Goal: Task Accomplishment & Management: Manage account settings

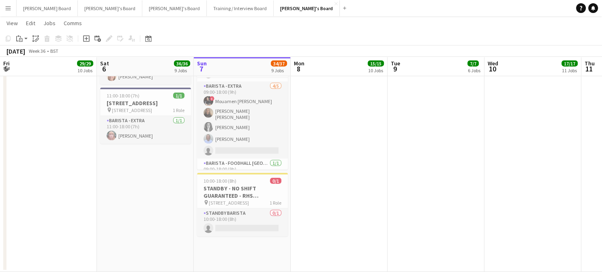
scroll to position [266, 0]
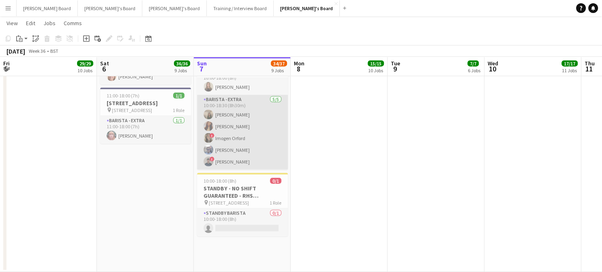
click at [249, 162] on app-card-role "Barista - EXTRA [DATE] 10:00-18:30 (8h30m) [PERSON_NAME] [PERSON_NAME] ! [PERSO…" at bounding box center [242, 132] width 91 height 75
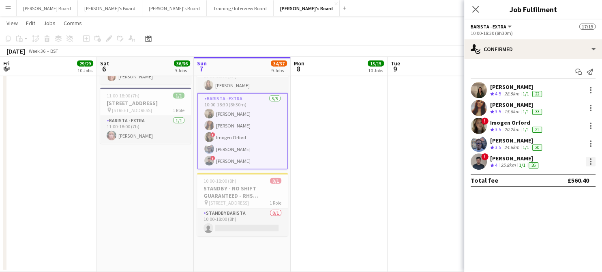
click at [591, 159] on div at bounding box center [591, 161] width 10 height 10
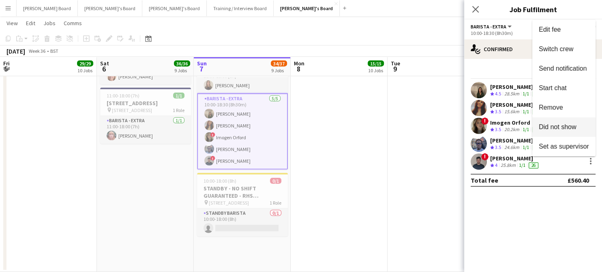
click at [558, 122] on button "Did not show" at bounding box center [563, 126] width 63 height 19
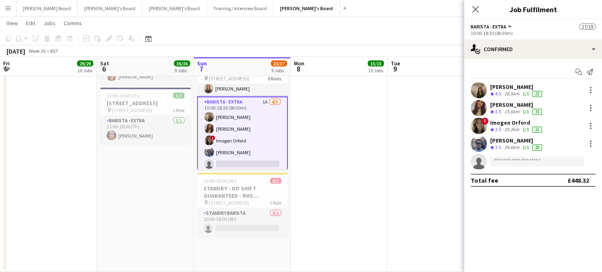
click at [405, 161] on app-date-cell at bounding box center [436, 38] width 97 height 467
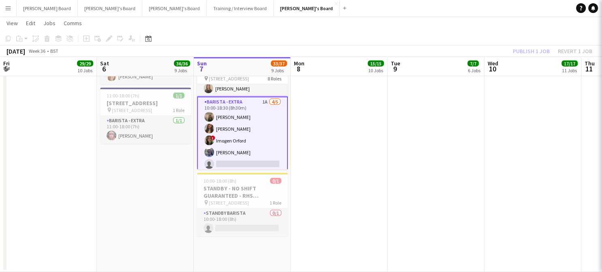
scroll to position [0, 193]
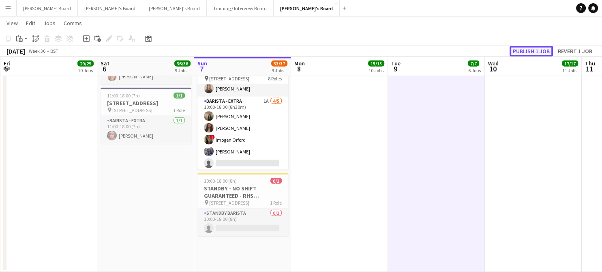
click at [520, 48] on button "Publish 1 job" at bounding box center [531, 51] width 43 height 11
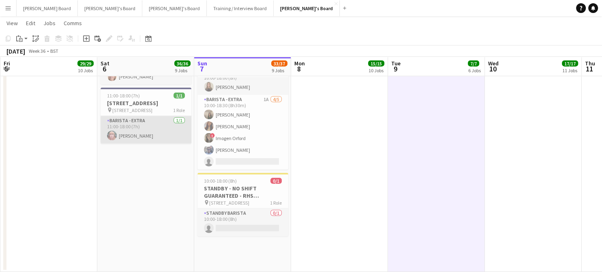
click at [143, 144] on app-card-role "Barista - EXTRA [DATE] 11:00-18:00 (7h) [PERSON_NAME]" at bounding box center [146, 130] width 91 height 28
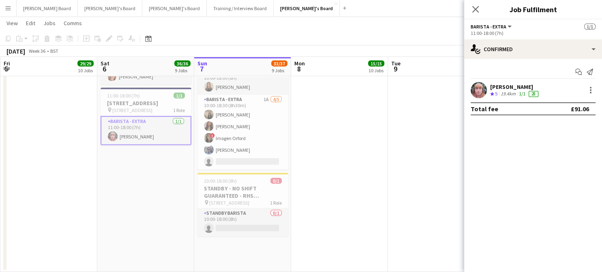
click at [512, 82] on div "[PERSON_NAME] Crew rating 5 19.4km 1/1 28" at bounding box center [533, 90] width 138 height 16
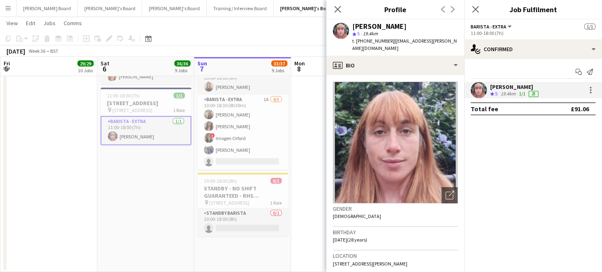
click at [427, 75] on app-crew-profile-bio "Open photos pop-in Gender [DEMOGRAPHIC_DATA] Birthday [DEMOGRAPHIC_DATA] (28 ye…" at bounding box center [395, 173] width 138 height 197
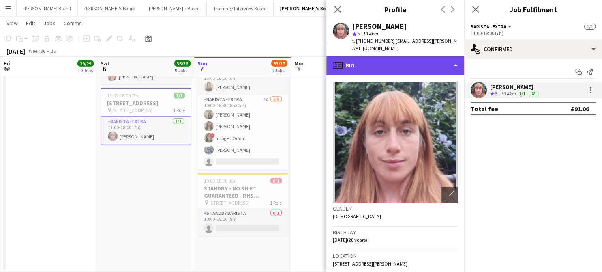
click at [414, 60] on div "profile Bio" at bounding box center [395, 65] width 138 height 19
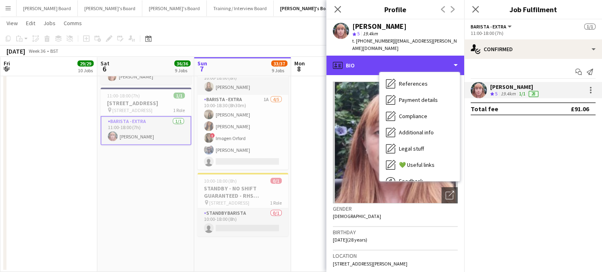
scroll to position [109, 0]
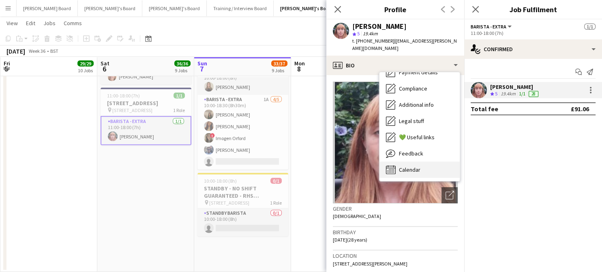
click at [429, 161] on div "Calendar Calendar" at bounding box center [419, 169] width 80 height 16
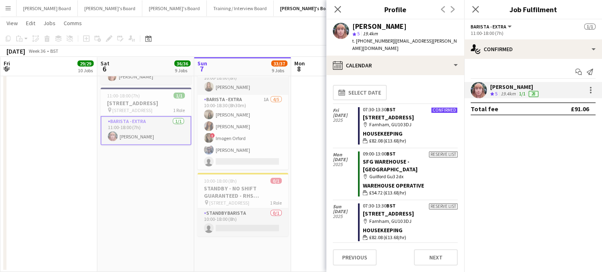
scroll to position [54, 0]
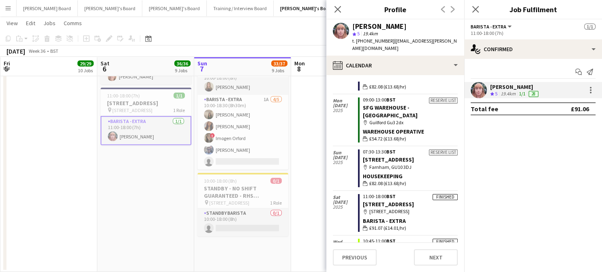
click at [314, 112] on app-date-cell at bounding box center [339, 38] width 97 height 467
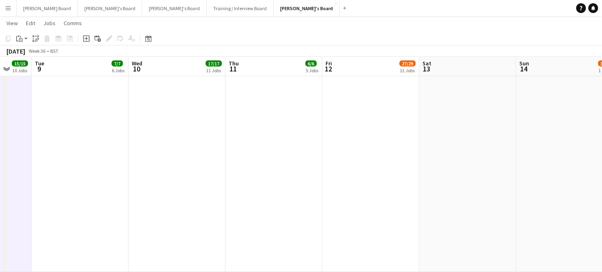
drag, startPoint x: 447, startPoint y: 146, endPoint x: 311, endPoint y: 146, distance: 135.4
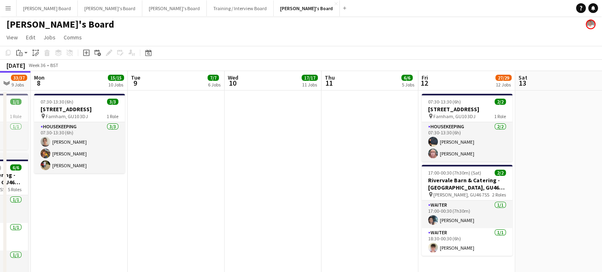
scroll to position [0, 0]
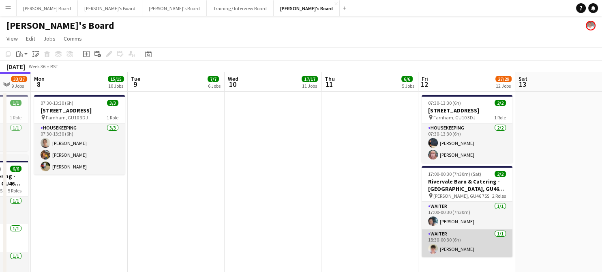
click at [470, 244] on app-card-role "Waiter [DATE] 18:30-00:30 (6h) [PERSON_NAME]" at bounding box center [467, 243] width 91 height 28
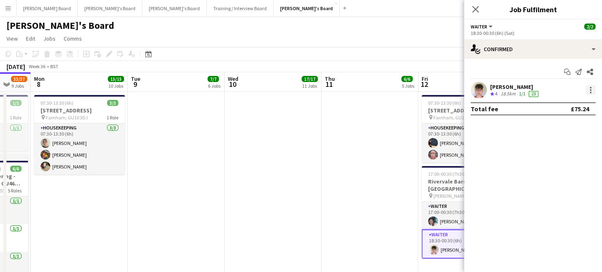
click at [590, 90] on div at bounding box center [591, 90] width 2 height 2
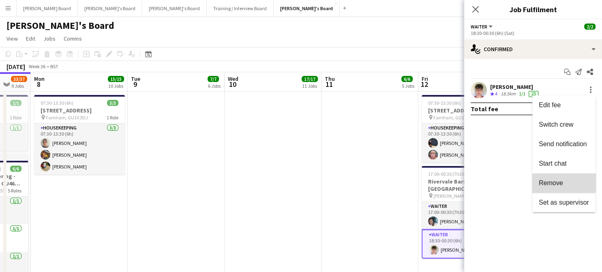
click at [563, 177] on button "Remove" at bounding box center [563, 182] width 63 height 19
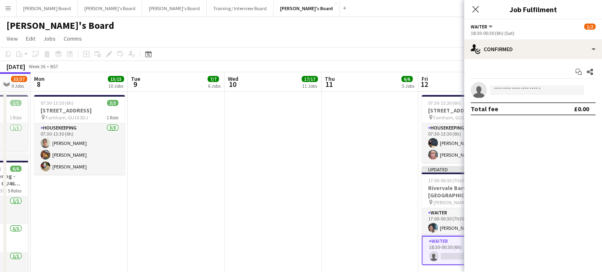
click at [388, 191] on app-date-cell at bounding box center [369, 228] width 97 height 273
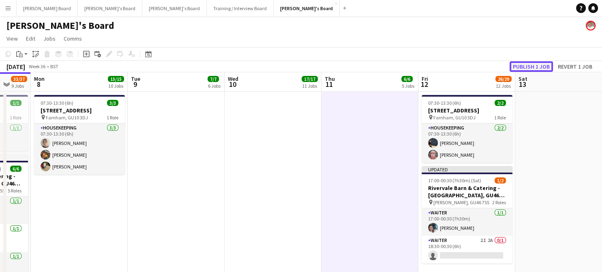
click at [545, 66] on button "Publish 1 job" at bounding box center [531, 66] width 43 height 11
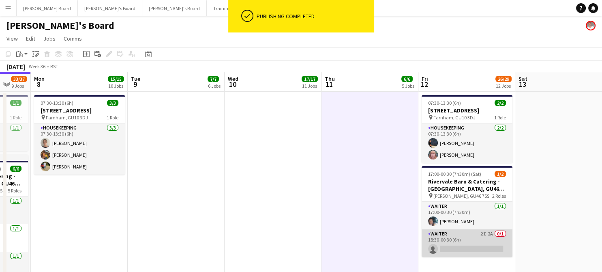
click at [468, 235] on app-card-role "Waiter 2I 2A 0/1 18:30-00:30 (6h) single-neutral-actions" at bounding box center [467, 243] width 91 height 28
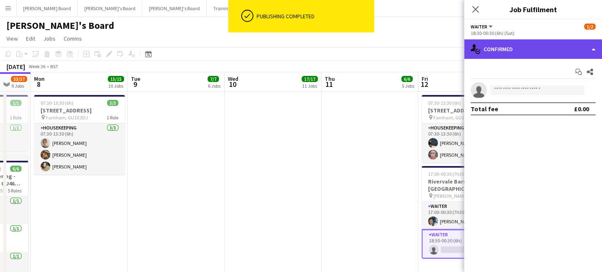
click at [514, 44] on div "single-neutral-actions-check-2 Confirmed" at bounding box center [533, 48] width 138 height 19
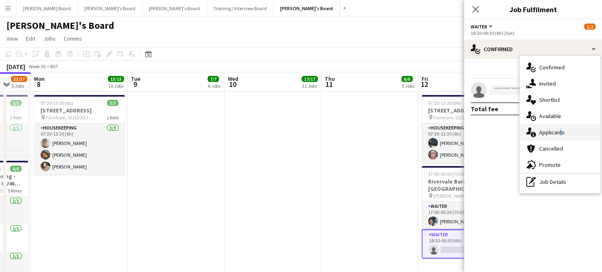
click at [558, 127] on div "single-neutral-actions-information Applicants" at bounding box center [560, 132] width 80 height 16
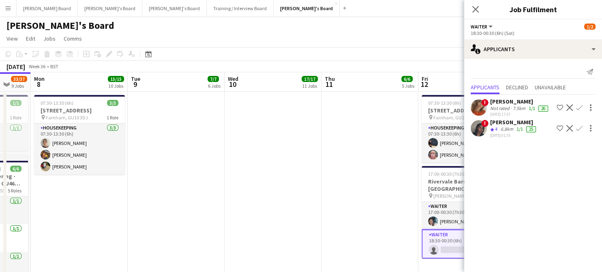
click at [362, 178] on app-date-cell at bounding box center [369, 228] width 97 height 273
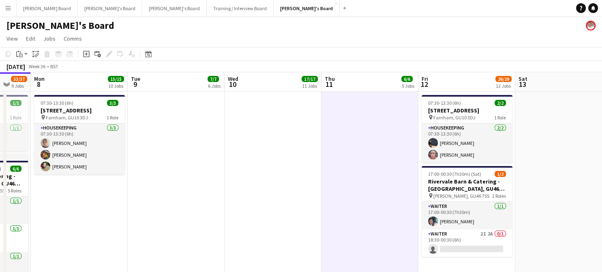
click at [583, 166] on app-date-cell at bounding box center [563, 228] width 97 height 273
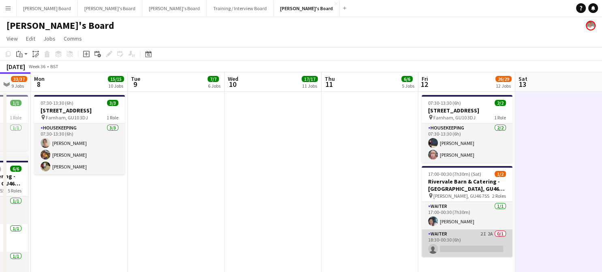
click at [459, 242] on app-card-role "Waiter 2I 2A 0/1 18:30-00:30 (6h) single-neutral-actions" at bounding box center [467, 243] width 91 height 28
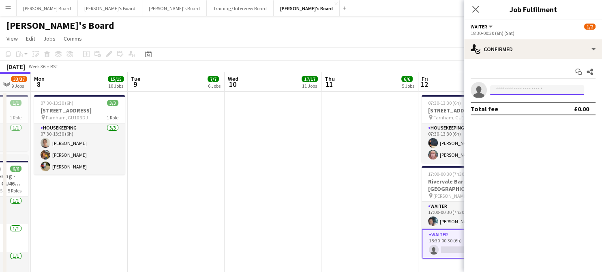
click at [494, 86] on input at bounding box center [537, 90] width 94 height 10
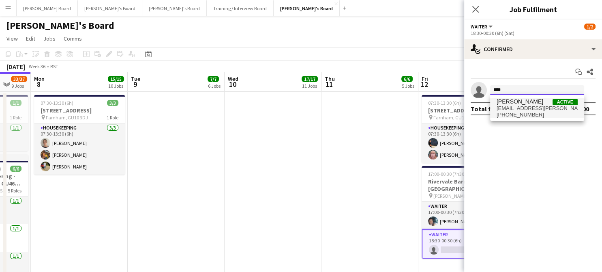
type input "****"
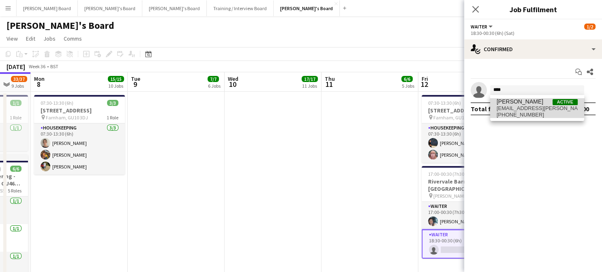
click at [512, 103] on span "[PERSON_NAME]" at bounding box center [520, 101] width 47 height 7
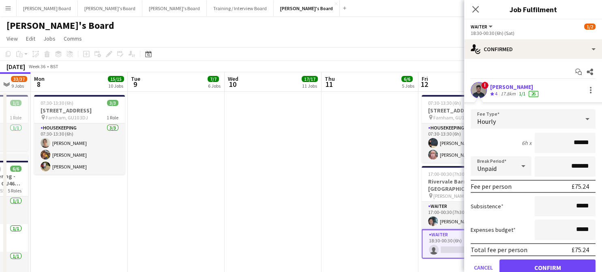
click at [510, 97] on div "! [PERSON_NAME] Crew rating 4 17.8km 1/1 26" at bounding box center [533, 90] width 138 height 16
click at [534, 261] on button "Confirm" at bounding box center [547, 267] width 96 height 16
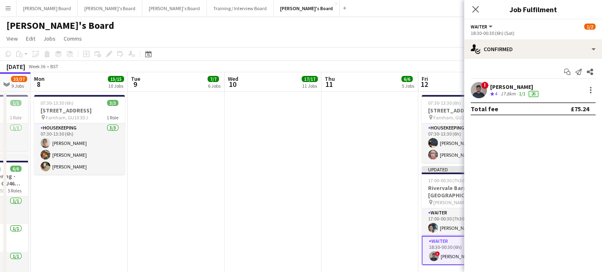
click at [508, 92] on div "17.8km" at bounding box center [508, 93] width 18 height 7
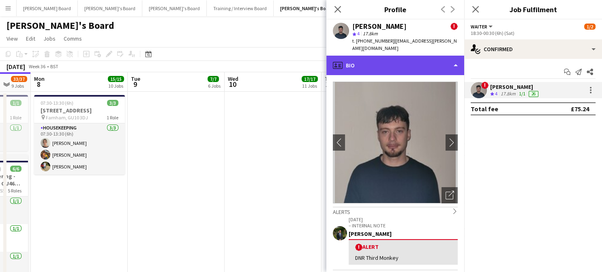
click at [403, 63] on div "profile Bio" at bounding box center [395, 65] width 138 height 19
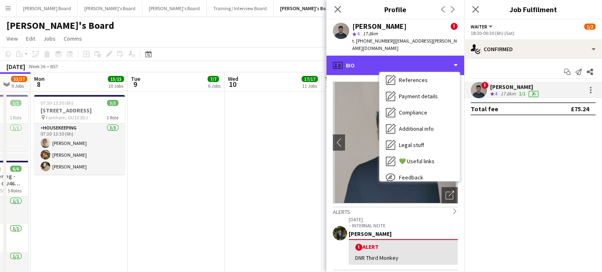
scroll to position [109, 0]
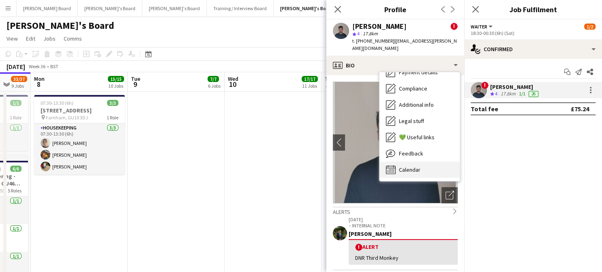
click at [416, 167] on div "Calendar Calendar" at bounding box center [419, 169] width 80 height 16
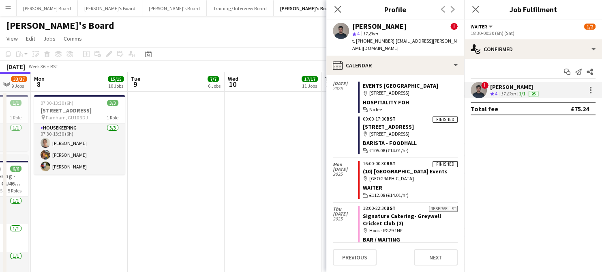
scroll to position [306, 0]
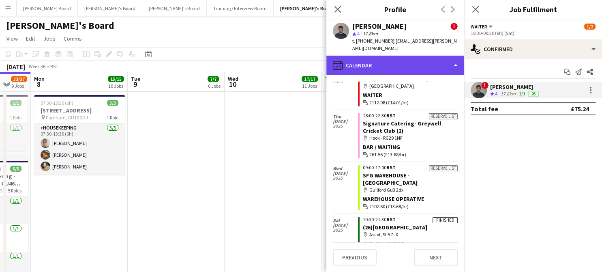
click at [374, 63] on div "calendar-full Calendar" at bounding box center [395, 65] width 138 height 19
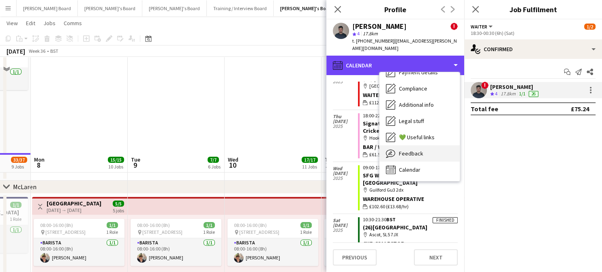
scroll to position [324, 0]
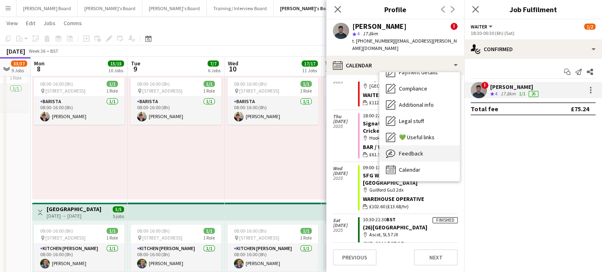
click at [423, 147] on div "Feedback Feedback" at bounding box center [419, 153] width 80 height 16
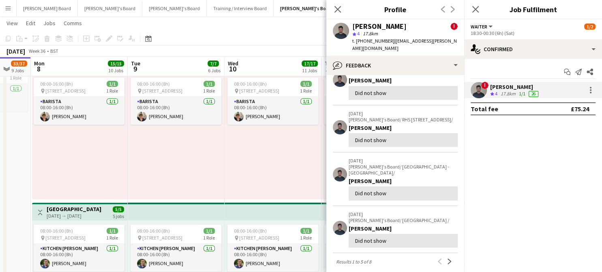
scroll to position [216, 0]
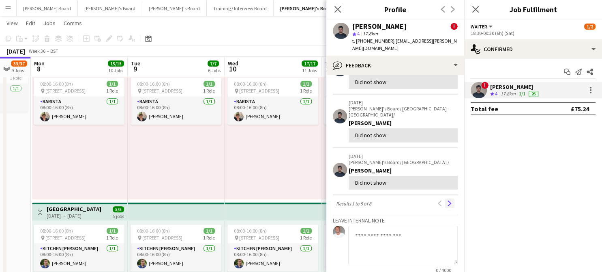
click at [447, 201] on app-icon "Next" at bounding box center [450, 203] width 6 height 6
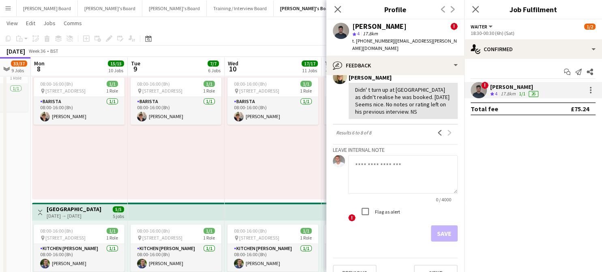
scroll to position [225, 0]
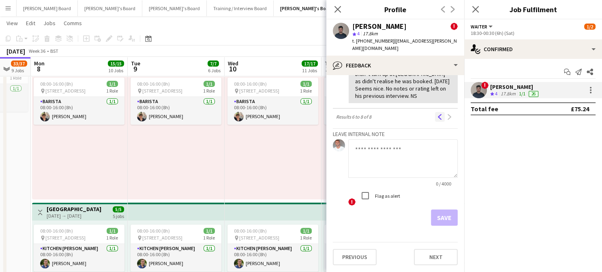
click at [437, 117] on app-icon "Previous" at bounding box center [440, 117] width 6 height 6
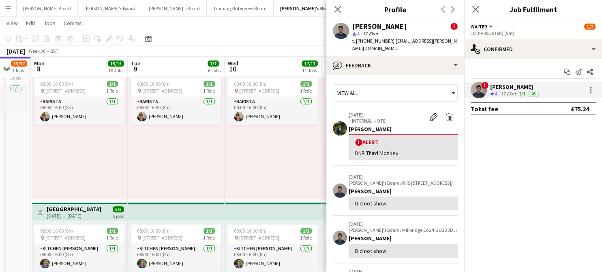
scroll to position [0, 0]
click at [270, 159] on div "08:00-16:00 (8h) 1/1 pin Woking, GU21 4YH 1 Role Barista [DATE] 08:00-16:00 (8h…" at bounding box center [273, 136] width 97 height 126
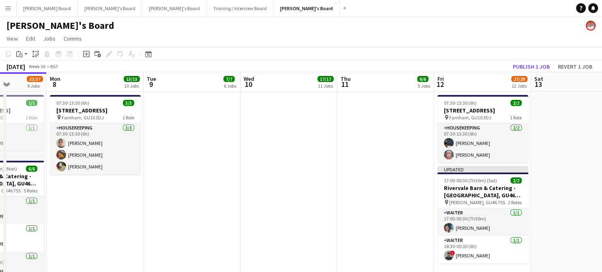
drag, startPoint x: 99, startPoint y: 208, endPoint x: 301, endPoint y: 194, distance: 202.7
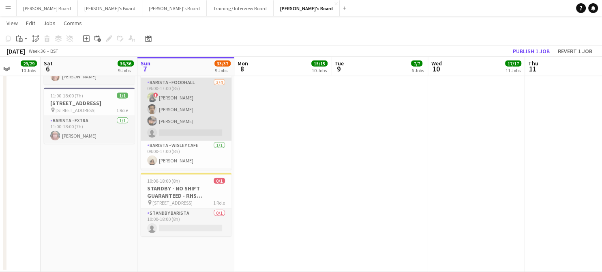
click at [191, 141] on app-card-role "Barista - Foodhall [DATE] 09:00-17:00 (8h) ! [PERSON_NAME] [PERSON_NAME] [PERSO…" at bounding box center [186, 109] width 91 height 63
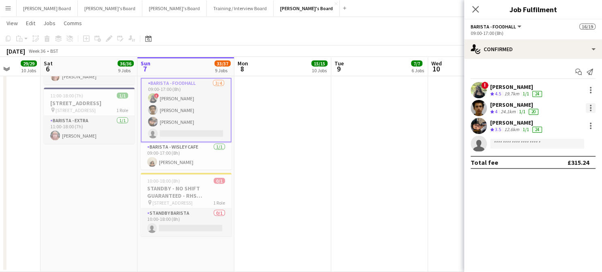
click at [590, 105] on div at bounding box center [591, 106] width 2 height 2
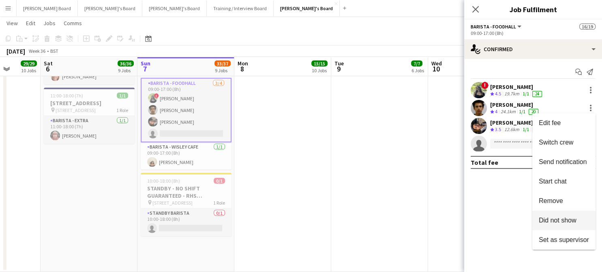
click at [566, 216] on span "Did not show" at bounding box center [558, 219] width 38 height 7
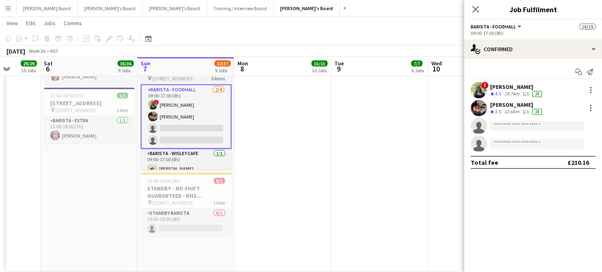
click at [164, 75] on h3 "[STREET_ADDRESS]" at bounding box center [186, 71] width 91 height 7
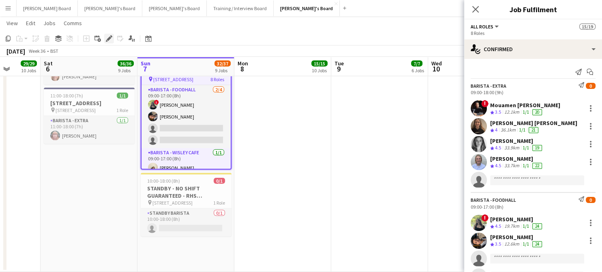
drag, startPoint x: 107, startPoint y: 41, endPoint x: 214, endPoint y: 62, distance: 108.6
click at [107, 41] on icon "Edit" at bounding box center [109, 38] width 6 height 6
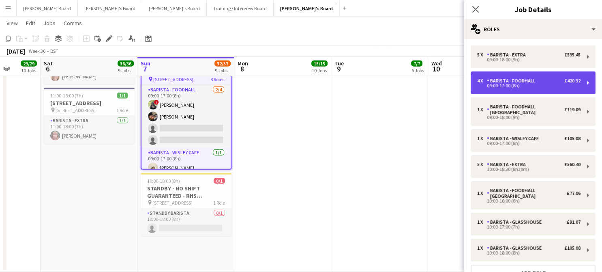
click at [504, 87] on div "09:00-17:00 (8h)" at bounding box center [528, 86] width 103 height 4
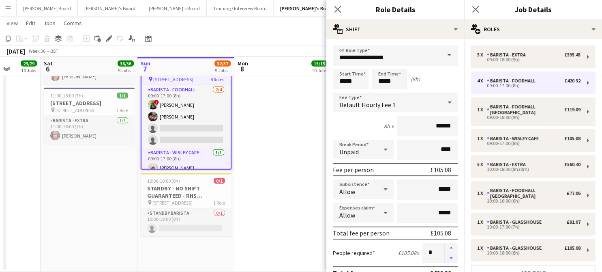
click at [445, 258] on button "button" at bounding box center [451, 258] width 13 height 10
type input "*"
click at [306, 169] on app-date-cell at bounding box center [282, 38] width 97 height 467
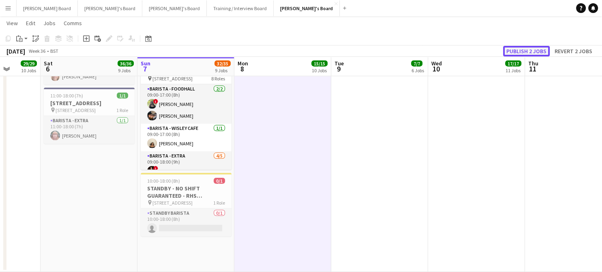
click at [521, 49] on button "Publish 2 jobs" at bounding box center [526, 51] width 47 height 11
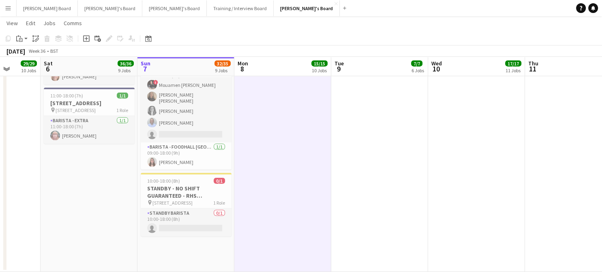
scroll to position [26, 0]
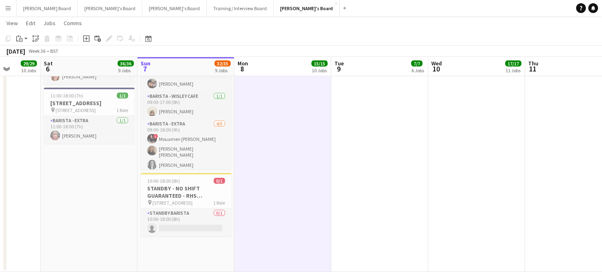
click at [169, 69] on h3 "[STREET_ADDRESS]" at bounding box center [186, 64] width 91 height 7
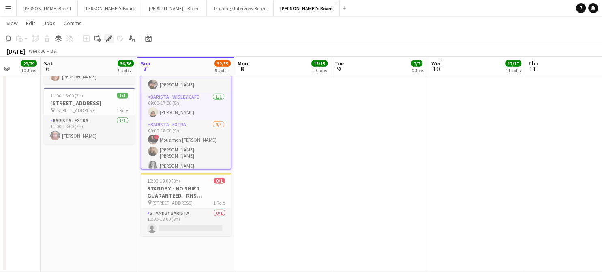
click at [109, 36] on icon "Edit" at bounding box center [109, 38] width 6 height 6
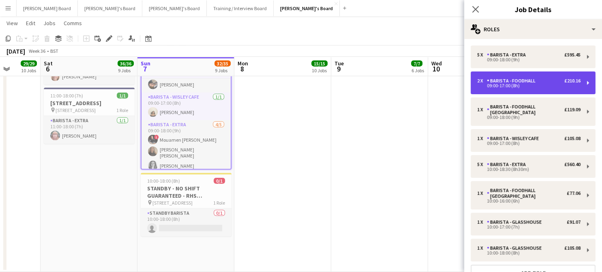
click at [499, 90] on div "2 x Barista - Foodhall £210.16 09:00-17:00 (8h)" at bounding box center [533, 82] width 125 height 23
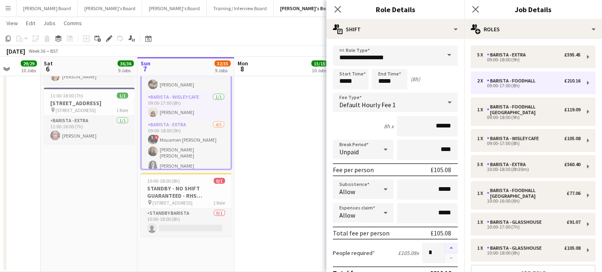
click at [449, 244] on button "button" at bounding box center [451, 247] width 13 height 11
type input "*"
click at [279, 169] on app-date-cell at bounding box center [282, 38] width 97 height 467
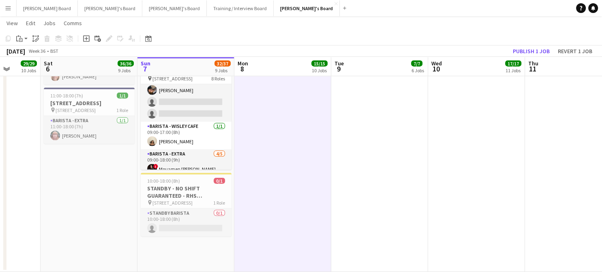
click at [595, 148] on app-date-cell at bounding box center [573, 38] width 97 height 467
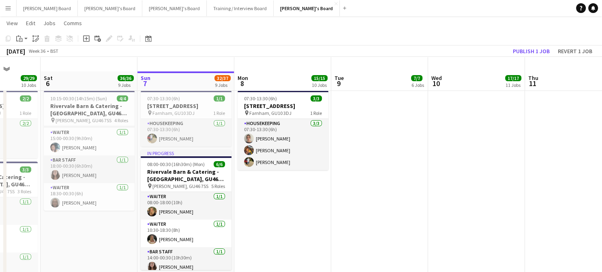
scroll to position [0, 0]
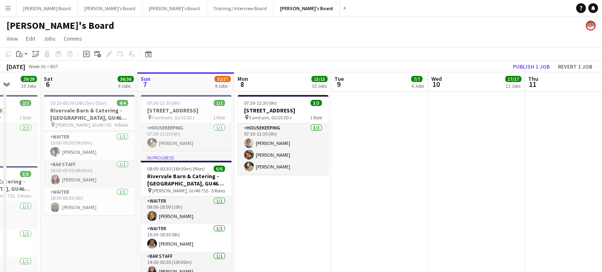
click at [588, 148] on app-date-cell at bounding box center [573, 228] width 97 height 273
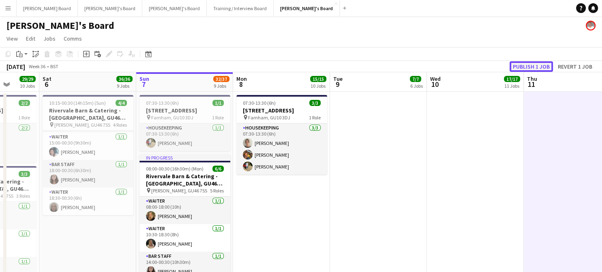
click at [527, 64] on button "Publish 1 job" at bounding box center [531, 66] width 43 height 11
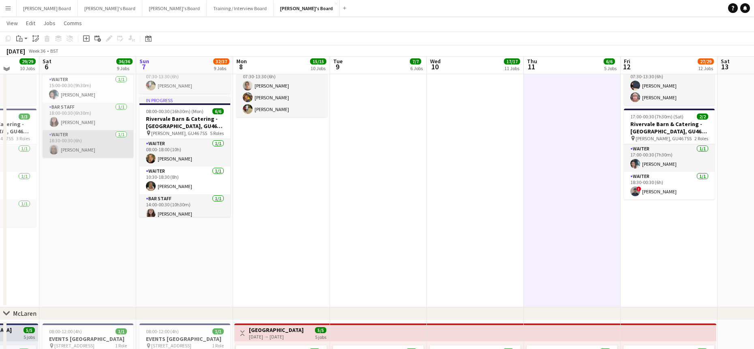
scroll to position [54, 0]
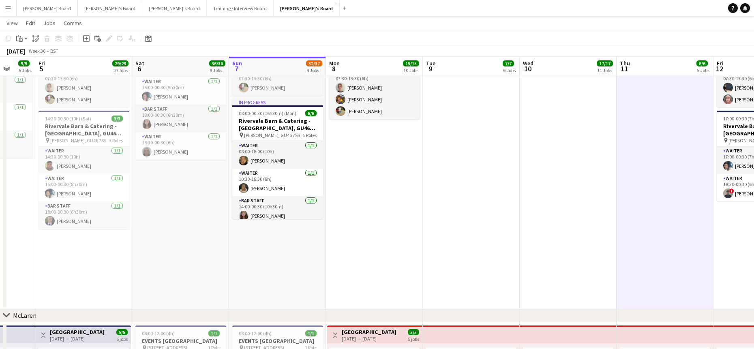
drag, startPoint x: 107, startPoint y: 160, endPoint x: 380, endPoint y: 200, distance: 276.2
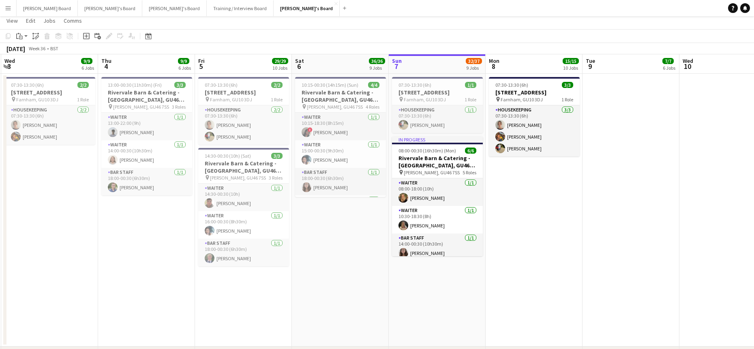
scroll to position [0, 0]
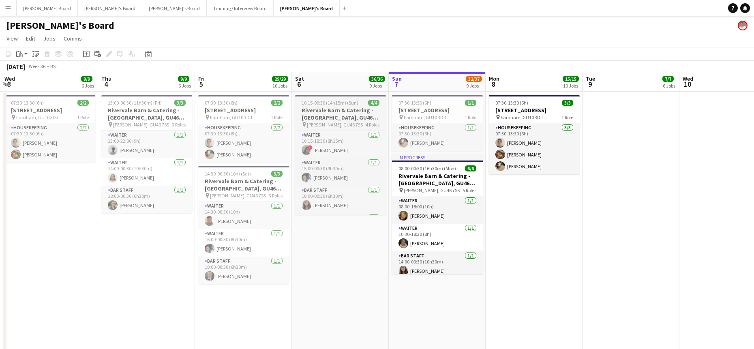
click at [328, 99] on app-job-card "10:15-00:30 (14h15m) (Sun) 4/4 Rivervale Barn & Catering - [GEOGRAPHIC_DATA], G…" at bounding box center [340, 155] width 91 height 120
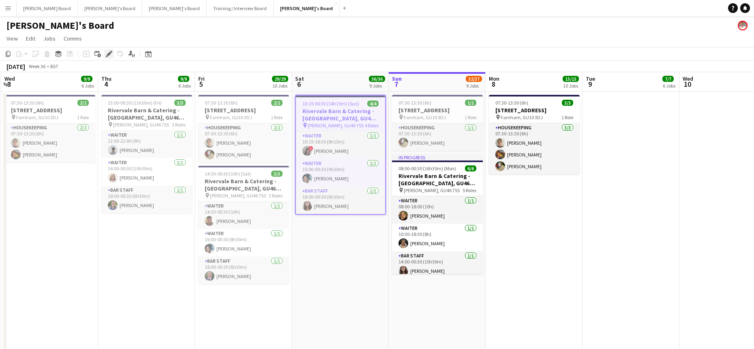
click at [107, 54] on icon at bounding box center [109, 54] width 4 height 4
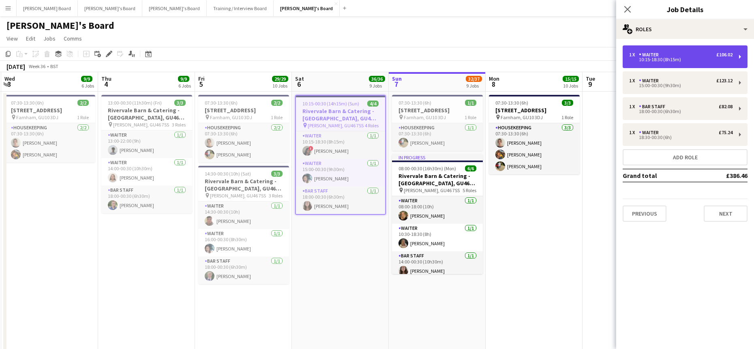
click at [602, 55] on div "1 x Waiter £106.02" at bounding box center [680, 55] width 103 height 6
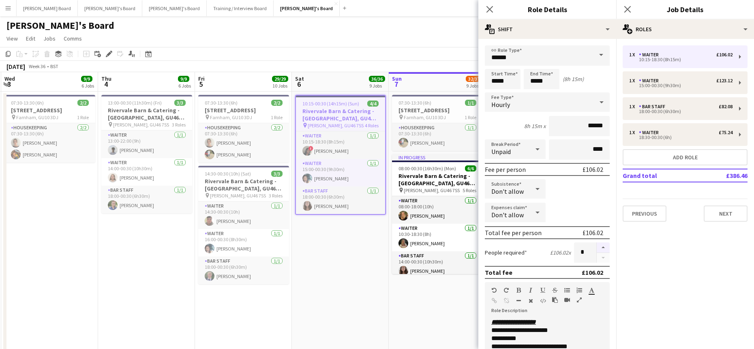
click at [597, 245] on button "button" at bounding box center [603, 247] width 13 height 11
type input "*"
click at [300, 271] on app-date-cell "10:15-00:30 (14h15m) (Sun) 4/4 Rivervale Barn & Catering - [GEOGRAPHIC_DATA], G…" at bounding box center [340, 228] width 97 height 273
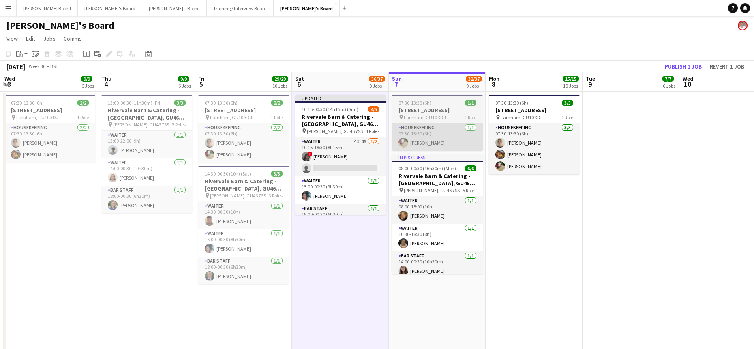
drag, startPoint x: 338, startPoint y: 162, endPoint x: 434, endPoint y: 135, distance: 99.8
click at [339, 162] on app-card-role "Waiter 4I 4A [DATE] 10:15-18:30 (8h15m) ! [PERSON_NAME] single-neutral-actions" at bounding box center [340, 156] width 91 height 39
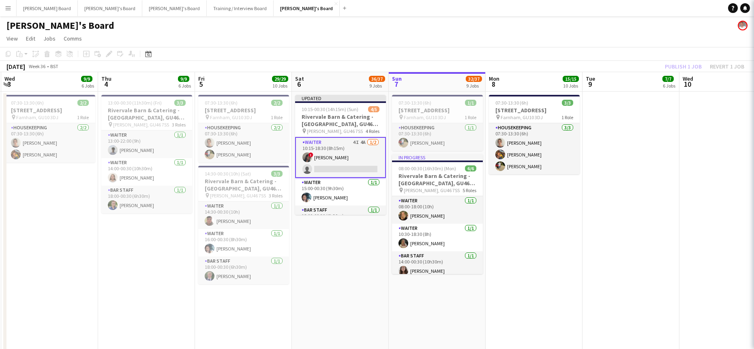
scroll to position [0, 191]
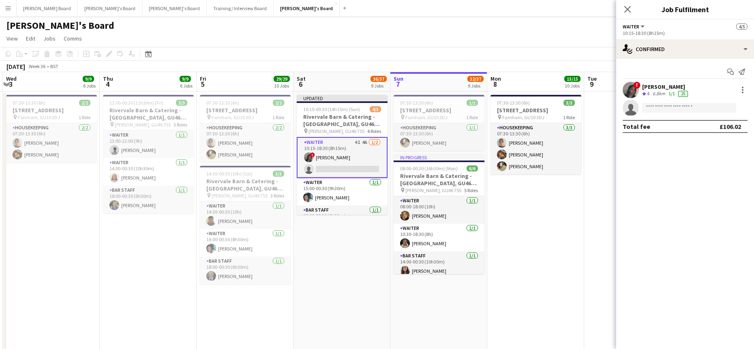
click at [602, 102] on app-invite-slot "single-neutral-actions" at bounding box center [685, 108] width 138 height 16
click at [602, 108] on input at bounding box center [689, 108] width 94 height 10
type input "*****"
click at [602, 127] on span "[EMAIL_ADDRESS][DOMAIN_NAME]" at bounding box center [689, 126] width 81 height 6
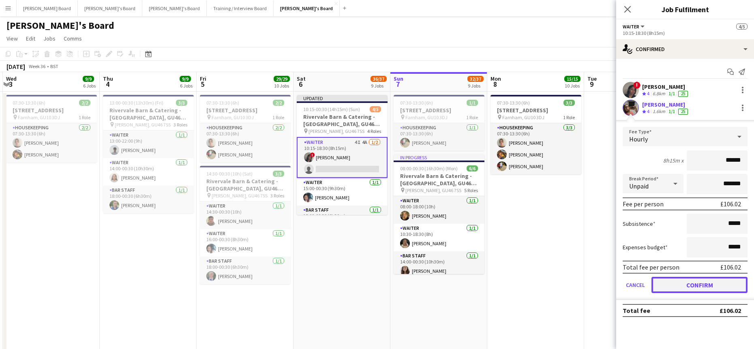
click at [602, 271] on button "Confirm" at bounding box center [699, 285] width 96 height 16
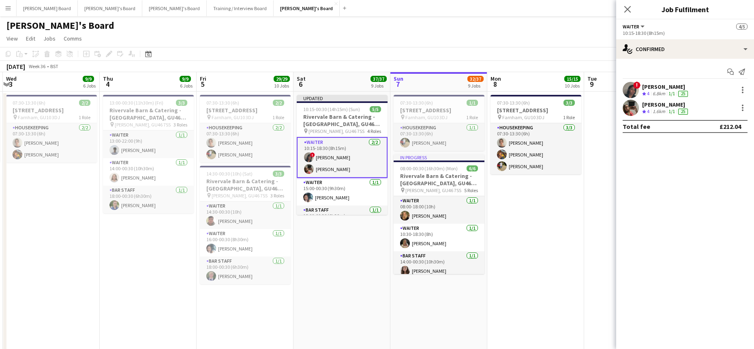
click at [530, 257] on app-date-cell "07:30-13:30 (6h) 3/[STREET_ADDRESS] pin [PERSON_NAME], GU10 3DJ 1 Role Housekee…" at bounding box center [535, 228] width 97 height 273
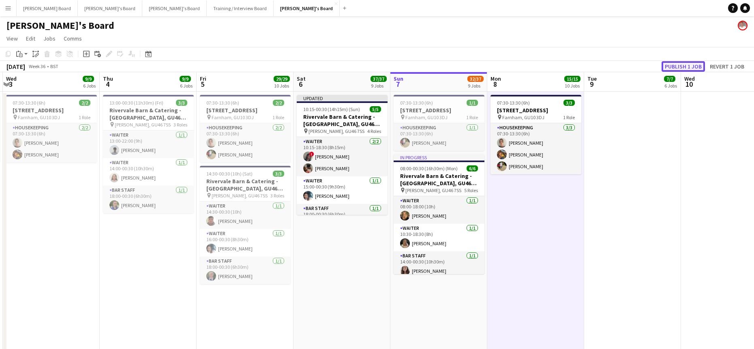
click at [602, 65] on button "Publish 1 job" at bounding box center [683, 66] width 43 height 11
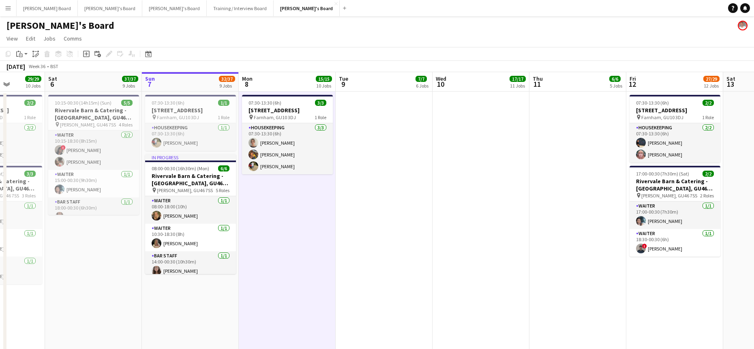
drag, startPoint x: 538, startPoint y: 218, endPoint x: 344, endPoint y: 234, distance: 194.4
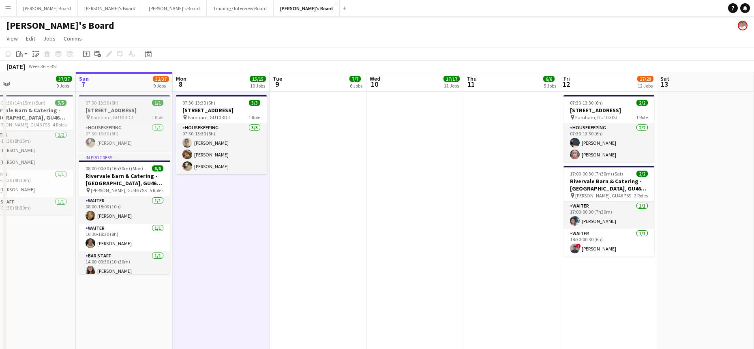
click at [109, 104] on span "07:30-13:30 (6h)" at bounding box center [102, 103] width 33 height 6
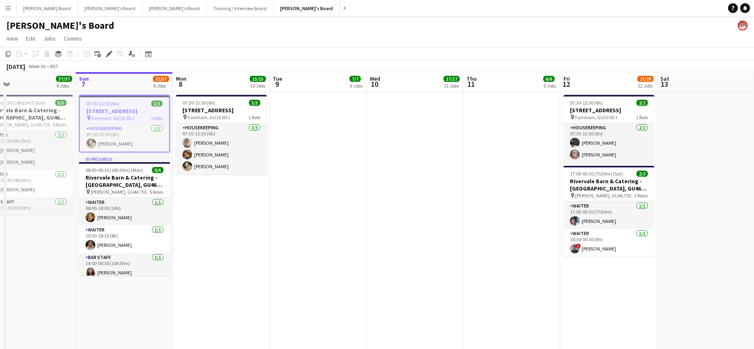
drag, startPoint x: 5, startPoint y: 54, endPoint x: 83, endPoint y: 86, distance: 83.8
click at [6, 55] on icon "Copy" at bounding box center [8, 54] width 6 height 6
click at [308, 141] on app-date-cell at bounding box center [318, 228] width 97 height 273
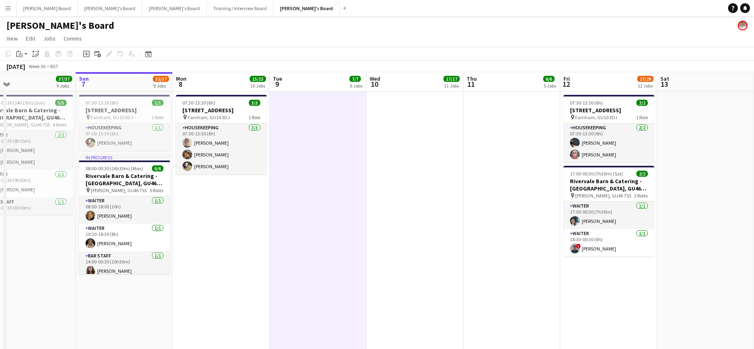
click at [410, 141] on app-date-cell at bounding box center [414, 228] width 97 height 273
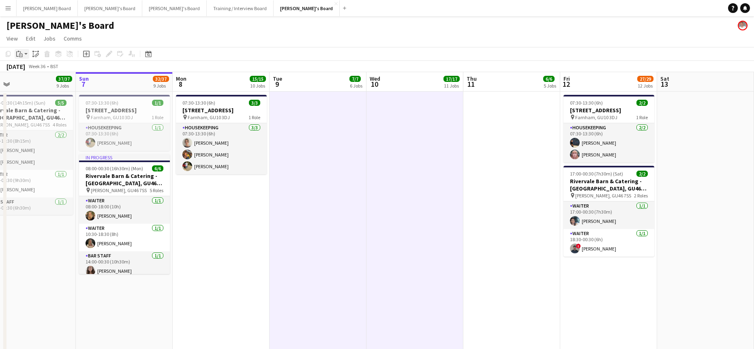
click at [26, 54] on app-action-btn "Paste" at bounding box center [22, 54] width 15 height 10
click at [35, 71] on link "Paste Ctrl+V" at bounding box center [59, 69] width 76 height 7
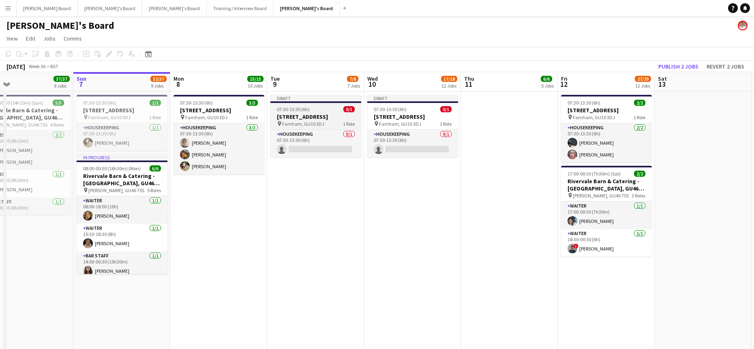
click at [322, 110] on div "07:30-13:30 (6h) 0/1" at bounding box center [315, 109] width 91 height 6
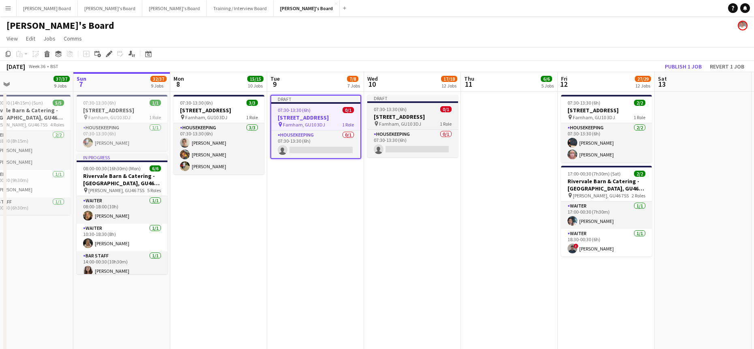
click at [395, 111] on span "07:30-13:30 (6h)" at bounding box center [390, 109] width 33 height 6
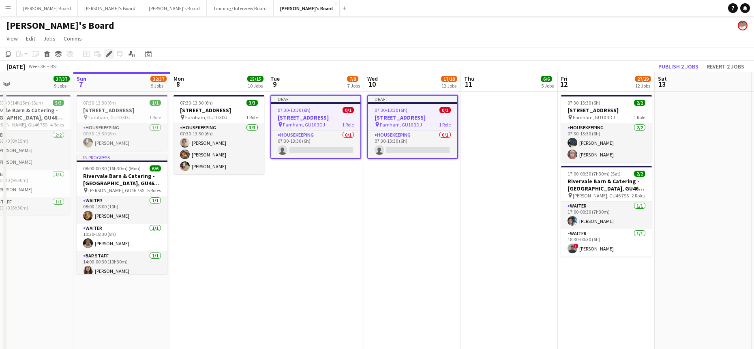
click at [109, 53] on icon "Edit" at bounding box center [109, 54] width 6 height 6
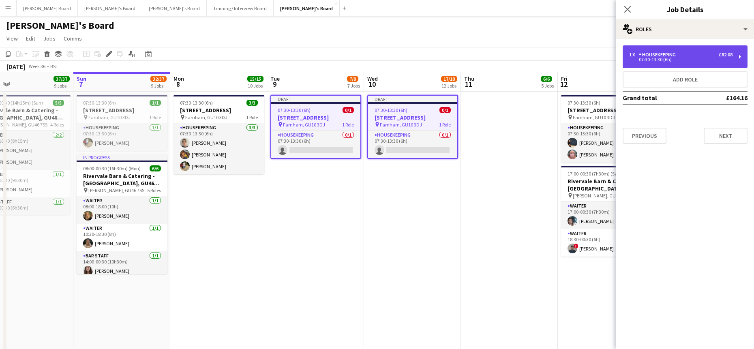
click at [602, 60] on div "07:30-13:30 (6h)" at bounding box center [680, 60] width 103 height 4
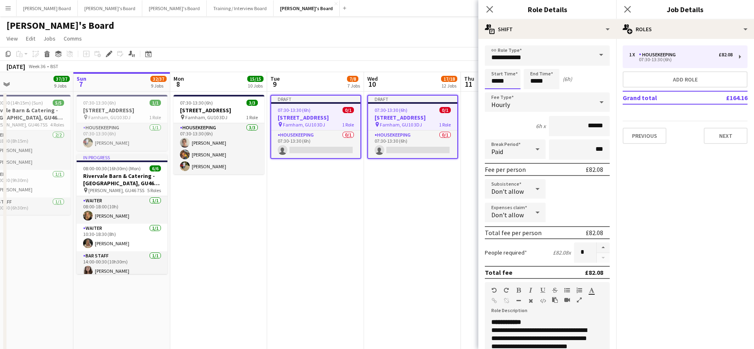
click at [497, 77] on input "*****" at bounding box center [503, 79] width 36 height 20
click at [493, 68] on div at bounding box center [494, 65] width 16 height 8
click at [514, 91] on div at bounding box center [511, 93] width 16 height 8
type input "*****"
click at [514, 91] on div at bounding box center [511, 93] width 16 height 8
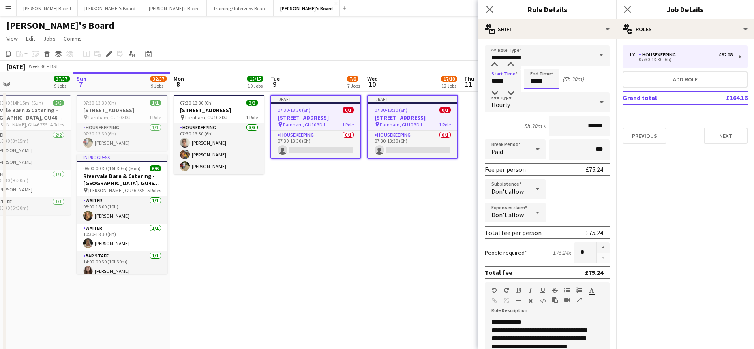
click at [540, 82] on input "*****" at bounding box center [542, 79] width 36 height 20
click at [531, 67] on div at bounding box center [533, 65] width 16 height 8
click at [551, 93] on div at bounding box center [550, 93] width 16 height 8
type input "*****"
click at [551, 93] on div at bounding box center [550, 93] width 16 height 8
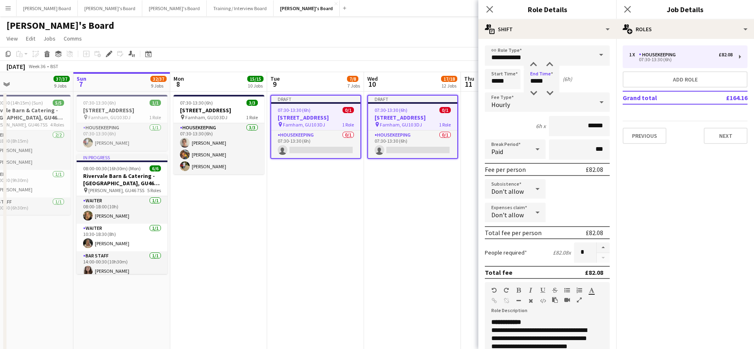
click at [399, 235] on app-date-cell "Draft 07:30-13:30 (6h) 0/[STREET_ADDRESS] pin Farnham, GU10 3DJ 1 Role Housekee…" at bounding box center [412, 228] width 97 height 273
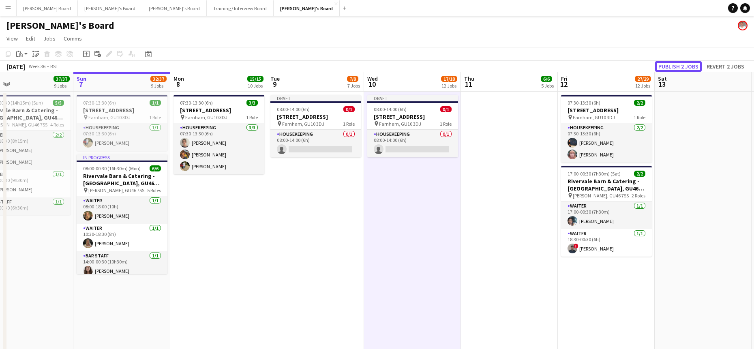
click at [602, 65] on button "Publish 2 jobs" at bounding box center [678, 66] width 47 height 11
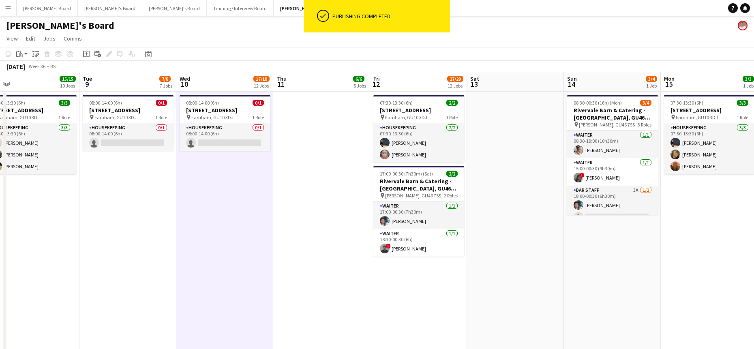
drag, startPoint x: 668, startPoint y: 194, endPoint x: 480, endPoint y: 206, distance: 188.5
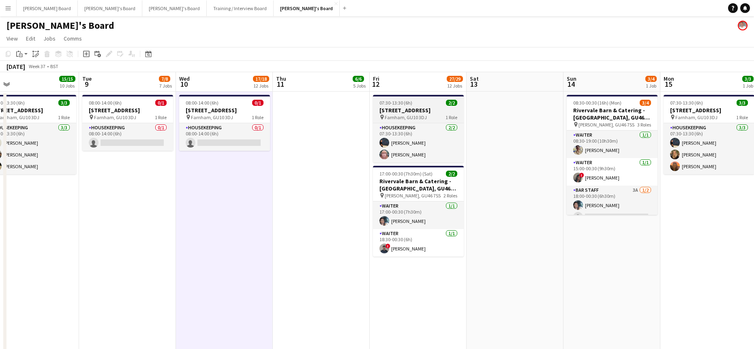
click at [390, 106] on app-job-card "07:30-13:30 (6h) 2/[STREET_ADDRESS] pin Farnham, GU10 3DJ 1 Role Housekeeping […" at bounding box center [418, 129] width 91 height 68
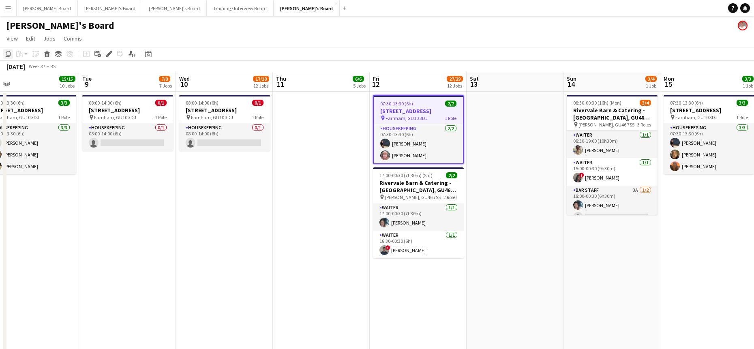
click at [10, 56] on icon at bounding box center [8, 54] width 5 height 6
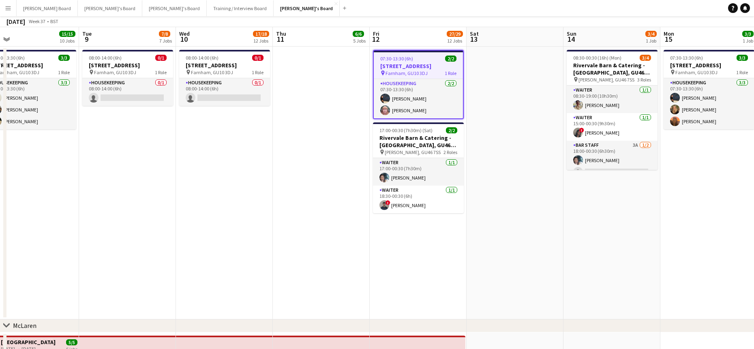
scroll to position [54, 0]
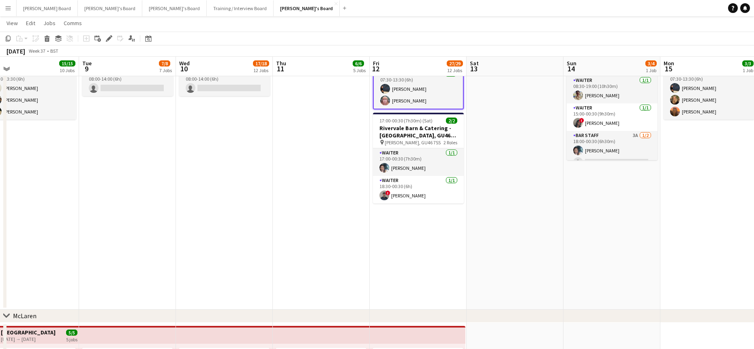
click at [596, 213] on app-date-cell "08:30-00:30 (16h) (Mon) 3/4 Rivervale Barn & Catering - [GEOGRAPHIC_DATA] pin […" at bounding box center [612, 173] width 97 height 273
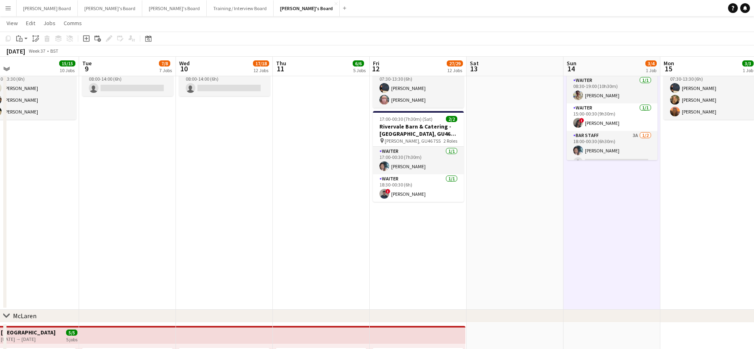
click at [25, 44] on app-toolbar "Copy Paste Paste Ctrl+V Paste with crew Ctrl+Shift+V Paste linked Job [GEOGRAPH…" at bounding box center [377, 39] width 754 height 14
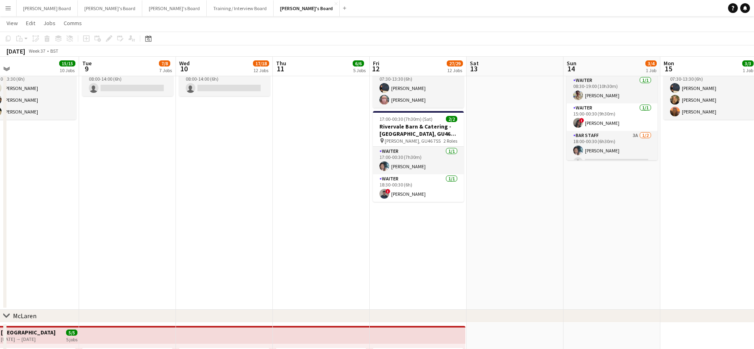
click at [602, 187] on app-date-cell "08:30-00:30 (16h) (Mon) 3/4 Rivervale Barn & Catering - [GEOGRAPHIC_DATA] pin […" at bounding box center [612, 173] width 97 height 273
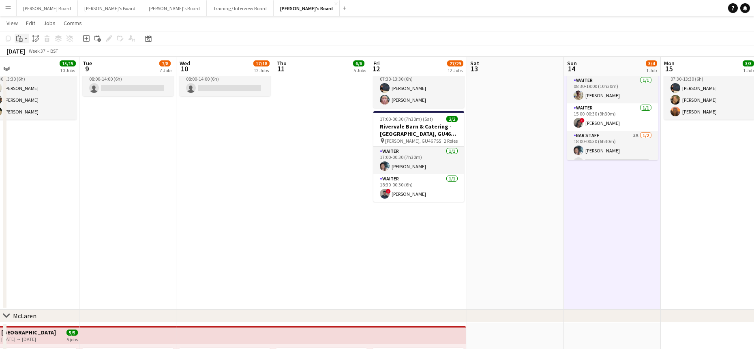
click at [25, 39] on app-action-btn "Paste" at bounding box center [22, 39] width 15 height 10
click at [33, 54] on link "Paste Ctrl+V" at bounding box center [59, 53] width 76 height 7
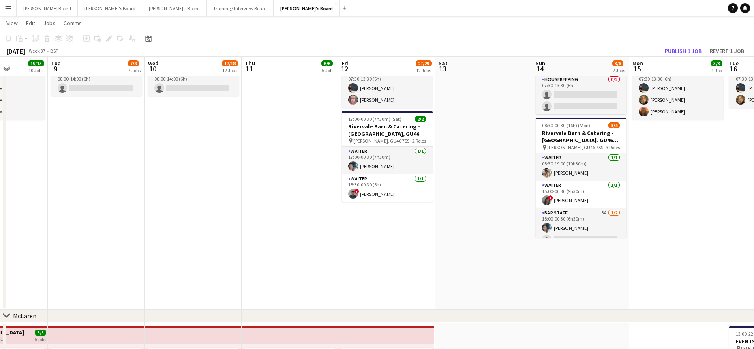
drag, startPoint x: 615, startPoint y: 201, endPoint x: 474, endPoint y: 215, distance: 141.7
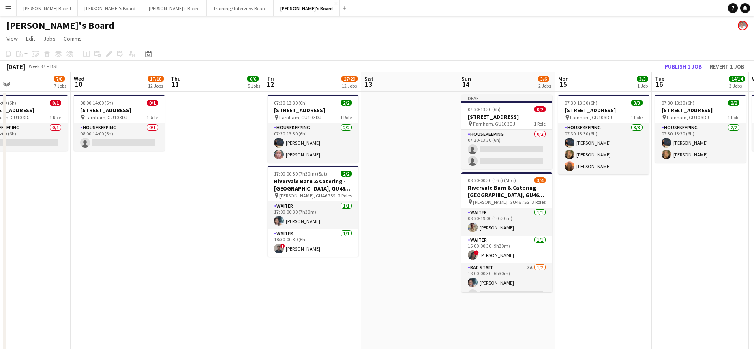
scroll to position [0, 202]
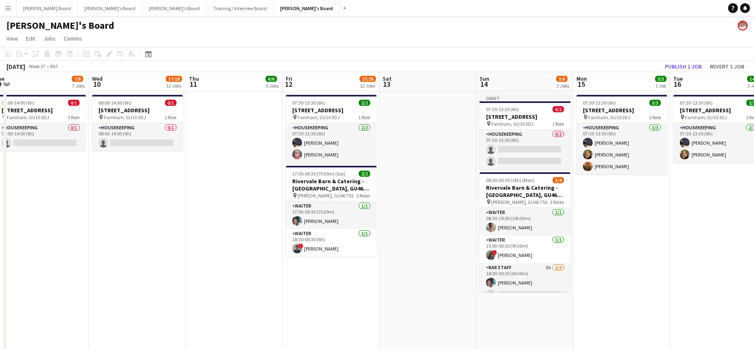
drag, startPoint x: 390, startPoint y: 229, endPoint x: 444, endPoint y: 230, distance: 53.5
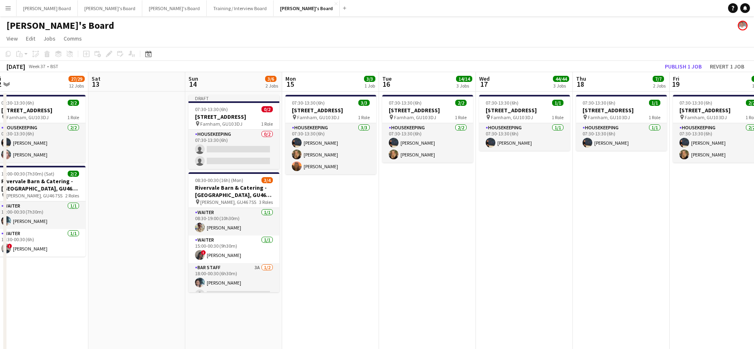
drag, startPoint x: 688, startPoint y: 236, endPoint x: 196, endPoint y: 251, distance: 492.4
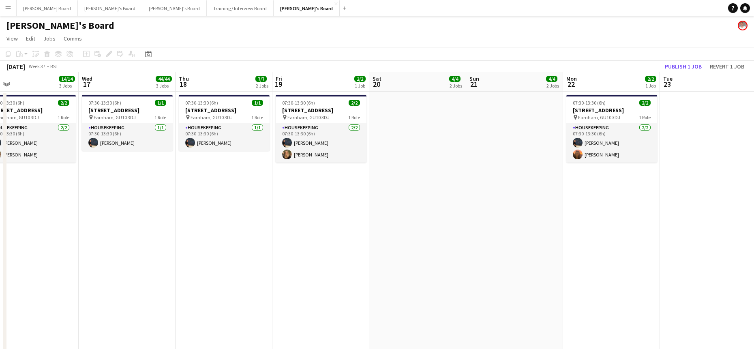
scroll to position [0, 263]
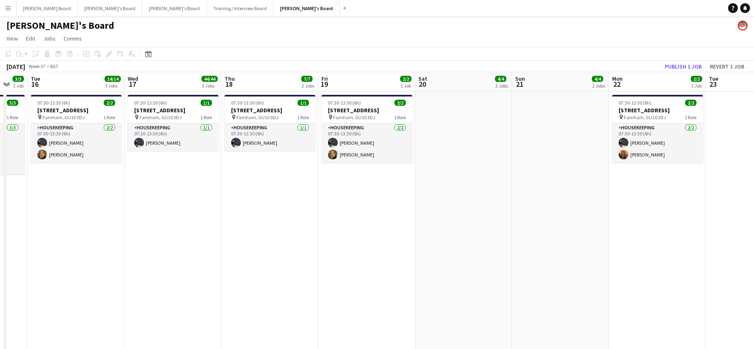
drag, startPoint x: 538, startPoint y: 204, endPoint x: 383, endPoint y: 219, distance: 155.2
click at [560, 121] on app-date-cell at bounding box center [560, 228] width 97 height 273
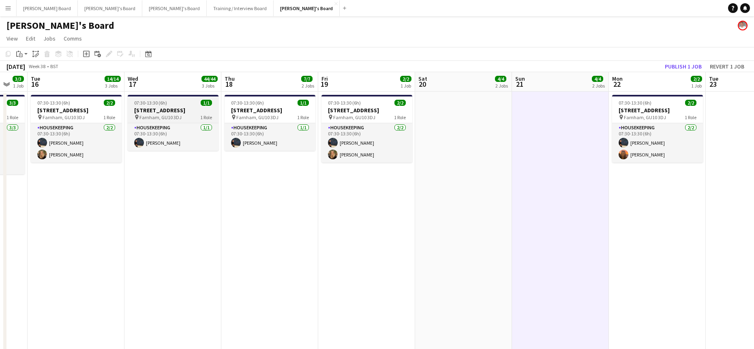
click at [149, 110] on h3 "[STREET_ADDRESS]" at bounding box center [173, 110] width 91 height 7
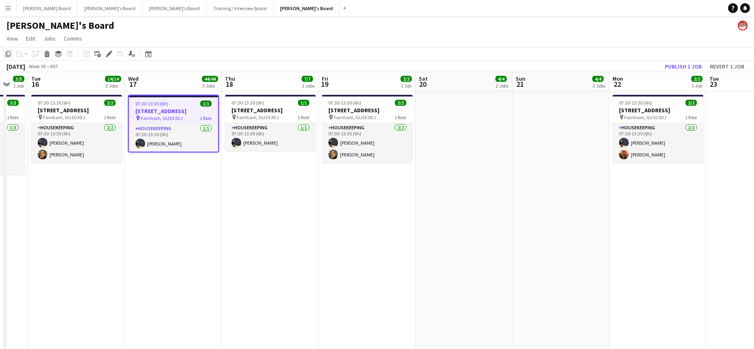
click at [6, 54] on icon "Copy" at bounding box center [8, 54] width 6 height 6
click at [551, 116] on app-date-cell at bounding box center [560, 228] width 97 height 273
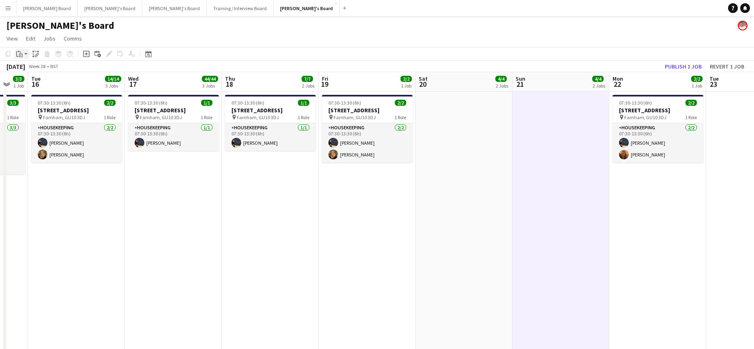
click at [21, 56] on icon "Paste" at bounding box center [19, 54] width 6 height 6
click at [27, 70] on link "Paste Ctrl+V" at bounding box center [59, 69] width 76 height 7
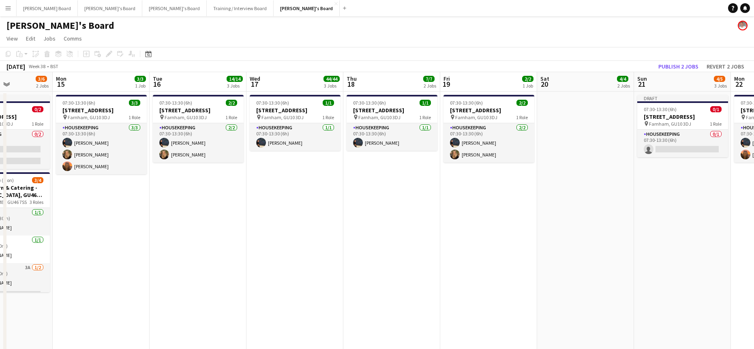
drag, startPoint x: 187, startPoint y: 310, endPoint x: 367, endPoint y: 284, distance: 181.9
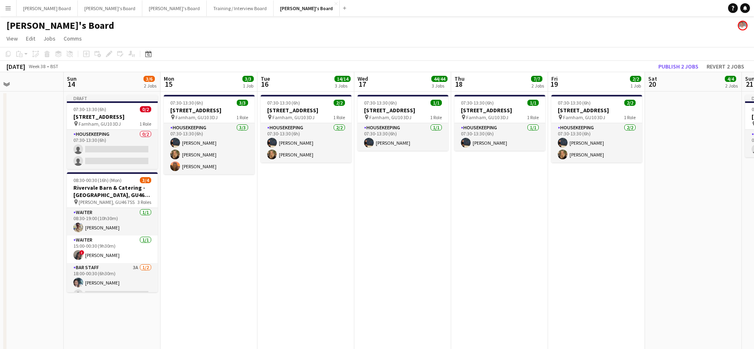
drag, startPoint x: 429, startPoint y: 246, endPoint x: 479, endPoint y: 223, distance: 55.0
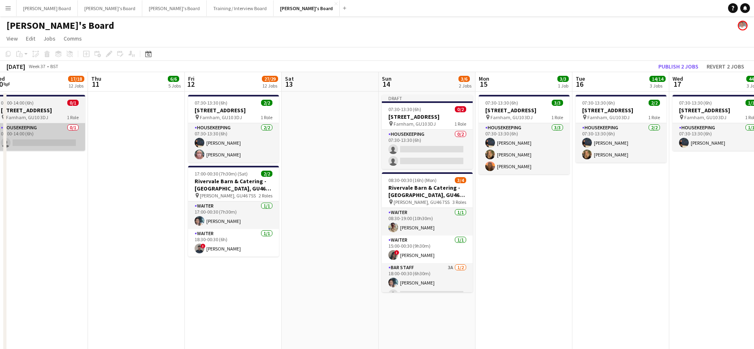
drag, startPoint x: 97, startPoint y: 194, endPoint x: 186, endPoint y: 148, distance: 100.1
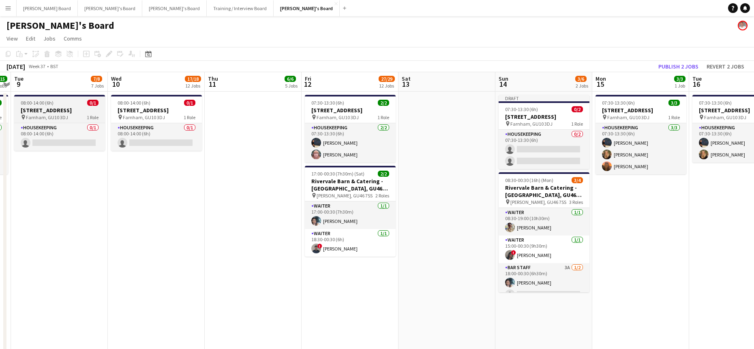
click at [73, 110] on h3 "[STREET_ADDRESS]" at bounding box center [59, 110] width 91 height 7
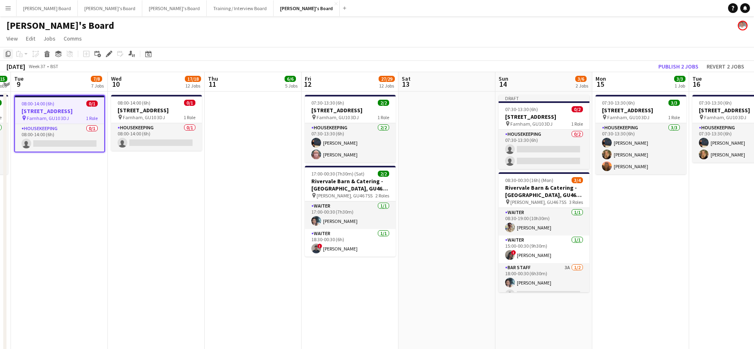
click at [8, 54] on icon "Copy" at bounding box center [8, 54] width 6 height 6
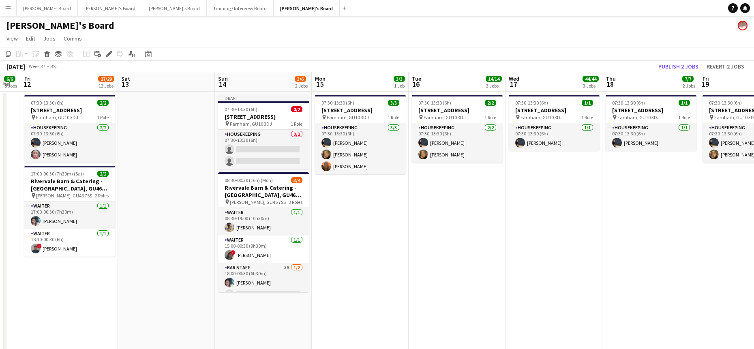
drag, startPoint x: 507, startPoint y: 242, endPoint x: 171, endPoint y: 225, distance: 336.1
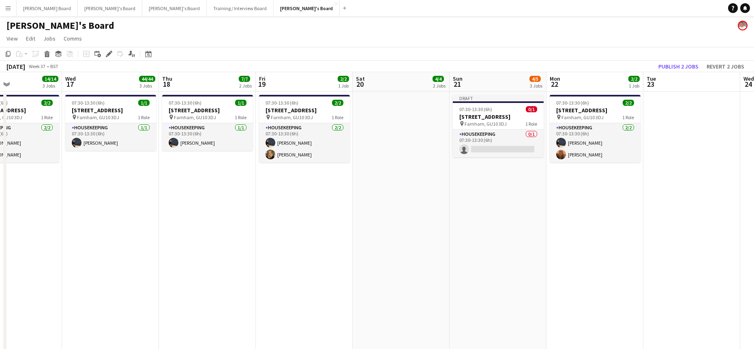
drag, startPoint x: 272, startPoint y: 230, endPoint x: 213, endPoint y: 219, distance: 60.6
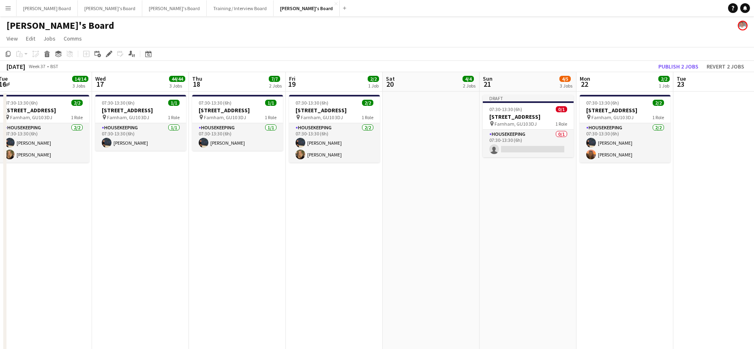
drag, startPoint x: 266, startPoint y: 221, endPoint x: 53, endPoint y: 223, distance: 213.7
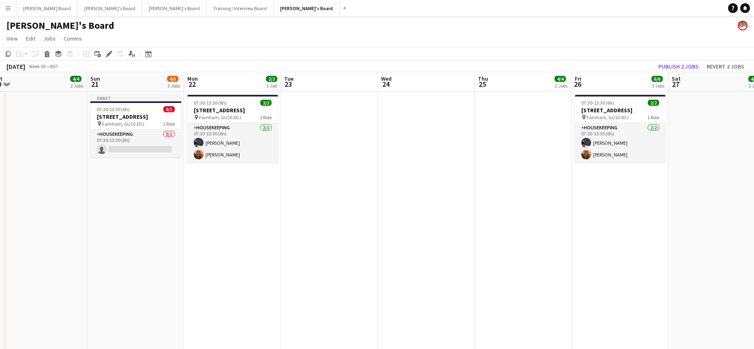
drag, startPoint x: 187, startPoint y: 221, endPoint x: 170, endPoint y: 222, distance: 16.6
click at [320, 130] on app-date-cell at bounding box center [329, 228] width 97 height 273
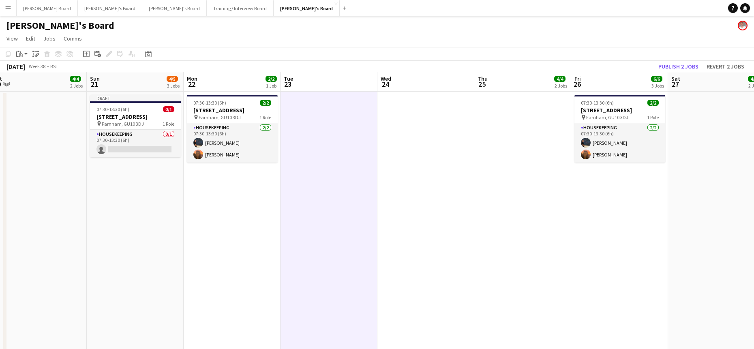
click at [400, 127] on app-date-cell at bounding box center [425, 228] width 97 height 273
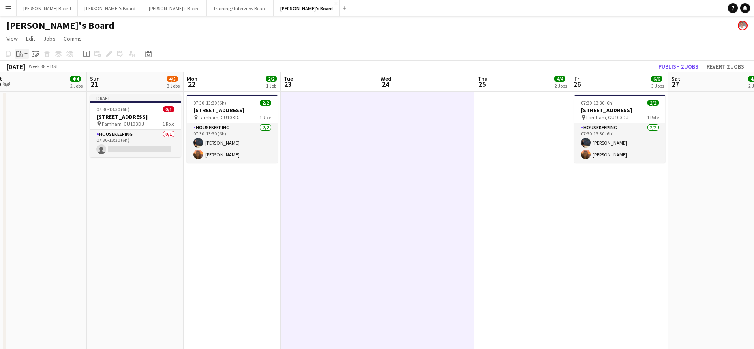
click at [24, 58] on div "Paste" at bounding box center [20, 54] width 10 height 10
click at [30, 68] on link "Paste Ctrl+V" at bounding box center [59, 69] width 76 height 7
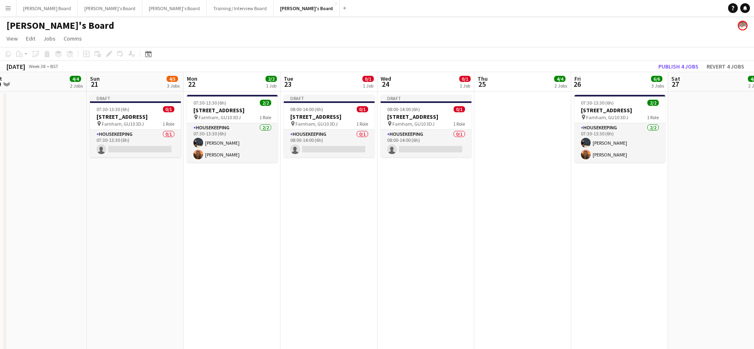
click at [602, 60] on app-toolbar "Copy Paste Paste Ctrl+V Paste with crew Ctrl+Shift+V Paste linked Job [GEOGRAPH…" at bounding box center [377, 54] width 754 height 14
click at [602, 62] on button "Publish 4 jobs" at bounding box center [678, 66] width 47 height 11
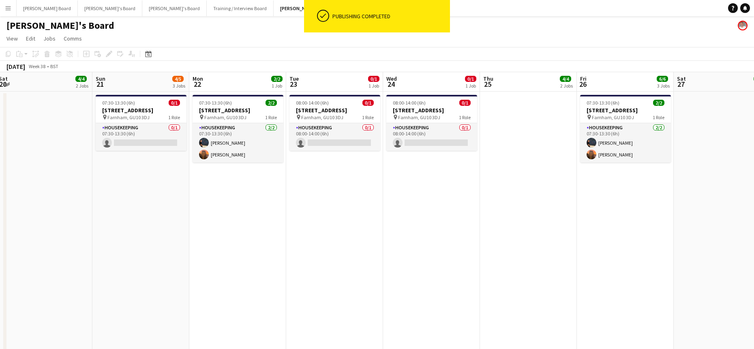
drag, startPoint x: 660, startPoint y: 246, endPoint x: 559, endPoint y: 247, distance: 101.4
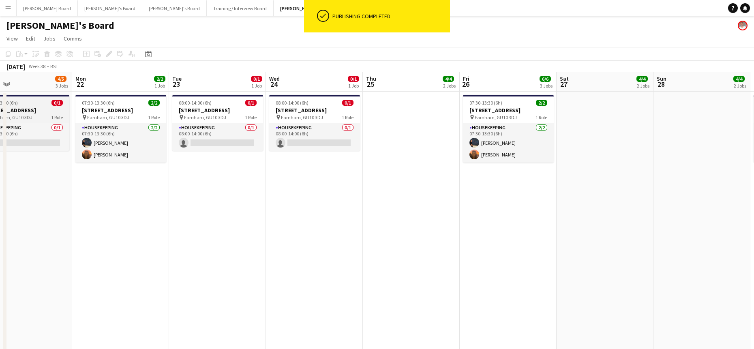
click at [30, 105] on div "07:30-13:30 (6h) 0/1" at bounding box center [24, 103] width 91 height 6
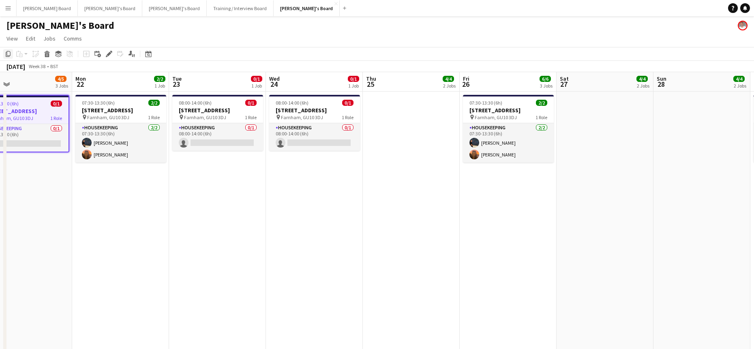
click at [6, 54] on icon "Copy" at bounding box center [8, 54] width 6 height 6
click at [599, 135] on app-date-cell at bounding box center [605, 228] width 97 height 273
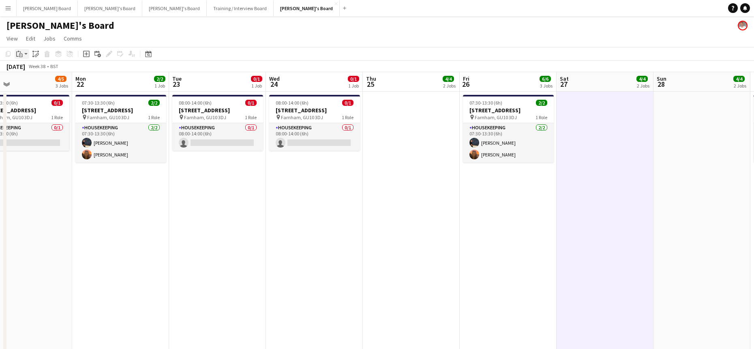
click at [22, 53] on icon "Paste" at bounding box center [19, 54] width 6 height 6
click at [35, 71] on link "Paste Ctrl+V" at bounding box center [59, 69] width 76 height 7
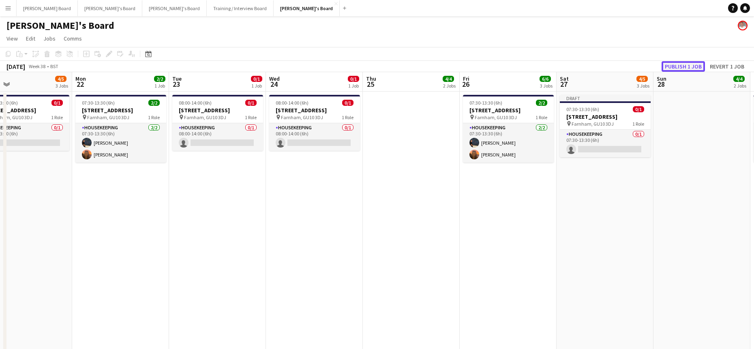
click at [602, 67] on button "Publish 1 job" at bounding box center [683, 66] width 43 height 11
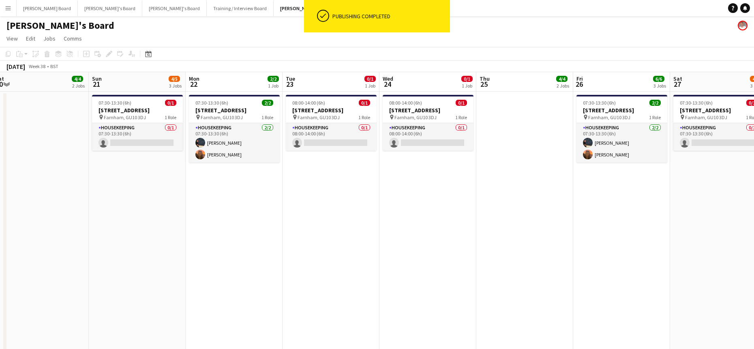
drag, startPoint x: 369, startPoint y: 247, endPoint x: 520, endPoint y: 216, distance: 154.8
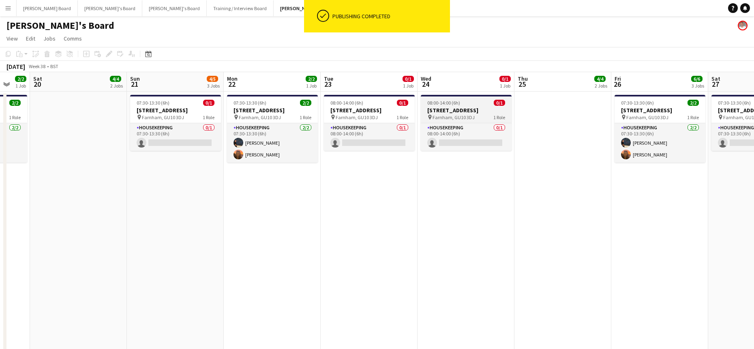
click at [468, 107] on h3 "[STREET_ADDRESS]" at bounding box center [466, 110] width 91 height 7
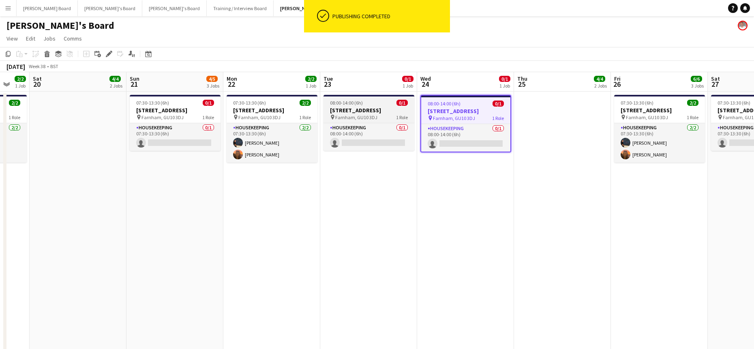
click at [349, 107] on h3 "[STREET_ADDRESS]" at bounding box center [369, 110] width 91 height 7
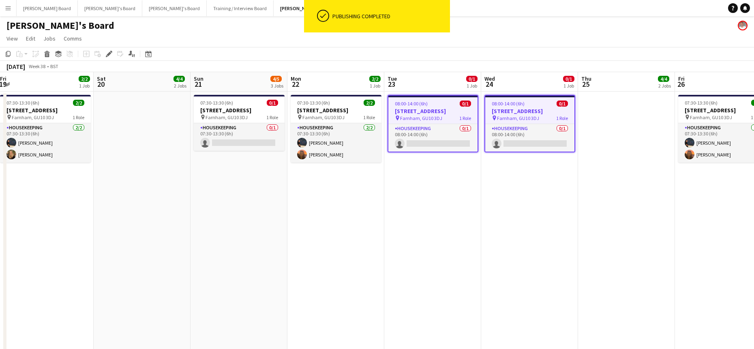
drag, startPoint x: 262, startPoint y: 264, endPoint x: 470, endPoint y: 251, distance: 208.4
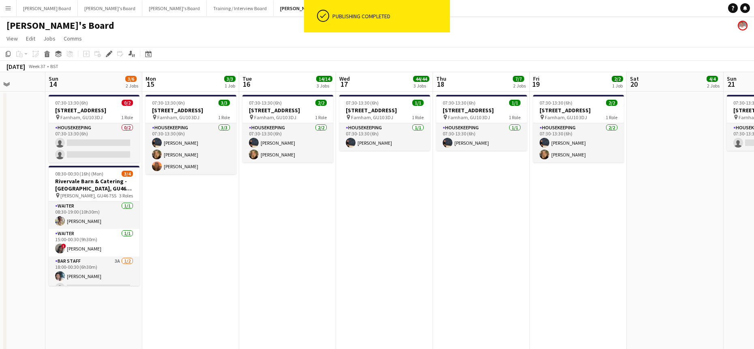
drag, startPoint x: 258, startPoint y: 254, endPoint x: 494, endPoint y: 237, distance: 236.2
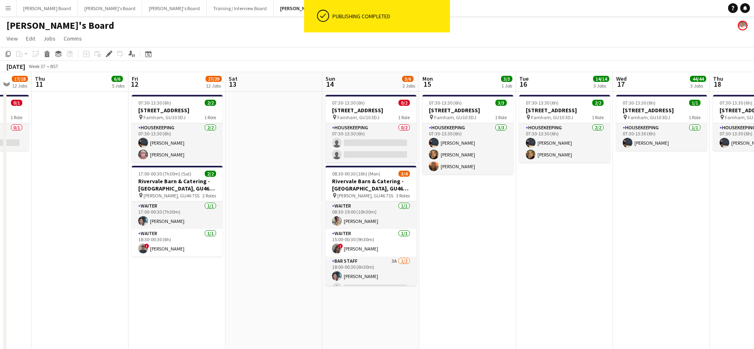
drag, startPoint x: 229, startPoint y: 223, endPoint x: 471, endPoint y: 235, distance: 243.1
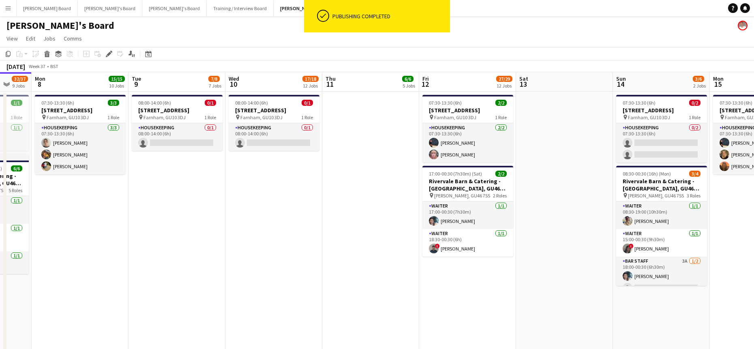
scroll to position [0, 238]
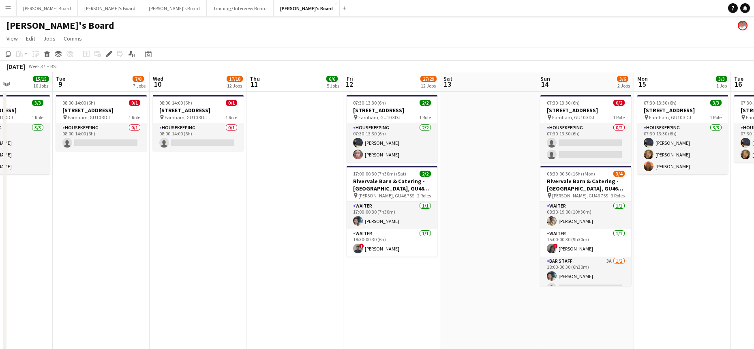
click at [190, 104] on span "08:00-14:00 (6h)" at bounding box center [175, 103] width 33 height 6
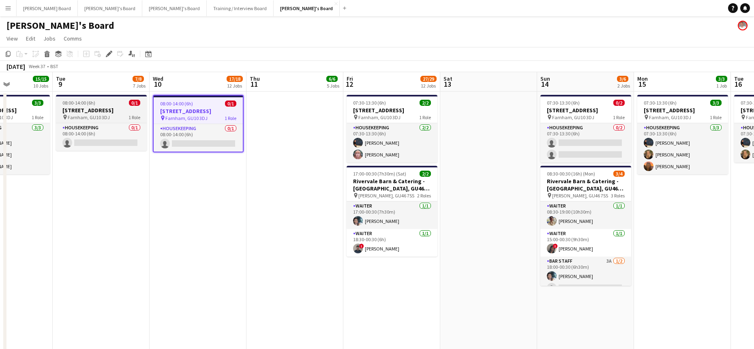
click at [108, 114] on div "pin [STREET_ADDRESS] Role" at bounding box center [101, 117] width 91 height 6
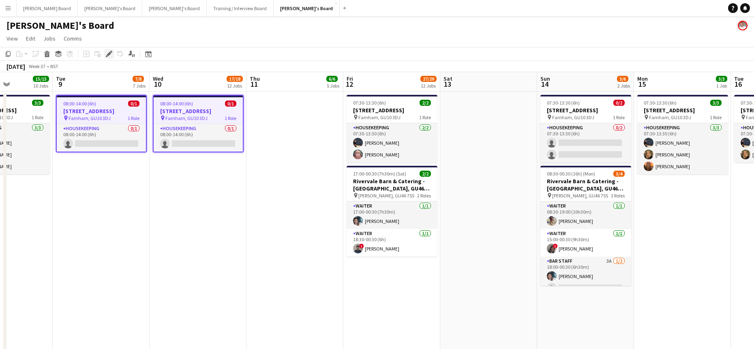
click at [108, 56] on icon at bounding box center [109, 54] width 4 height 4
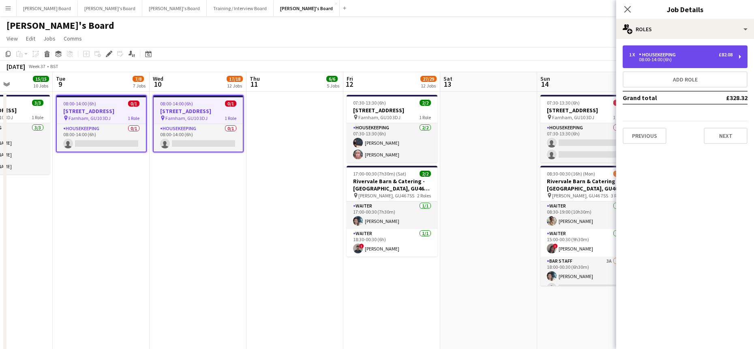
click at [602, 52] on div "Housekeeping" at bounding box center [659, 55] width 40 height 6
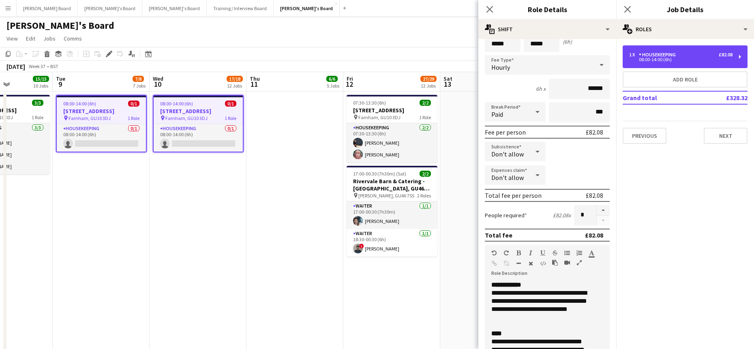
scroll to position [54, 0]
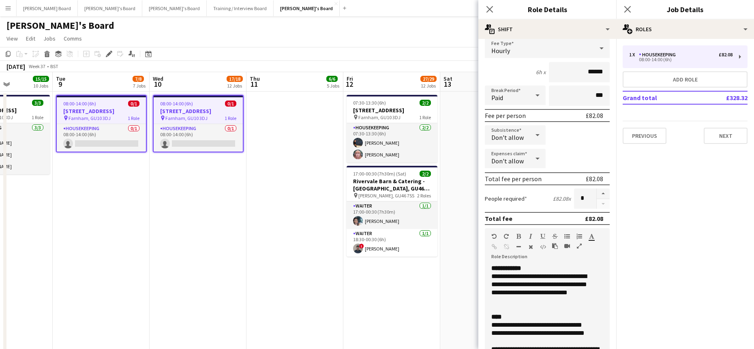
click at [545, 268] on div "**********" at bounding box center [547, 268] width 112 height 8
click at [492, 270] on b "**********" at bounding box center [506, 268] width 30 height 6
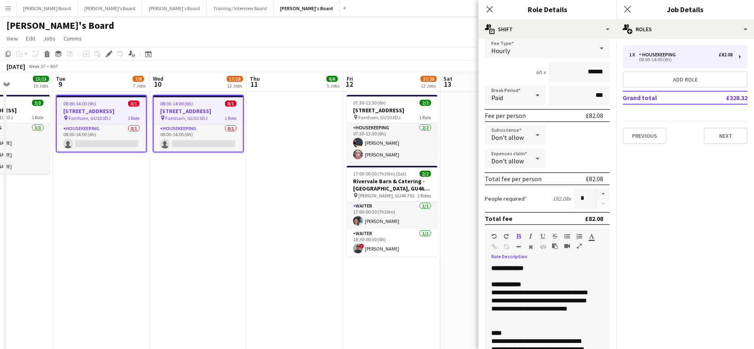
click at [436, 271] on app-date-cell "07:30-13:30 (6h) 2/[STREET_ADDRESS] pin Farnham, GU10 3DJ 1 Role Housekeeping […" at bounding box center [391, 228] width 97 height 273
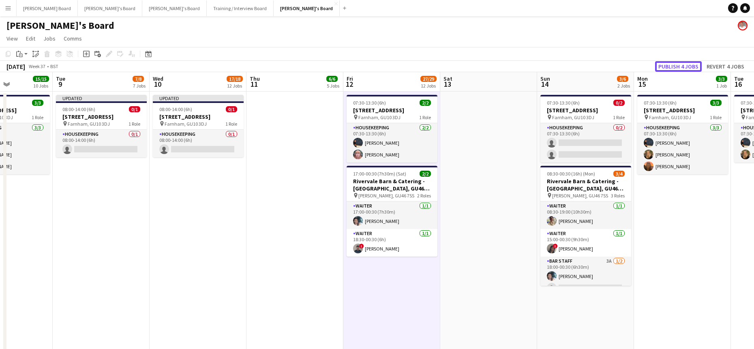
click at [602, 61] on button "Publish 4 jobs" at bounding box center [678, 66] width 47 height 11
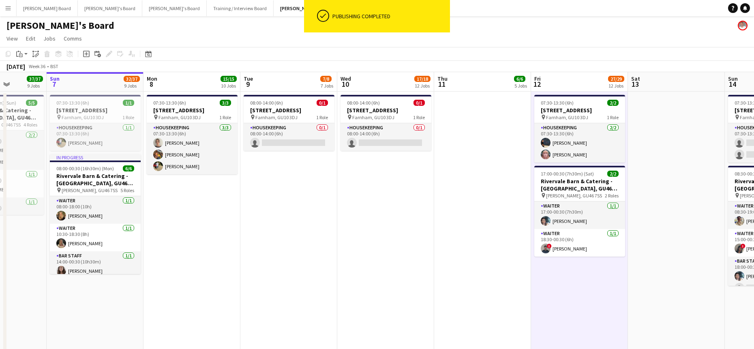
drag, startPoint x: 156, startPoint y: 255, endPoint x: 335, endPoint y: 219, distance: 182.7
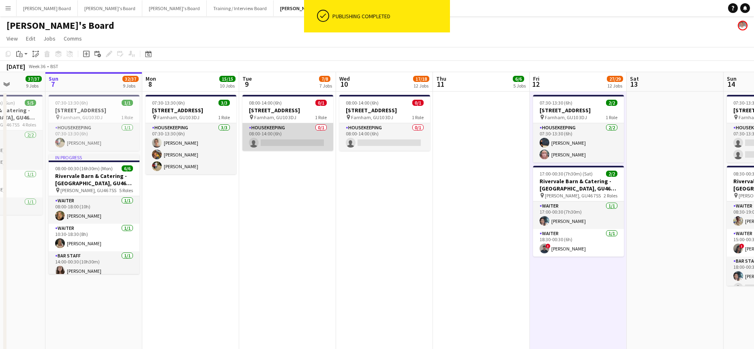
click at [271, 127] on app-card-role "Housekeeping 0/1 08:00-14:00 (6h) single-neutral-actions" at bounding box center [287, 137] width 91 height 28
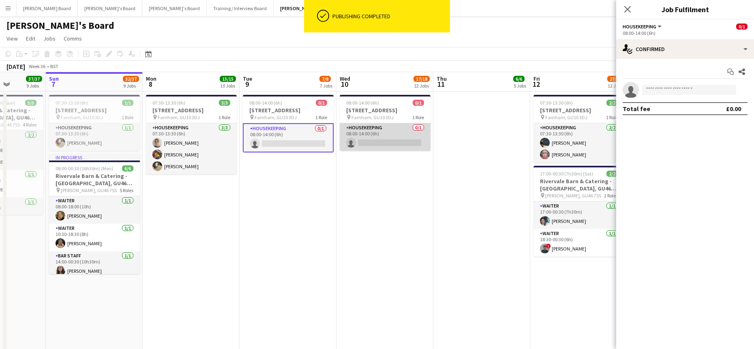
click at [375, 131] on app-card-role "Housekeeping 0/1 08:00-14:00 (6h) single-neutral-actions" at bounding box center [385, 137] width 91 height 28
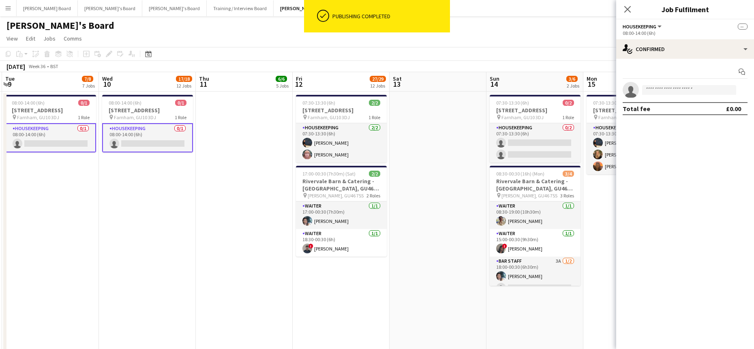
drag, startPoint x: 434, startPoint y: 243, endPoint x: 181, endPoint y: 271, distance: 254.1
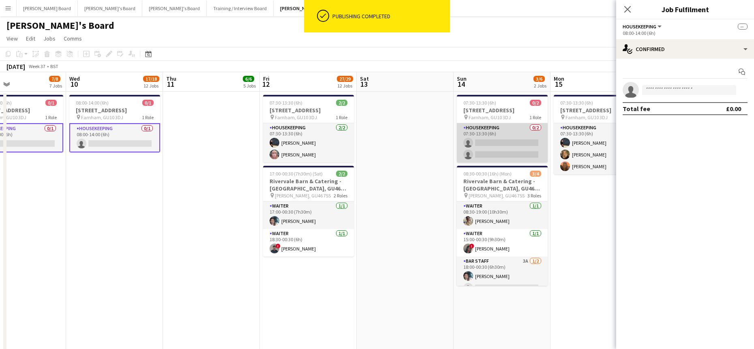
click at [478, 145] on app-card-role "Housekeeping 0/2 07:30-13:30 (6h) single-neutral-actions single-neutral-actions" at bounding box center [502, 142] width 91 height 39
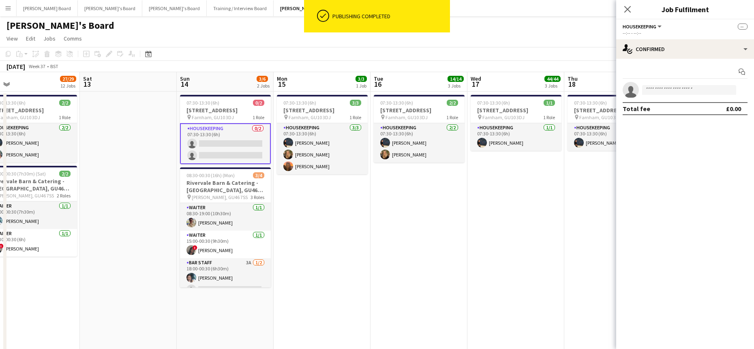
drag, startPoint x: 422, startPoint y: 247, endPoint x: 109, endPoint y: 279, distance: 314.1
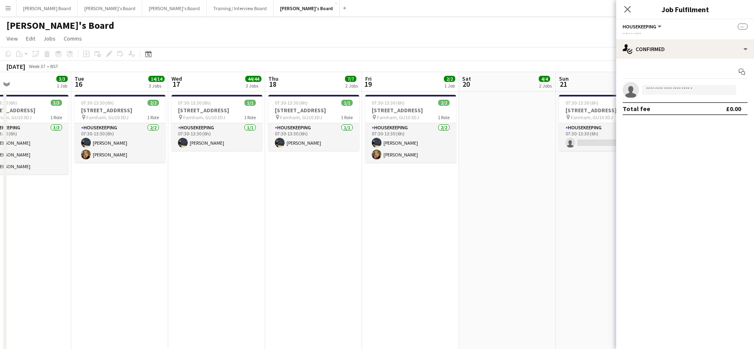
drag, startPoint x: 471, startPoint y: 206, endPoint x: 226, endPoint y: 217, distance: 245.5
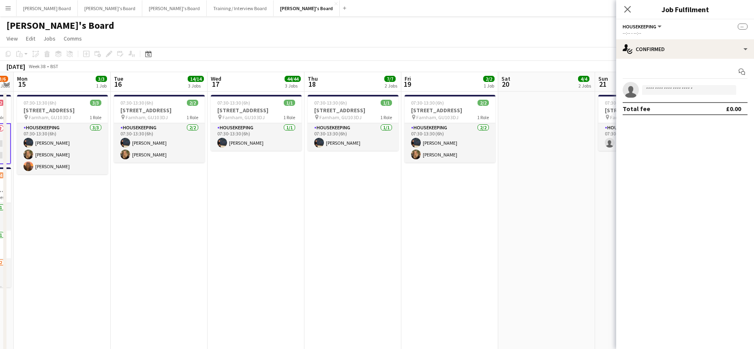
drag, startPoint x: 487, startPoint y: 186, endPoint x: 272, endPoint y: 188, distance: 215.7
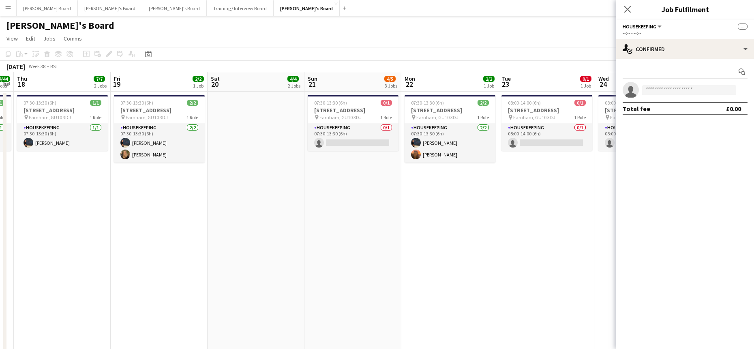
scroll to position [0, 277]
click at [346, 132] on app-card-role "Housekeeping 0/1 07:30-13:30 (6h) single-neutral-actions" at bounding box center [352, 137] width 91 height 28
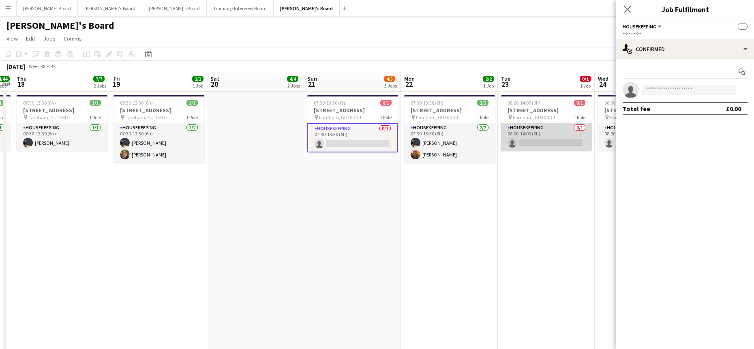
click at [542, 124] on app-card-role "Housekeeping 0/1 08:00-14:00 (6h) single-neutral-actions" at bounding box center [546, 137] width 91 height 28
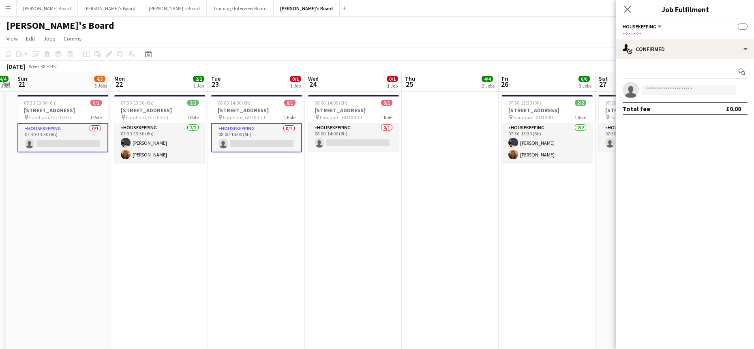
drag, startPoint x: 554, startPoint y: 200, endPoint x: 182, endPoint y: 219, distance: 373.0
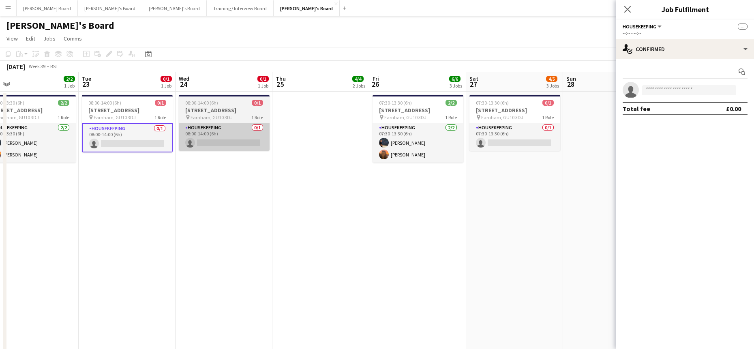
click at [226, 139] on app-card-role "Housekeeping 0/1 08:00-14:00 (6h) single-neutral-actions" at bounding box center [224, 137] width 91 height 28
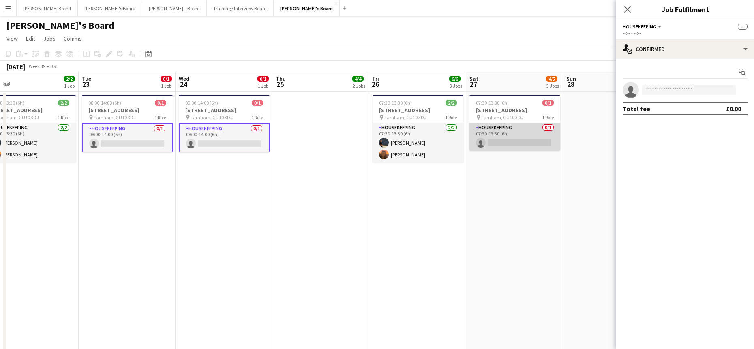
drag, startPoint x: 530, startPoint y: 135, endPoint x: 534, endPoint y: 141, distance: 7.1
click at [530, 135] on app-card-role "Housekeeping 0/1 07:30-13:30 (6h) single-neutral-actions" at bounding box center [514, 137] width 91 height 28
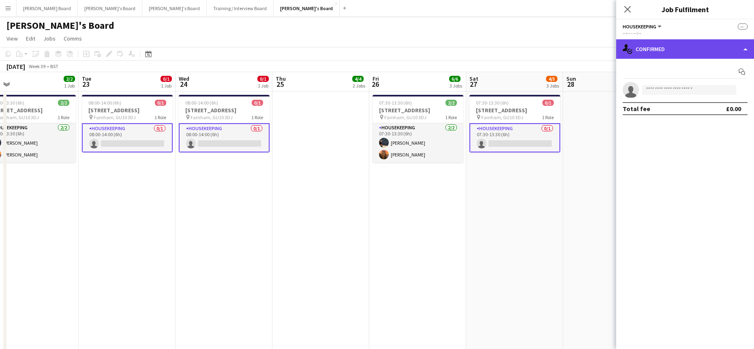
click at [602, 45] on div "single-neutral-actions-check-2 Confirmed" at bounding box center [685, 48] width 138 height 19
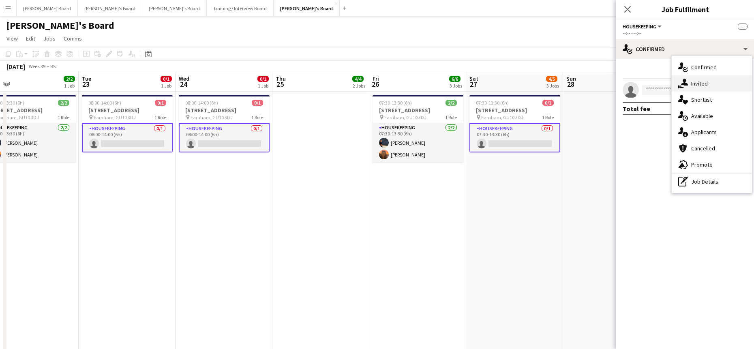
click at [602, 83] on span "Invited" at bounding box center [699, 83] width 17 height 7
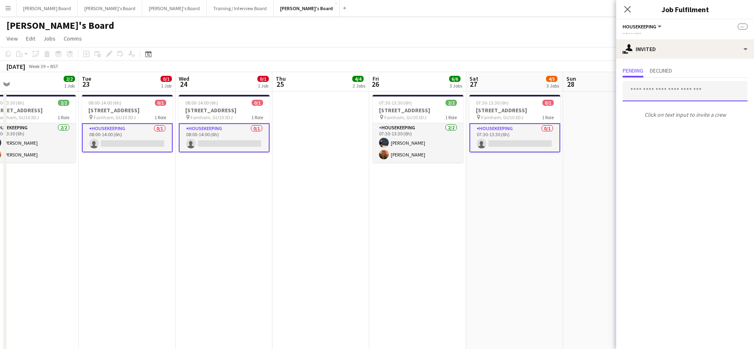
click at [602, 90] on input "text" at bounding box center [685, 91] width 125 height 20
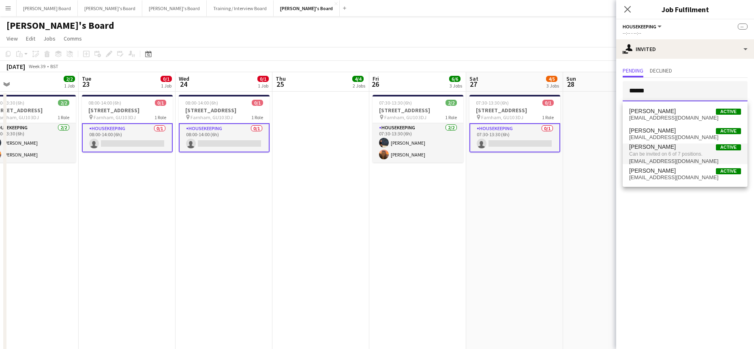
type input "******"
click at [602, 153] on span "Can be invited on 6 of 7 positions." at bounding box center [685, 153] width 112 height 7
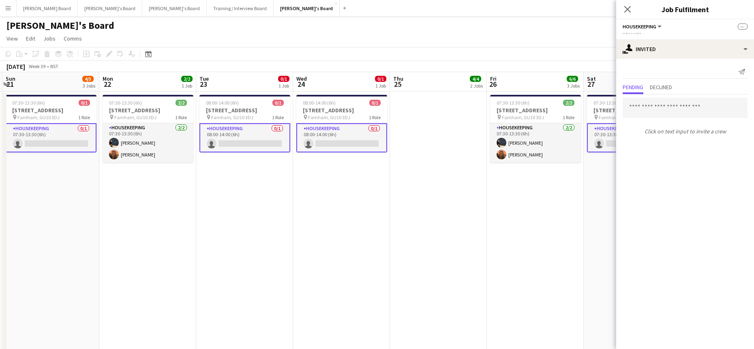
drag, startPoint x: 141, startPoint y: 194, endPoint x: 436, endPoint y: 229, distance: 297.6
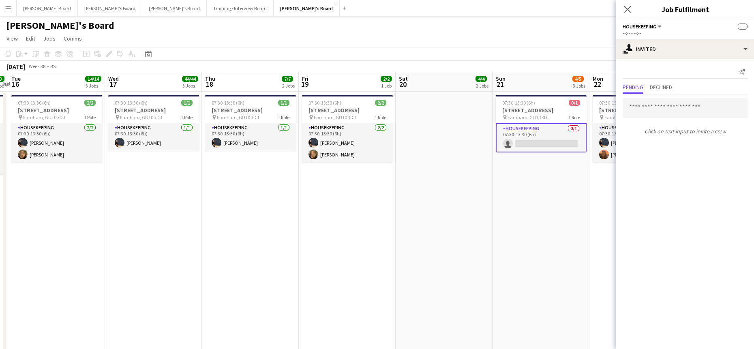
drag, startPoint x: 216, startPoint y: 229, endPoint x: 607, endPoint y: 238, distance: 390.9
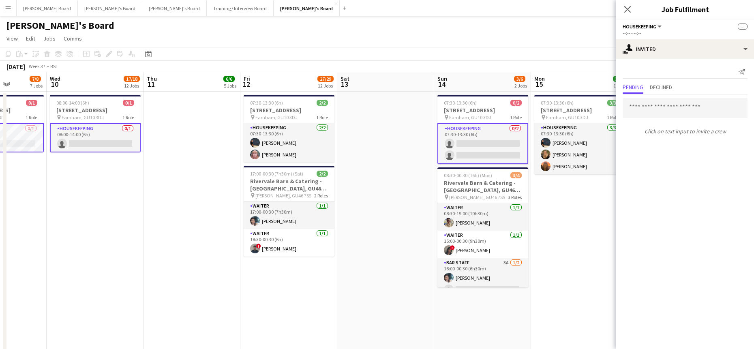
drag, startPoint x: 192, startPoint y: 209, endPoint x: 529, endPoint y: 241, distance: 338.4
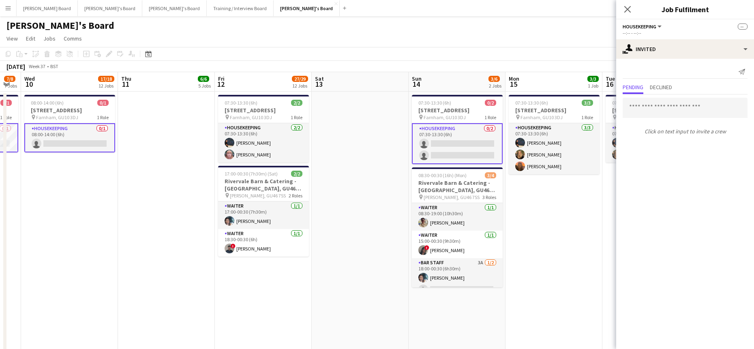
drag, startPoint x: 136, startPoint y: 191, endPoint x: 377, endPoint y: 211, distance: 242.0
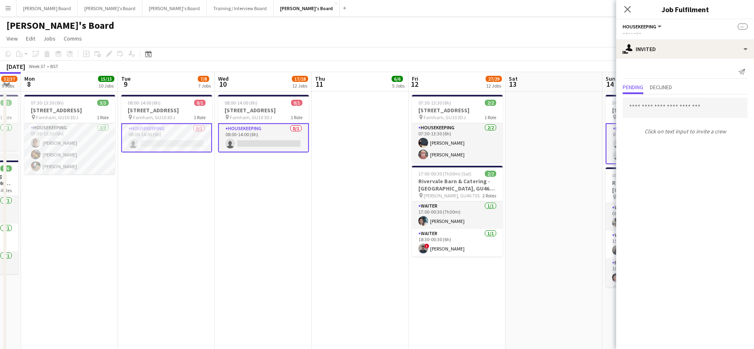
scroll to position [0, 167]
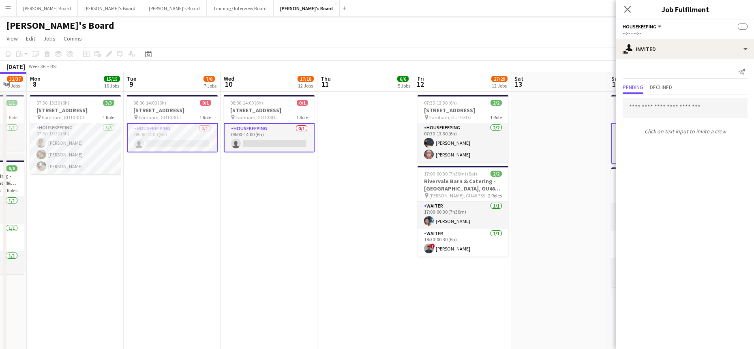
click at [176, 139] on app-card-role "Housekeeping 0/1 08:00-14:00 (6h) single-neutral-actions" at bounding box center [172, 137] width 91 height 29
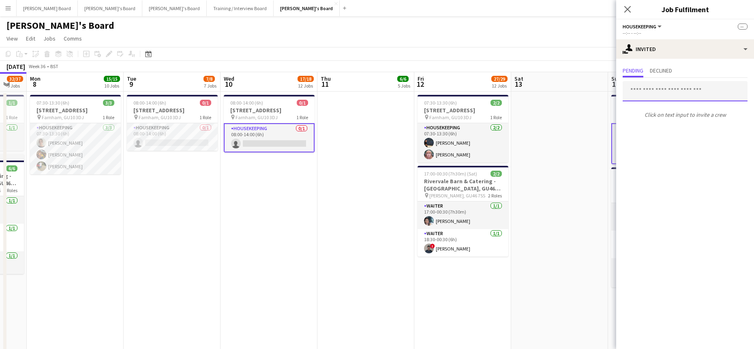
click at [602, 89] on input "text" at bounding box center [685, 91] width 125 height 20
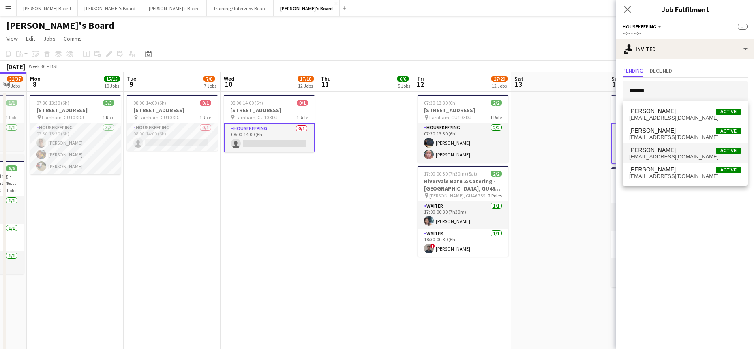
type input "******"
click at [602, 157] on span "[EMAIL_ADDRESS][DOMAIN_NAME]" at bounding box center [685, 157] width 112 height 6
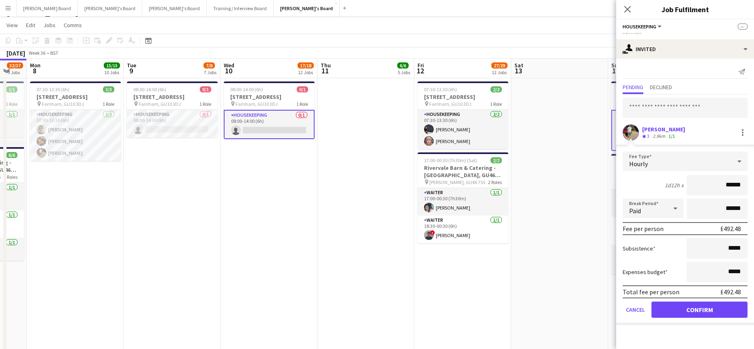
scroll to position [54, 0]
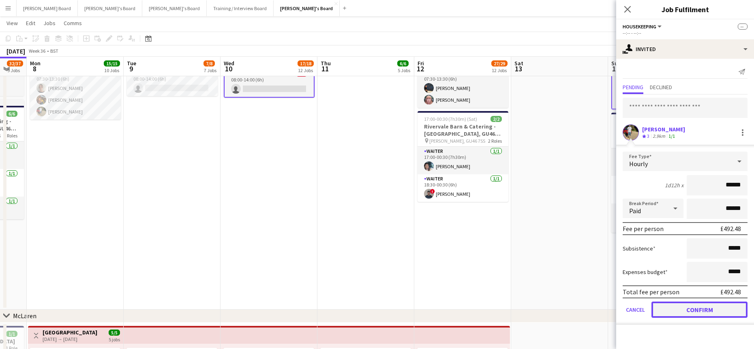
click at [602, 271] on button "Confirm" at bounding box center [699, 310] width 96 height 16
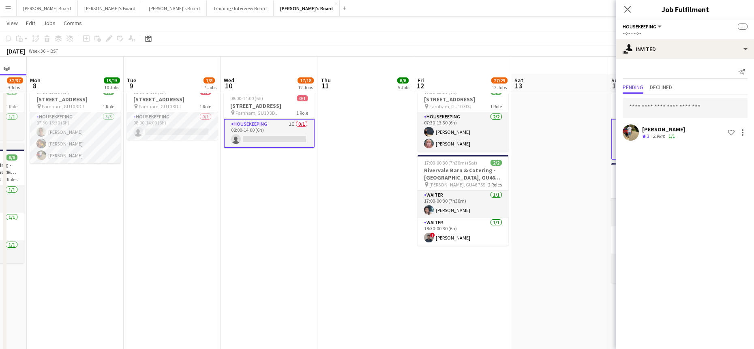
scroll to position [0, 0]
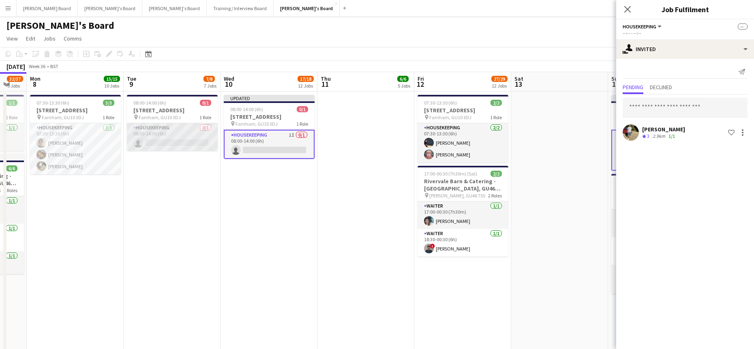
click at [181, 136] on app-card-role "Housekeeping 0/1 08:00-14:00 (6h) single-neutral-actions" at bounding box center [172, 137] width 91 height 28
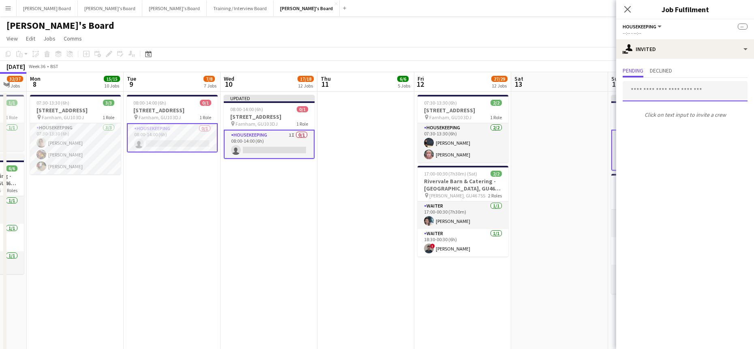
click at [602, 90] on input "text" at bounding box center [685, 91] width 125 height 20
click at [250, 147] on app-card-role "Housekeeping 1I 0/1 08:00-14:00 (6h) single-neutral-actions" at bounding box center [269, 144] width 91 height 29
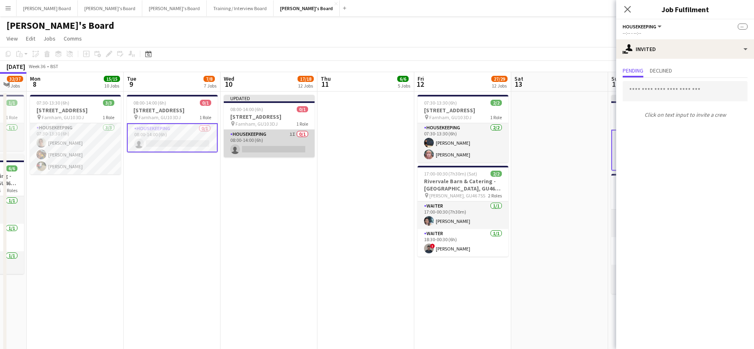
click at [274, 149] on app-card-role "Housekeeping 1I 0/1 08:00-14:00 (6h) single-neutral-actions" at bounding box center [269, 144] width 91 height 28
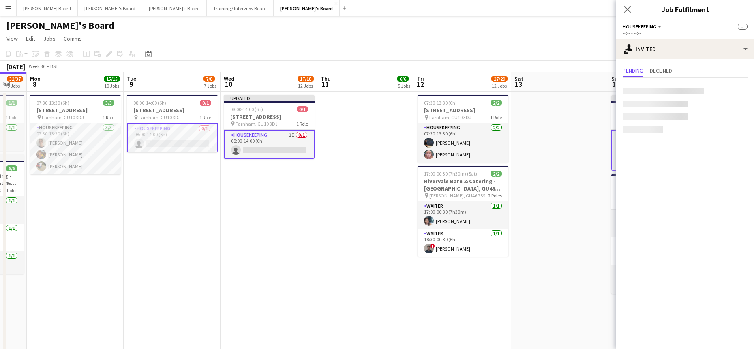
scroll to position [0, 167]
click at [602, 89] on input "text" at bounding box center [685, 91] width 125 height 20
type input "**"
click at [268, 142] on app-card-role "Housekeeping 1I 0/1 08:00-14:00 (6h) single-neutral-actions" at bounding box center [269, 144] width 91 height 29
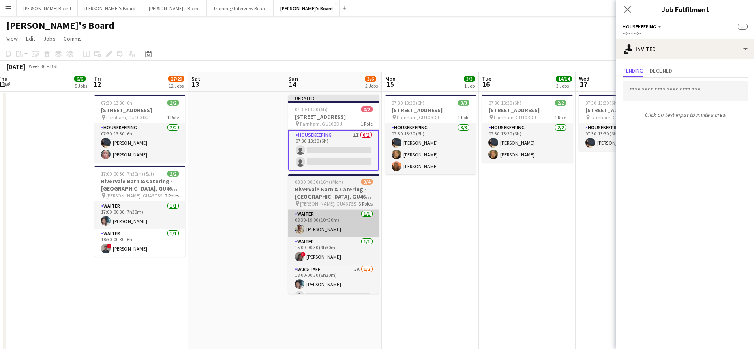
drag, startPoint x: 586, startPoint y: 214, endPoint x: 189, endPoint y: 228, distance: 397.1
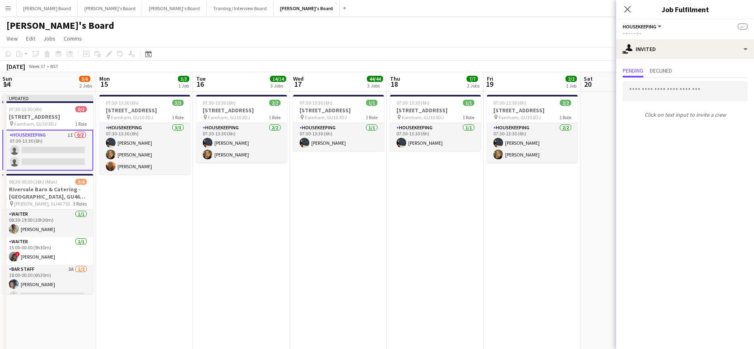
drag, startPoint x: 524, startPoint y: 209, endPoint x: 148, endPoint y: 244, distance: 377.9
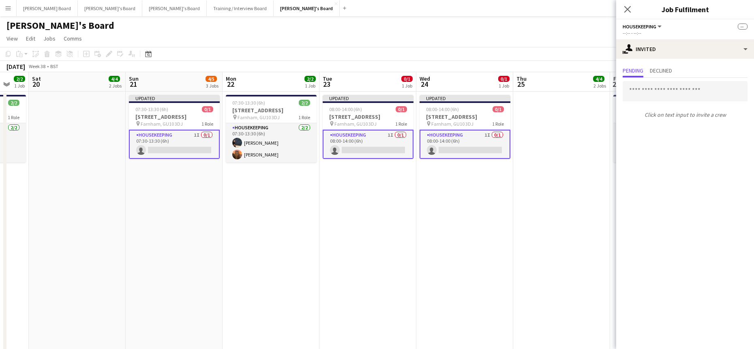
drag, startPoint x: 543, startPoint y: 221, endPoint x: 310, endPoint y: 235, distance: 233.5
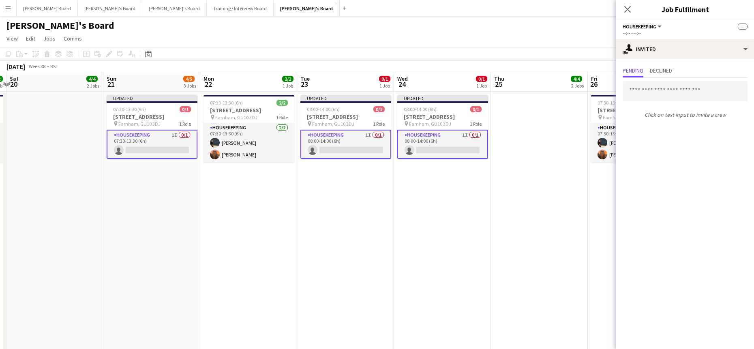
drag, startPoint x: 377, startPoint y: 231, endPoint x: 304, endPoint y: 225, distance: 73.7
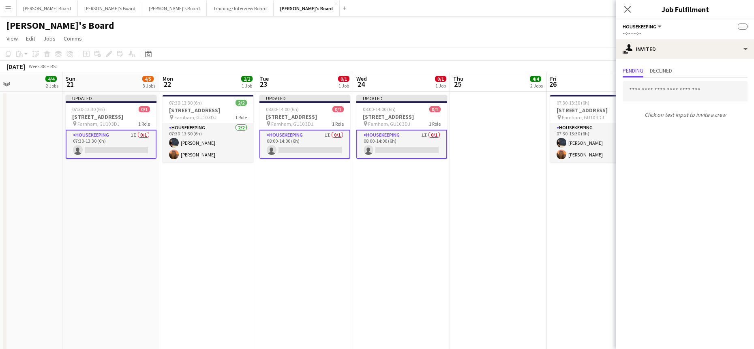
click at [304, 148] on app-card-role "Housekeeping 1I 0/1 08:00-14:00 (6h) single-neutral-actions" at bounding box center [304, 144] width 91 height 29
drag, startPoint x: 388, startPoint y: 149, endPoint x: 392, endPoint y: 150, distance: 5.0
click at [388, 149] on app-card-role "Housekeeping 1I 0/1 08:00-14:00 (6h) single-neutral-actions" at bounding box center [401, 144] width 91 height 29
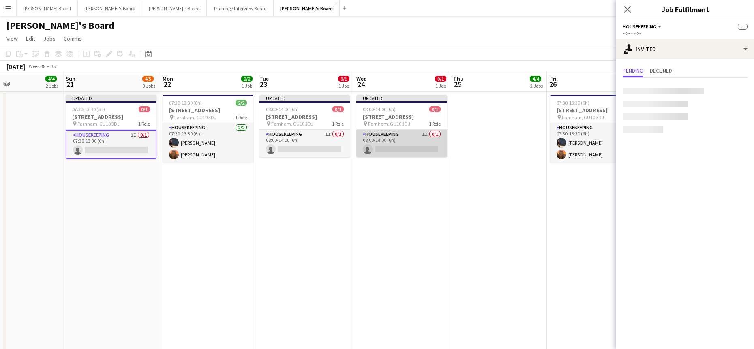
scroll to position [0, 325]
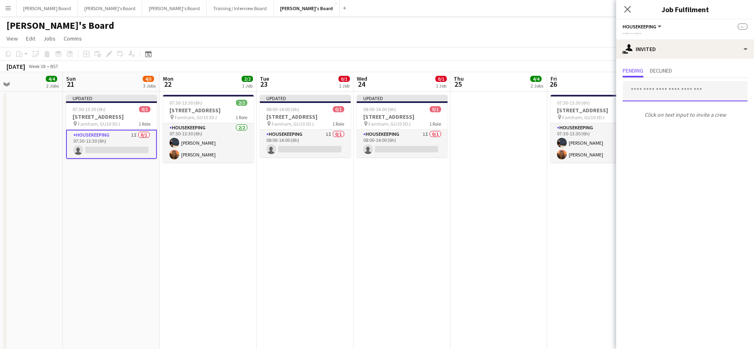
click at [602, 92] on input "text" at bounding box center [685, 91] width 125 height 20
type input "*"
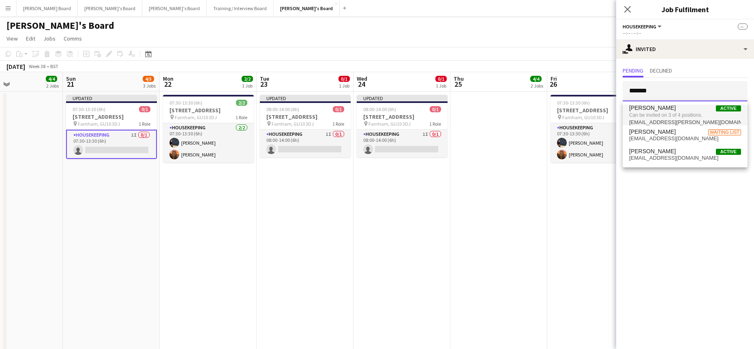
type input "*******"
click at [602, 118] on span "Can be invited on 3 of 4 positions." at bounding box center [685, 114] width 112 height 7
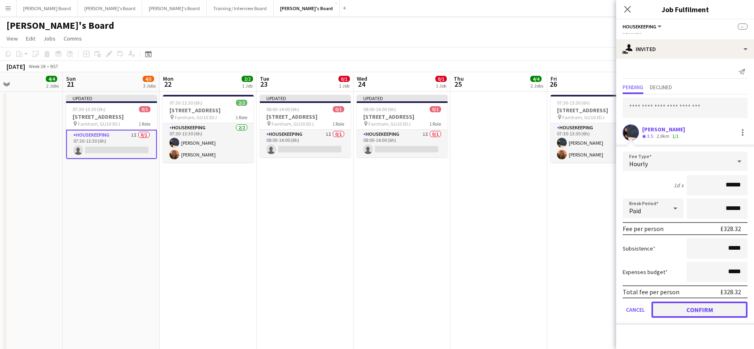
click at [602, 271] on button "Confirm" at bounding box center [699, 310] width 96 height 16
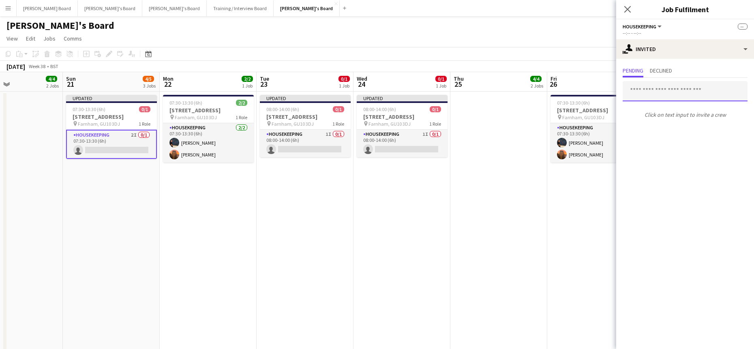
click at [602, 96] on input "text" at bounding box center [685, 91] width 125 height 20
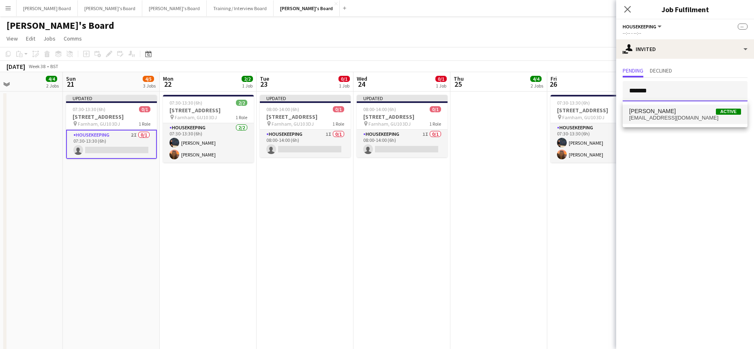
type input "*******"
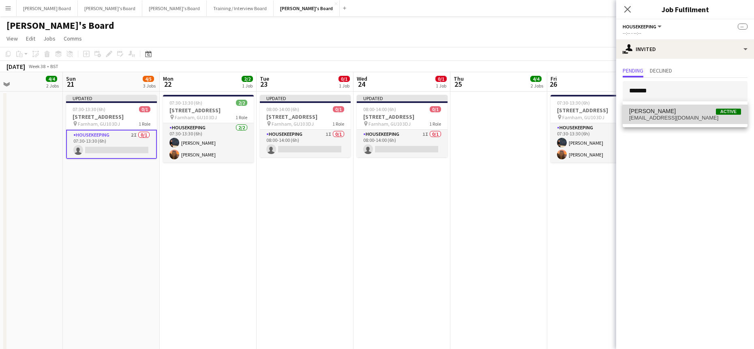
click at [602, 115] on span "[EMAIL_ADDRESS][DOMAIN_NAME]" at bounding box center [685, 118] width 112 height 6
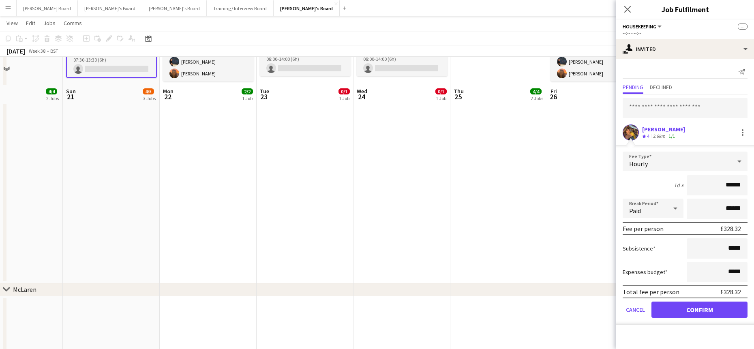
scroll to position [108, 0]
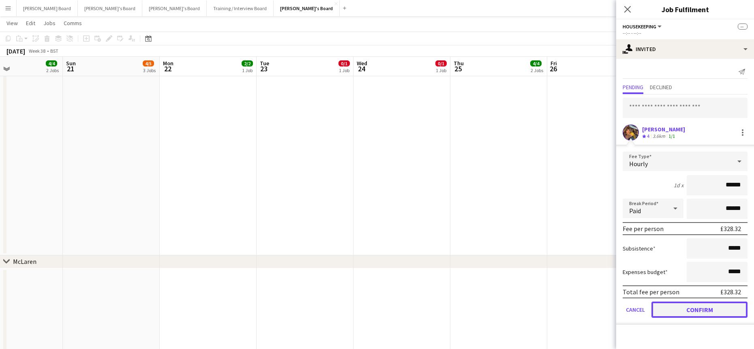
click at [602, 271] on button "Confirm" at bounding box center [699, 310] width 96 height 16
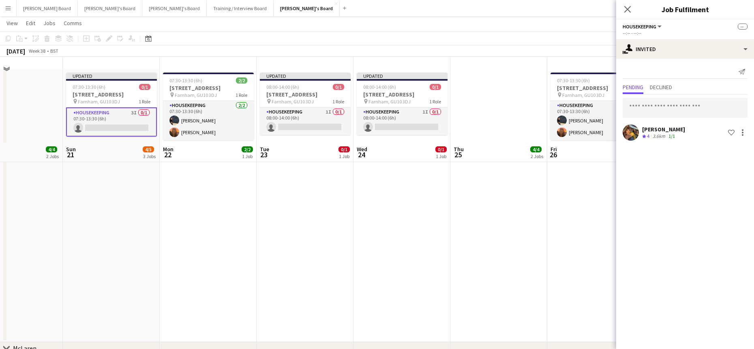
scroll to position [0, 0]
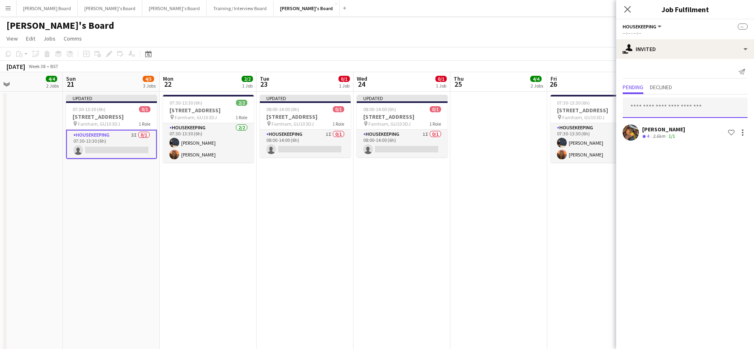
click at [602, 105] on input "text" at bounding box center [685, 108] width 125 height 20
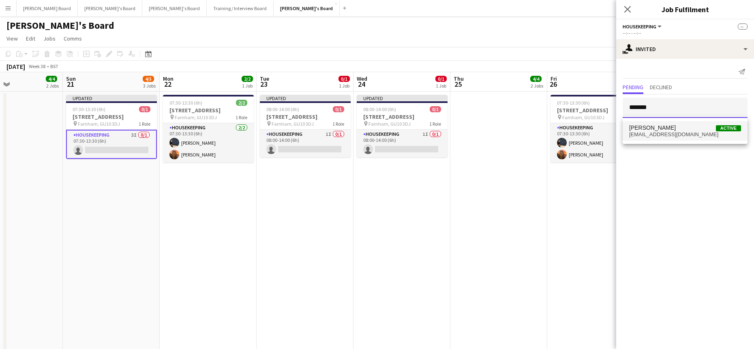
type input "*******"
click at [602, 129] on span "[PERSON_NAME] Active" at bounding box center [685, 127] width 112 height 7
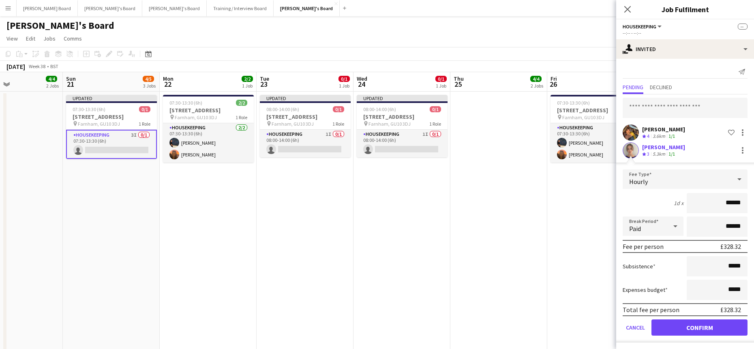
scroll to position [2, 0]
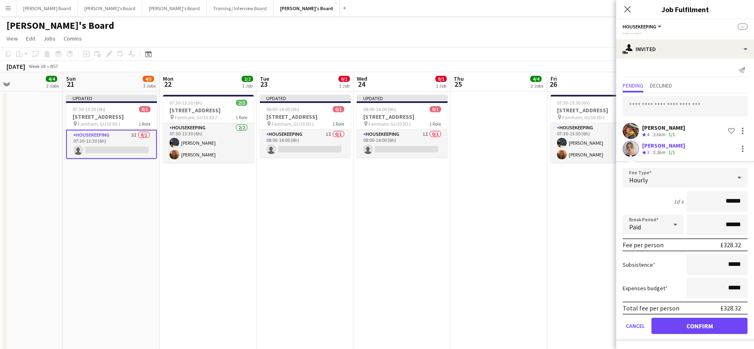
drag, startPoint x: 692, startPoint y: 316, endPoint x: 690, endPoint y: 326, distance: 9.5
click at [602, 271] on form "Fee Type Hourly 1d x ****** Break Period Paid ****** Fee per person £328.32 Sub…" at bounding box center [685, 254] width 138 height 173
click at [602, 271] on button "Confirm" at bounding box center [699, 326] width 96 height 16
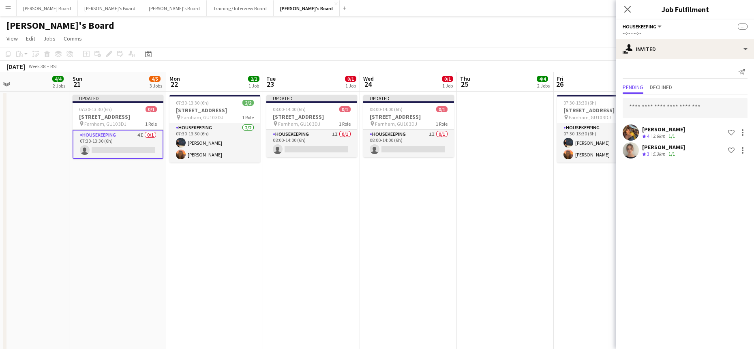
drag, startPoint x: 562, startPoint y: 255, endPoint x: 211, endPoint y: 257, distance: 351.5
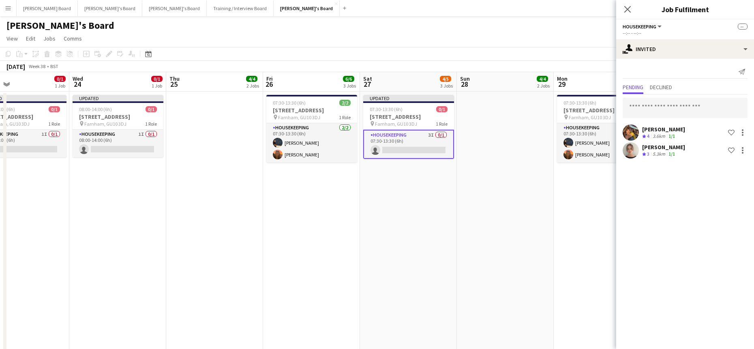
scroll to position [0, 291]
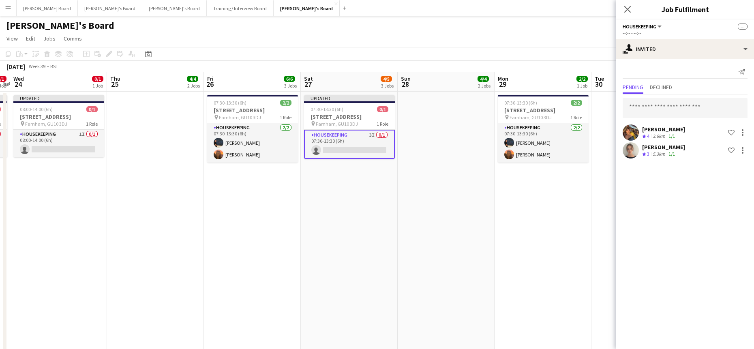
drag, startPoint x: 289, startPoint y: 263, endPoint x: 272, endPoint y: 266, distance: 16.9
drag, startPoint x: 185, startPoint y: 267, endPoint x: 399, endPoint y: 260, distance: 214.6
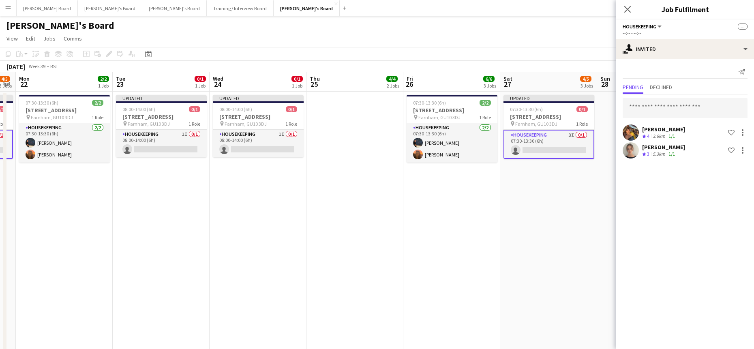
drag, startPoint x: 212, startPoint y: 263, endPoint x: 435, endPoint y: 262, distance: 222.6
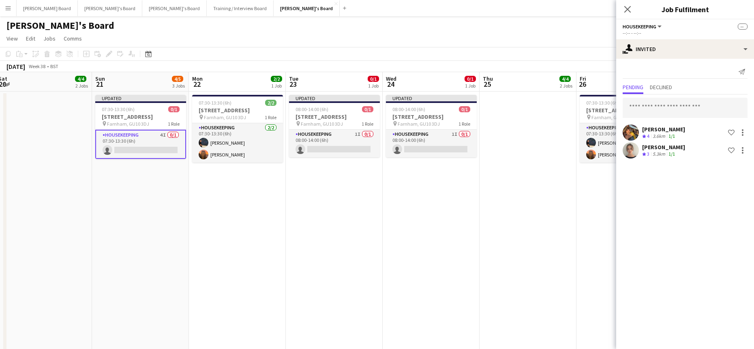
drag, startPoint x: 220, startPoint y: 259, endPoint x: 393, endPoint y: 256, distance: 173.5
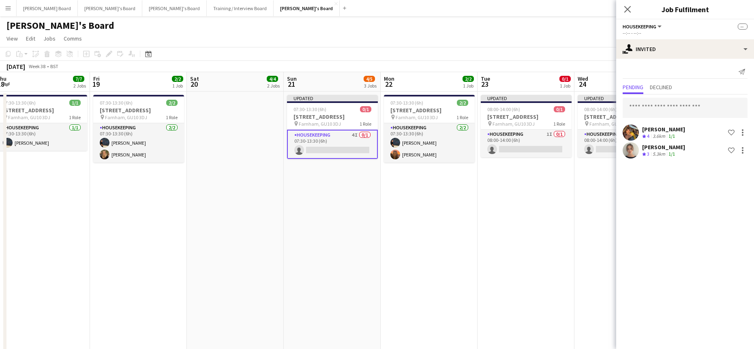
drag, startPoint x: 208, startPoint y: 251, endPoint x: 447, endPoint y: 250, distance: 239.6
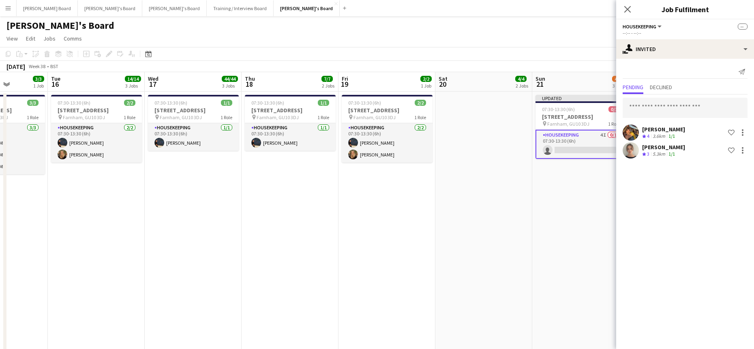
drag, startPoint x: 229, startPoint y: 262, endPoint x: 451, endPoint y: 255, distance: 222.3
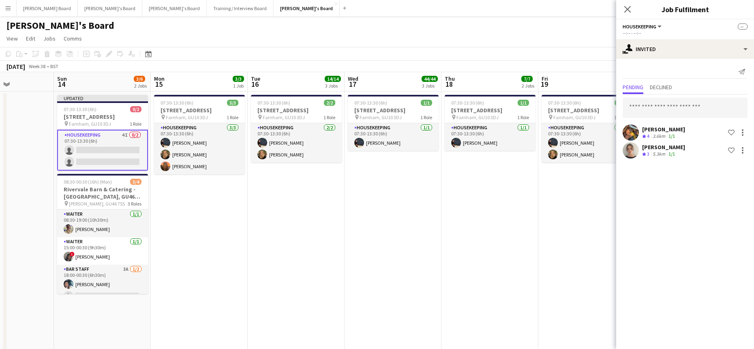
drag, startPoint x: 319, startPoint y: 264, endPoint x: 410, endPoint y: 263, distance: 91.2
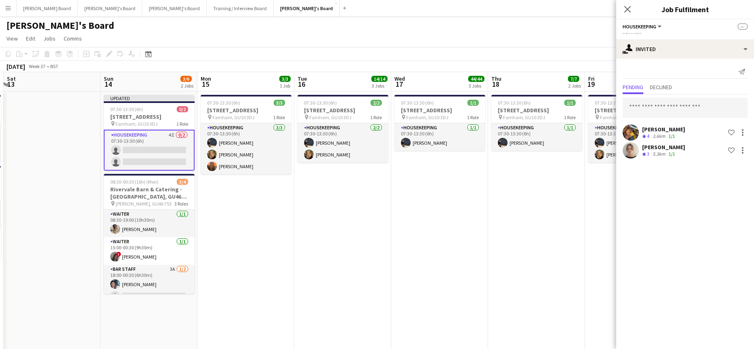
drag, startPoint x: 564, startPoint y: 255, endPoint x: 336, endPoint y: 258, distance: 227.5
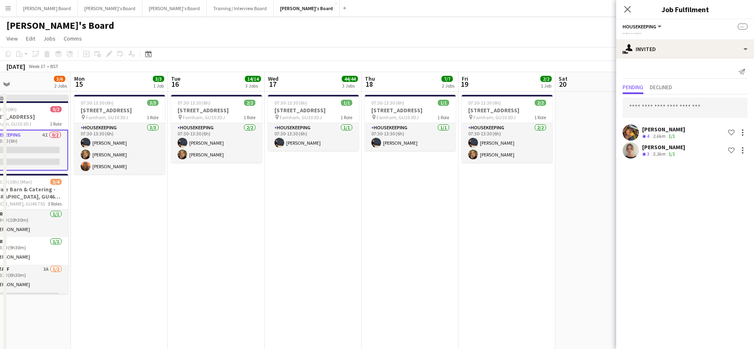
drag, startPoint x: 285, startPoint y: 248, endPoint x: 513, endPoint y: 244, distance: 228.7
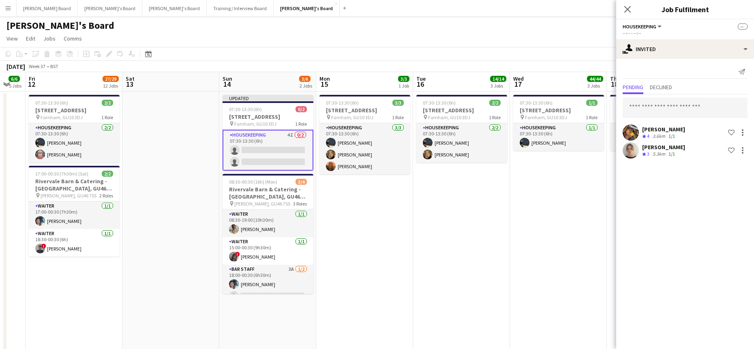
drag, startPoint x: 132, startPoint y: 249, endPoint x: 504, endPoint y: 249, distance: 371.8
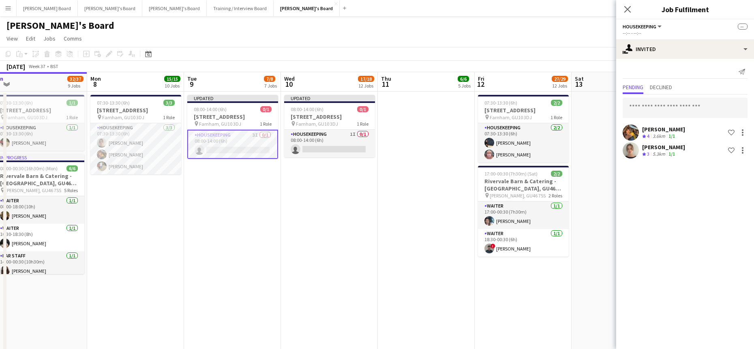
scroll to position [0, 204]
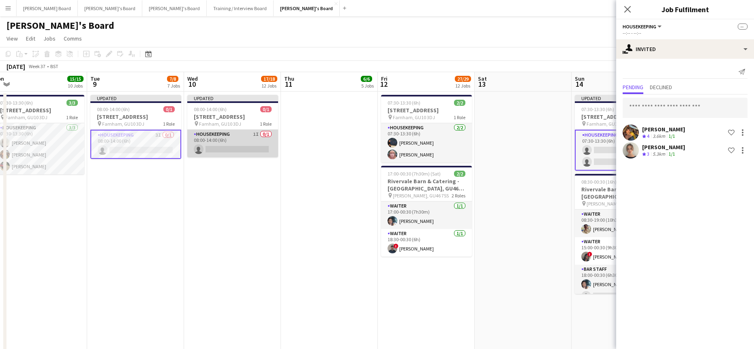
click at [259, 146] on app-card-role "Housekeeping 1I 0/1 08:00-14:00 (6h) single-neutral-actions" at bounding box center [232, 144] width 91 height 28
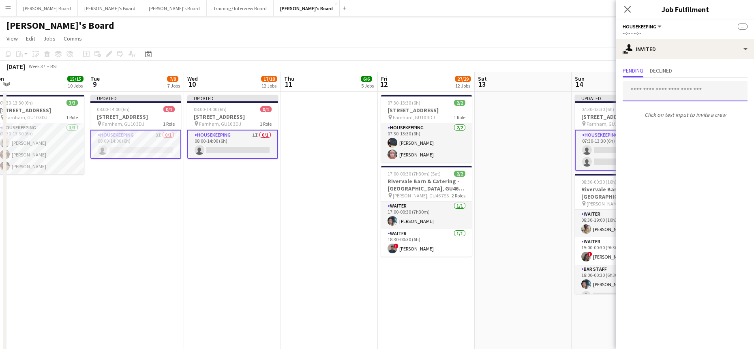
click at [602, 96] on input "text" at bounding box center [685, 91] width 125 height 20
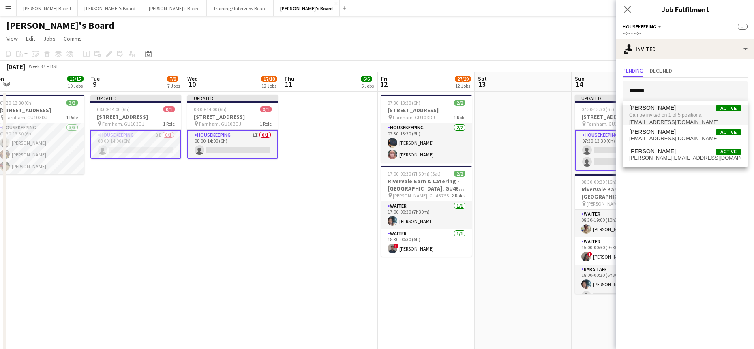
type input "*****"
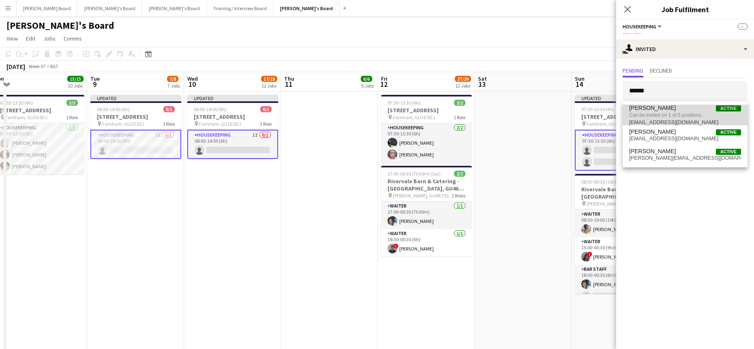
click at [602, 109] on span "[PERSON_NAME] Active" at bounding box center [685, 108] width 112 height 7
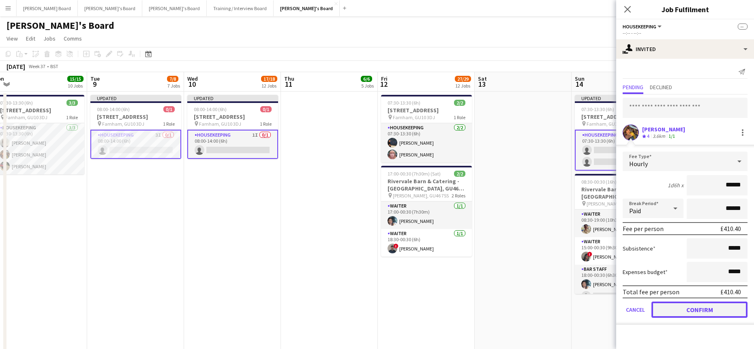
click at [602, 271] on button "Confirm" at bounding box center [699, 310] width 96 height 16
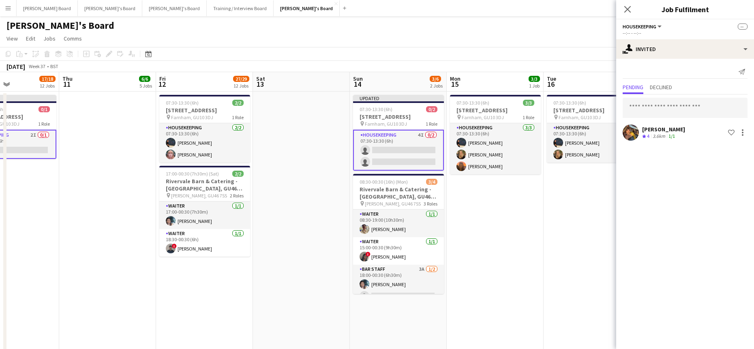
drag, startPoint x: 518, startPoint y: 246, endPoint x: -99, endPoint y: 219, distance: 616.8
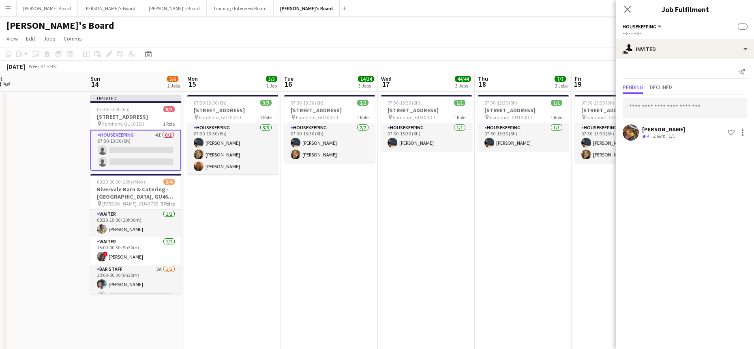
scroll to position [0, 281]
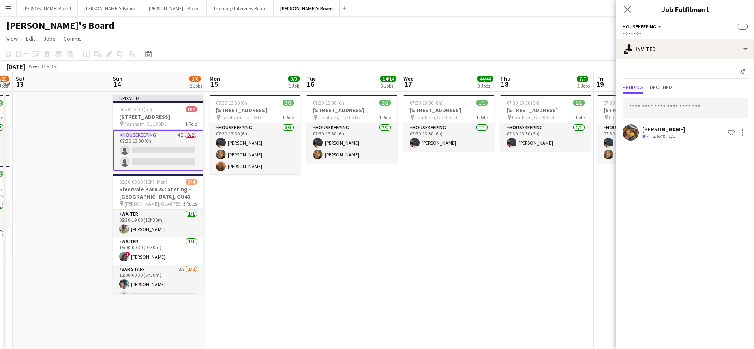
drag, startPoint x: 469, startPoint y: 242, endPoint x: 332, endPoint y: 257, distance: 137.4
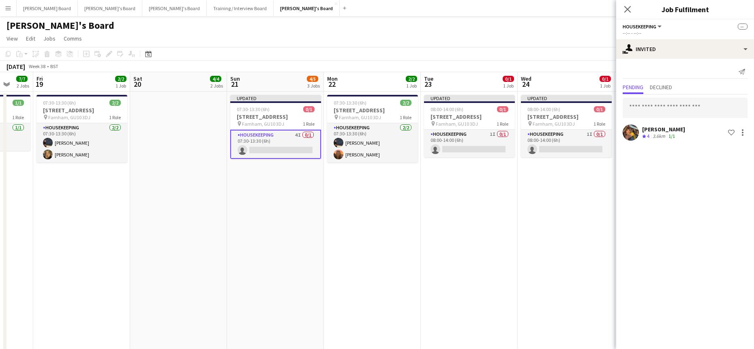
drag, startPoint x: 467, startPoint y: 221, endPoint x: -5, endPoint y: 212, distance: 472.8
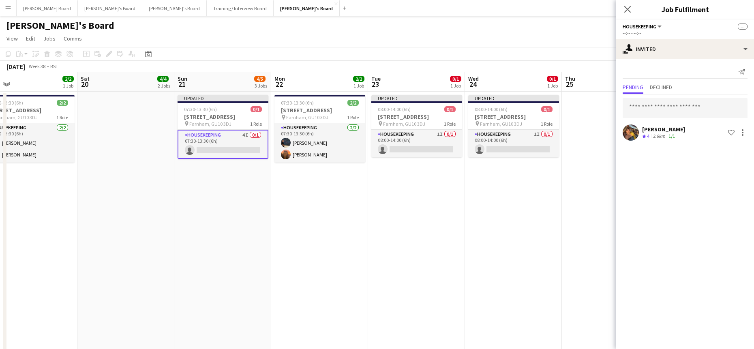
scroll to position [0, 319]
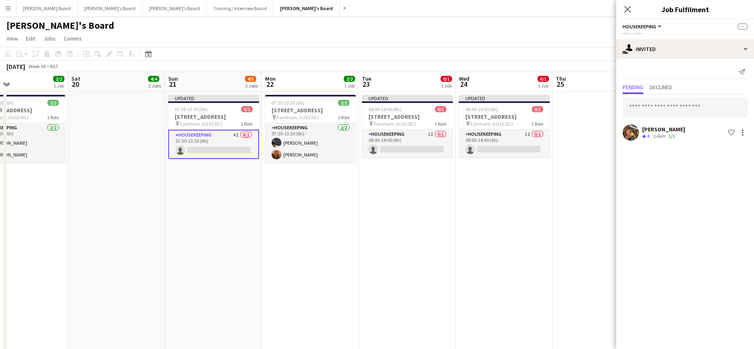
drag, startPoint x: 326, startPoint y: 219, endPoint x: 189, endPoint y: 216, distance: 136.7
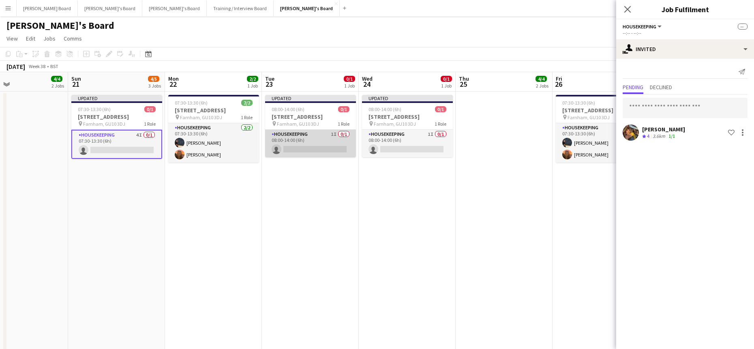
click at [312, 146] on app-card-role "Housekeeping 1I 0/1 08:00-14:00 (6h) single-neutral-actions" at bounding box center [310, 144] width 91 height 28
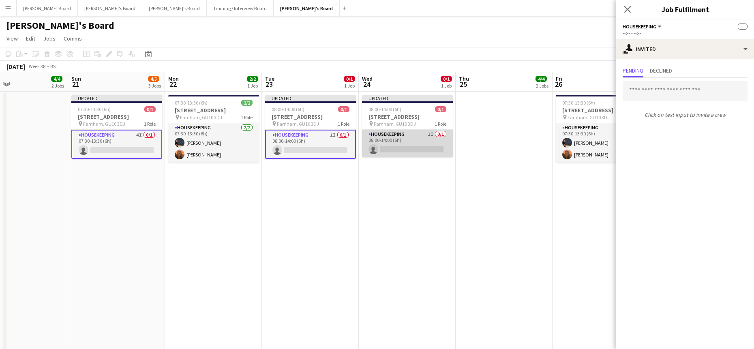
click at [410, 146] on app-card-role "Housekeeping 1I 0/1 08:00-14:00 (6h) single-neutral-actions" at bounding box center [407, 144] width 91 height 28
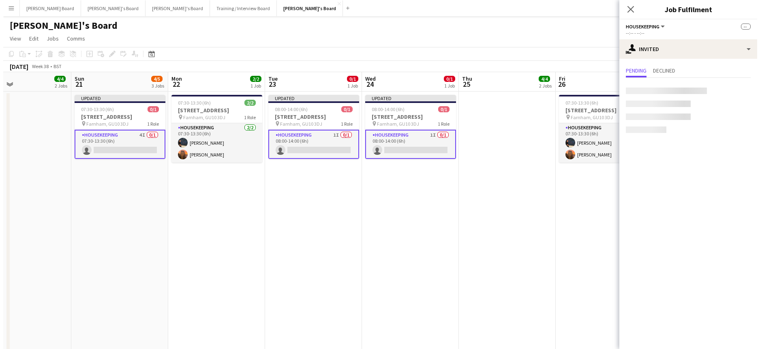
scroll to position [0, 319]
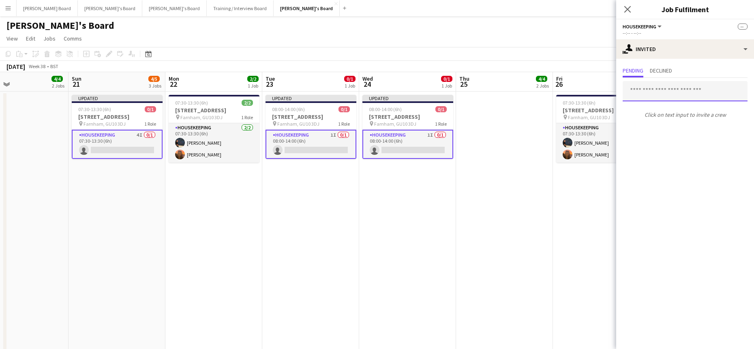
click at [602, 94] on input "text" at bounding box center [685, 91] width 125 height 20
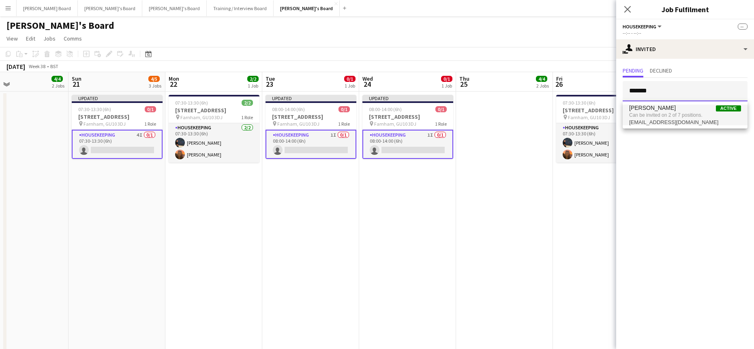
type input "*******"
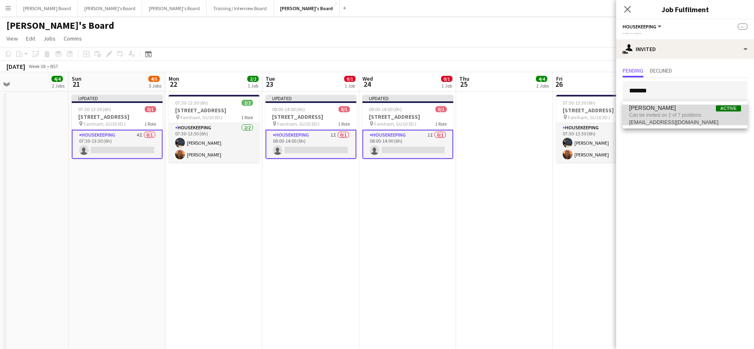
click at [602, 111] on span "[PERSON_NAME] Active" at bounding box center [685, 108] width 112 height 7
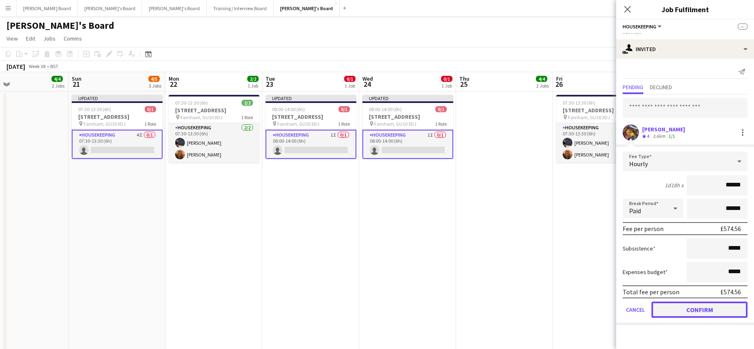
click at [602, 271] on button "Confirm" at bounding box center [699, 310] width 96 height 16
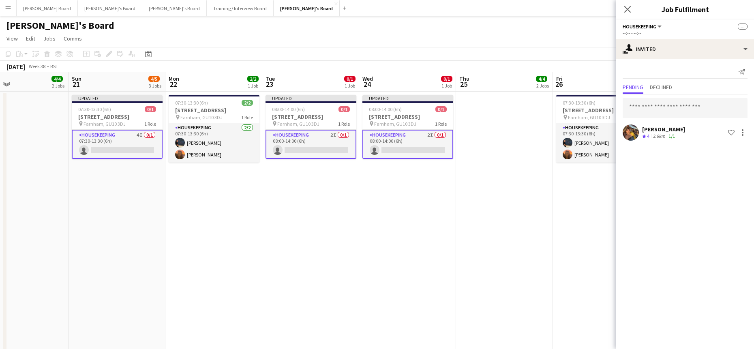
click at [503, 244] on app-date-cell at bounding box center [504, 228] width 97 height 273
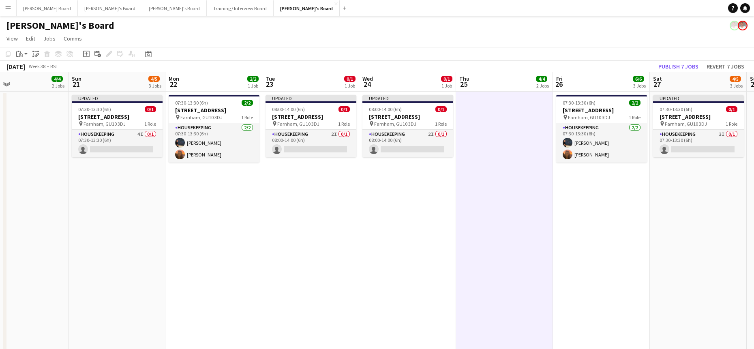
click at [602, 78] on app-board-header-date "Sat 27 4/5 3 Jobs" at bounding box center [698, 81] width 97 height 19
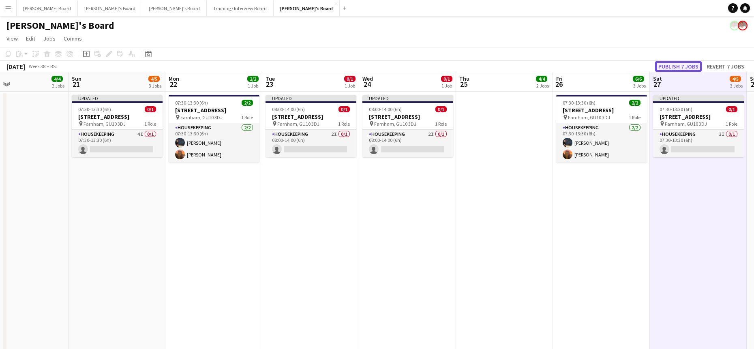
click at [602, 64] on button "Publish 7 jobs" at bounding box center [678, 66] width 47 height 11
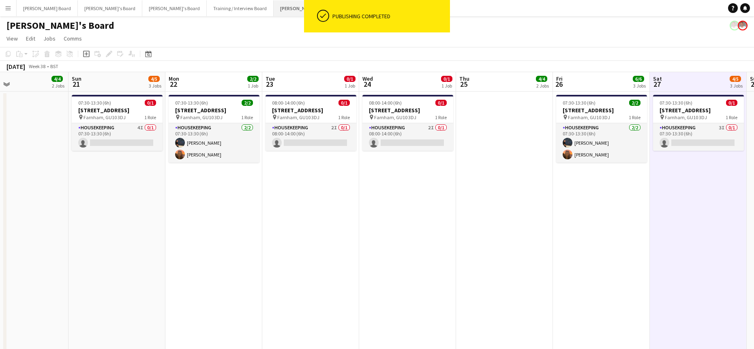
click at [274, 9] on button "[PERSON_NAME]'s Board Close" at bounding box center [307, 8] width 66 height 16
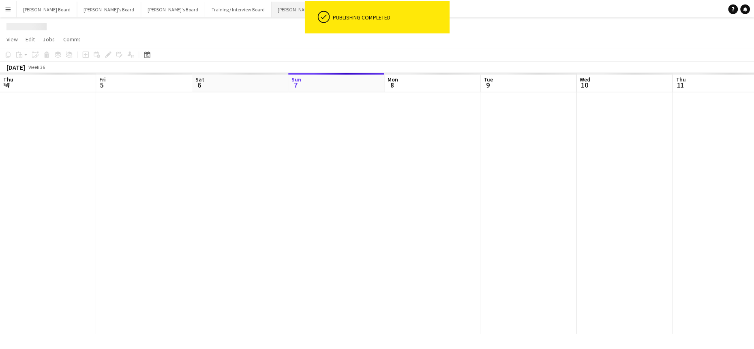
scroll to position [0, 194]
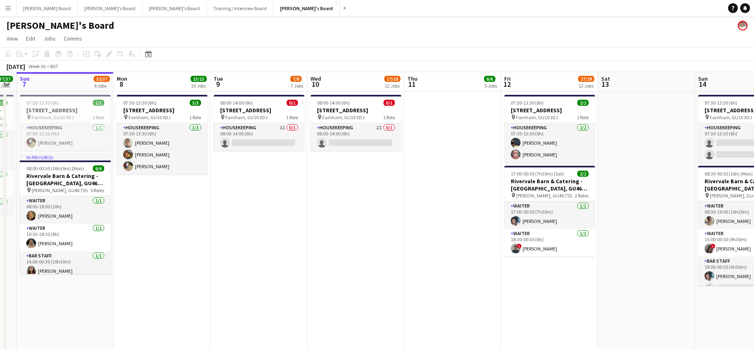
drag, startPoint x: 485, startPoint y: 257, endPoint x: 339, endPoint y: 260, distance: 146.0
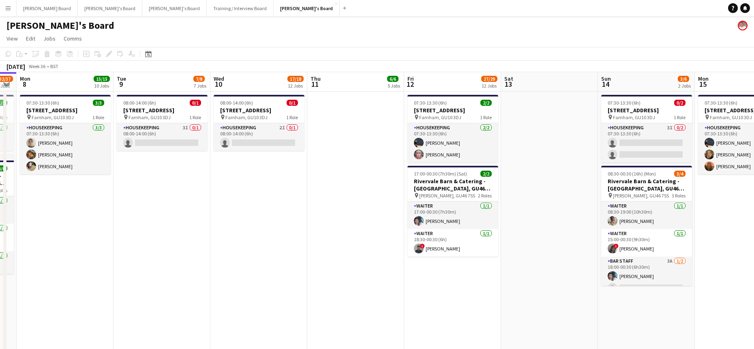
scroll to position [0, 274]
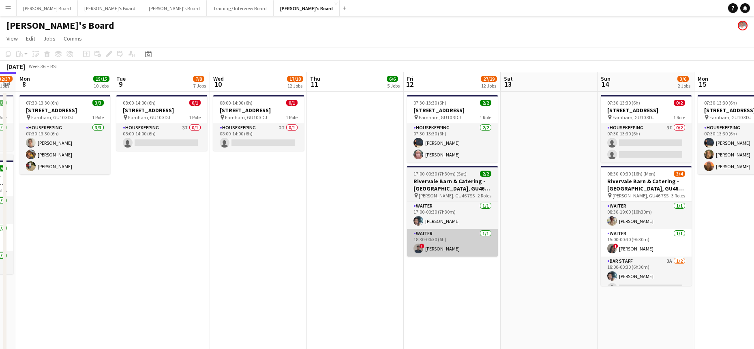
drag, startPoint x: 432, startPoint y: 250, endPoint x: 429, endPoint y: 255, distance: 5.8
click at [431, 250] on app-card-role "Waiter [DATE] 18:30-00:30 (6h) ! [PERSON_NAME]" at bounding box center [452, 243] width 91 height 28
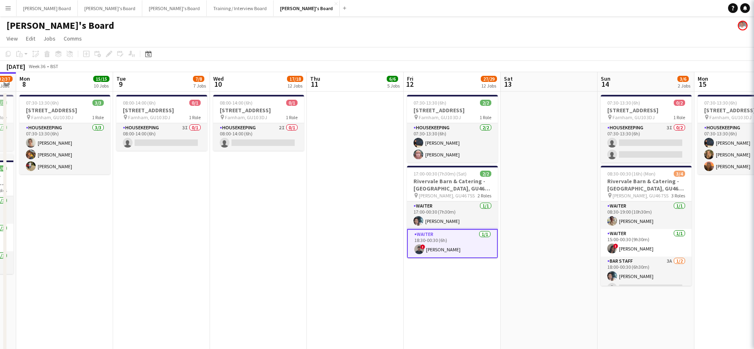
scroll to position [0, 275]
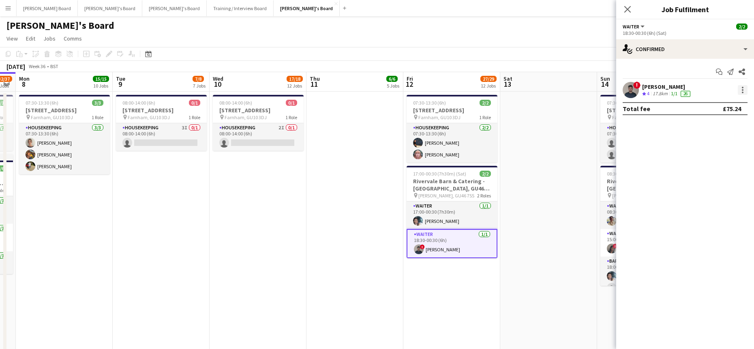
click at [602, 90] on div at bounding box center [743, 90] width 10 height 10
click at [602, 181] on span "Remove" at bounding box center [703, 182] width 24 height 7
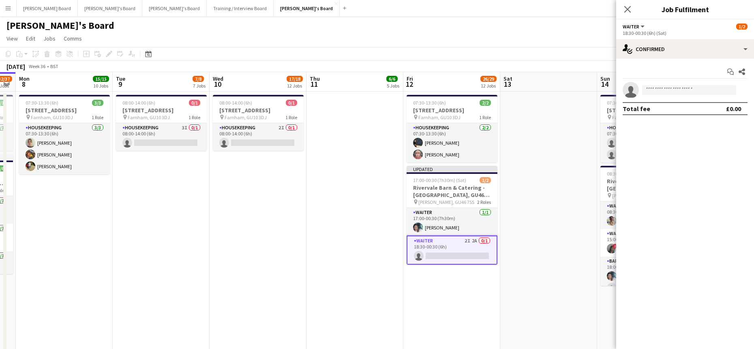
click at [557, 181] on app-date-cell at bounding box center [548, 228] width 97 height 273
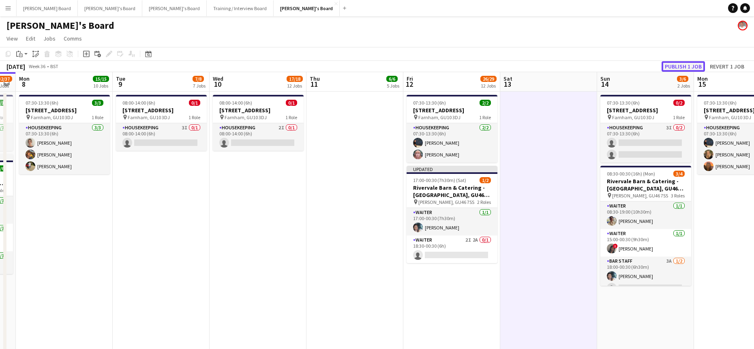
click at [602, 70] on button "Publish 1 job" at bounding box center [683, 66] width 43 height 11
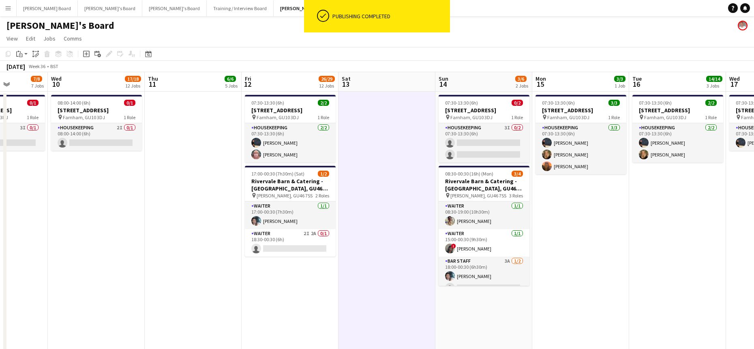
drag, startPoint x: 703, startPoint y: 206, endPoint x: 507, endPoint y: 219, distance: 197.0
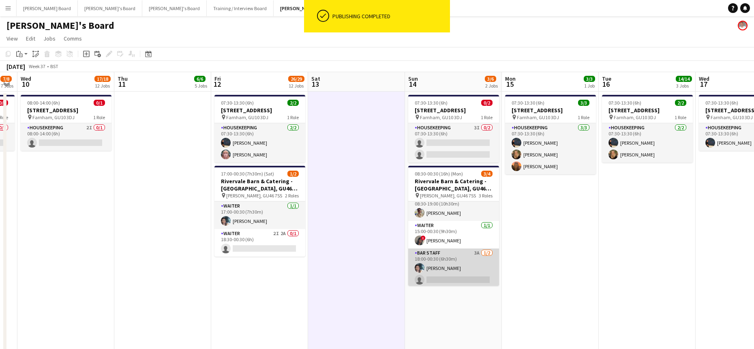
scroll to position [10, 0]
click at [456, 267] on app-card-role "BAR STAFF 3A [DATE] 18:00-00:30 (6h30m) [PERSON_NAME] single-neutral-actions" at bounding box center [453, 265] width 91 height 39
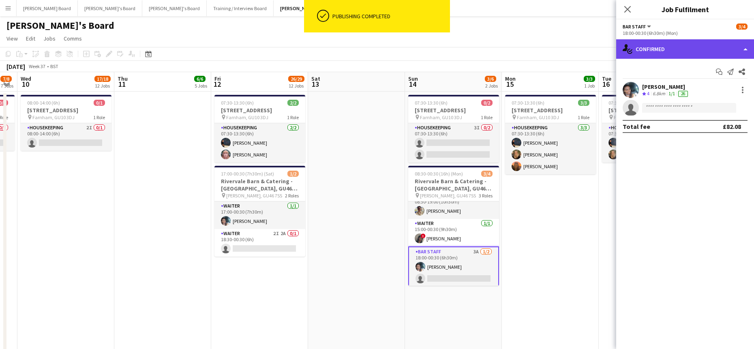
click at [602, 42] on div "single-neutral-actions-check-2 Confirmed" at bounding box center [685, 48] width 138 height 19
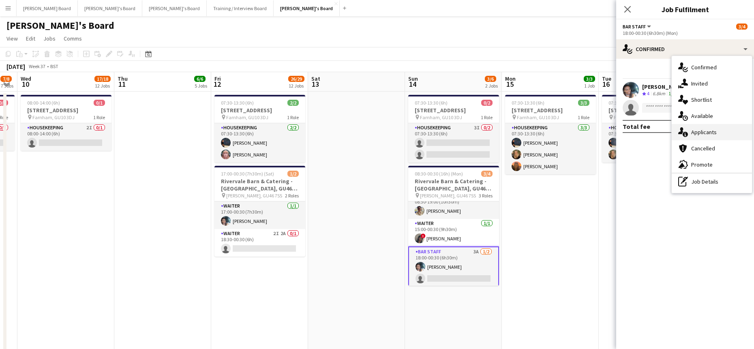
click at [602, 131] on span "Applicants" at bounding box center [704, 132] width 26 height 7
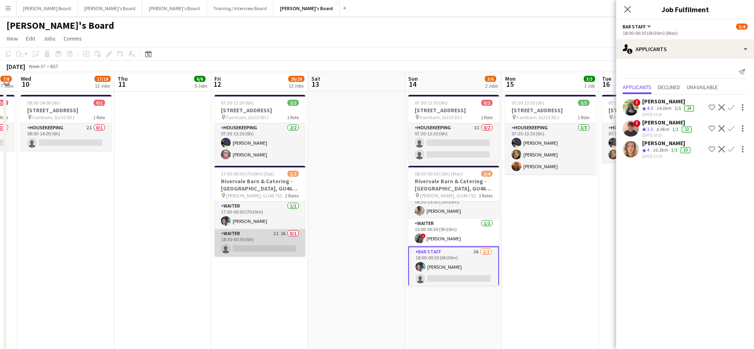
click at [270, 244] on app-card-role "Waiter 2I 2A 0/1 18:30-00:30 (6h) single-neutral-actions" at bounding box center [259, 243] width 91 height 28
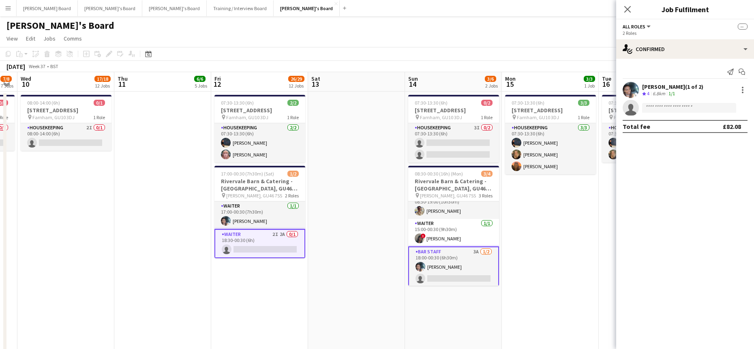
click at [306, 262] on app-date-cell "07:30-13:30 (6h) 2/[STREET_ADDRESS] pin Farnham, GU10 3DJ 1 Role Housekeeping […" at bounding box center [259, 228] width 97 height 273
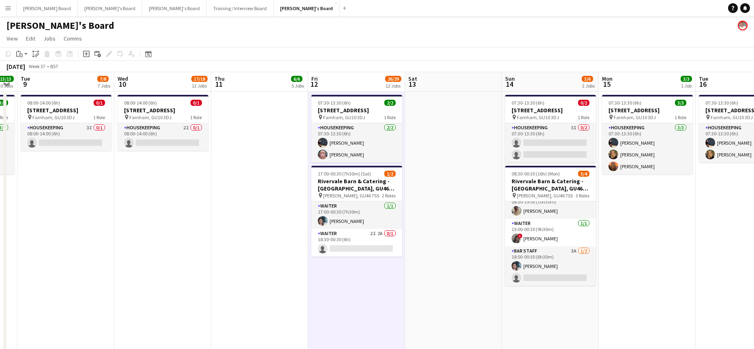
scroll to position [0, 199]
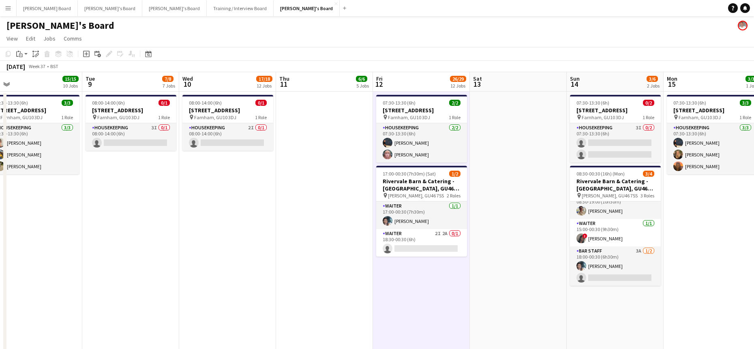
drag, startPoint x: 287, startPoint y: 233, endPoint x: 426, endPoint y: 208, distance: 141.2
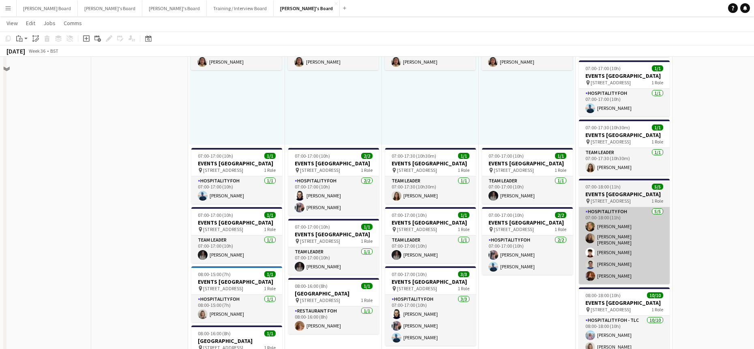
scroll to position [703, 0]
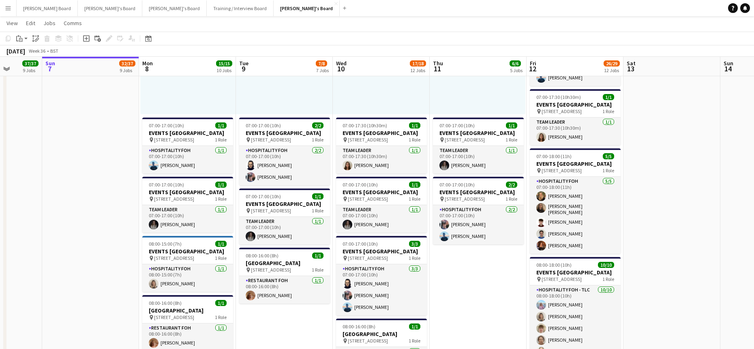
drag, startPoint x: 699, startPoint y: 265, endPoint x: 630, endPoint y: 264, distance: 69.3
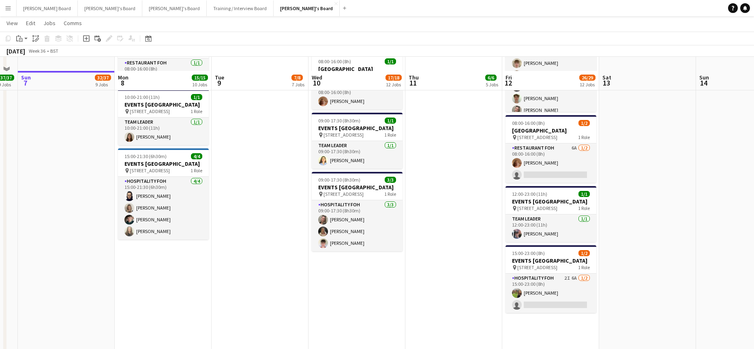
scroll to position [1027, 0]
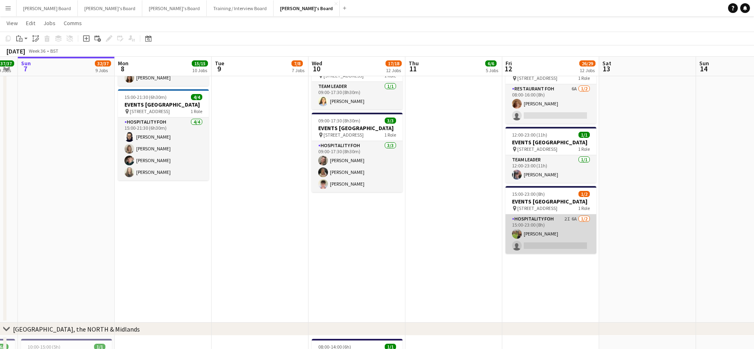
click at [577, 254] on app-card-role "Hospitality FOH 2I 6A [DATE] 15:00-23:00 (8h) [PERSON_NAME] single-neutral-acti…" at bounding box center [551, 233] width 91 height 39
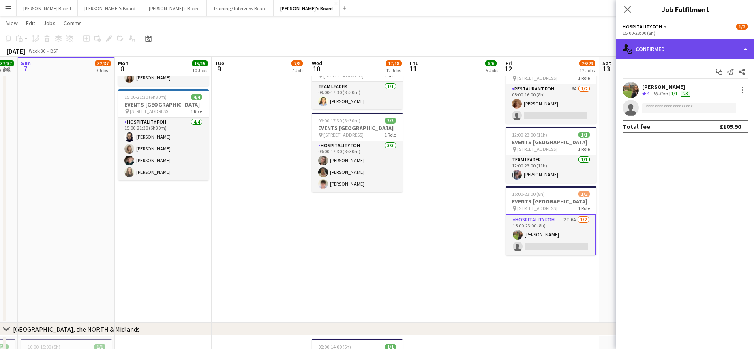
click at [602, 51] on div "single-neutral-actions-check-2 Confirmed" at bounding box center [685, 48] width 138 height 19
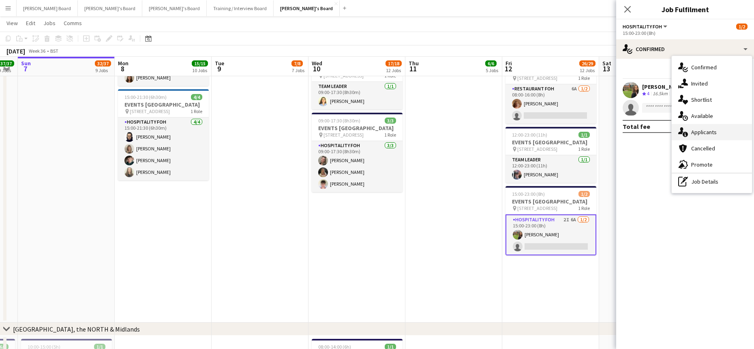
click at [602, 133] on span "Applicants" at bounding box center [704, 132] width 26 height 7
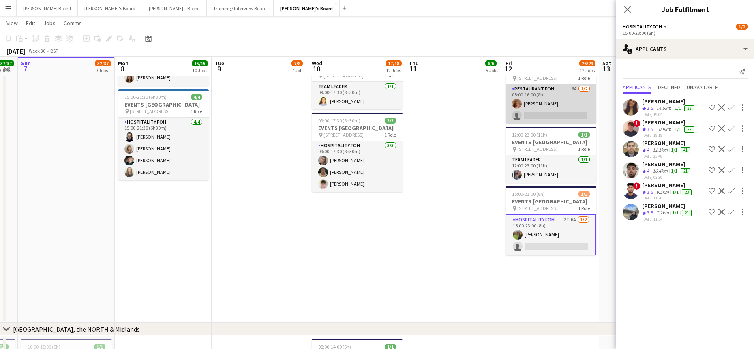
click at [539, 124] on app-card-role "Restaurant FOH 6A [DATE] 08:00-16:00 (8h) [PERSON_NAME] single-neutral-actions" at bounding box center [551, 103] width 91 height 39
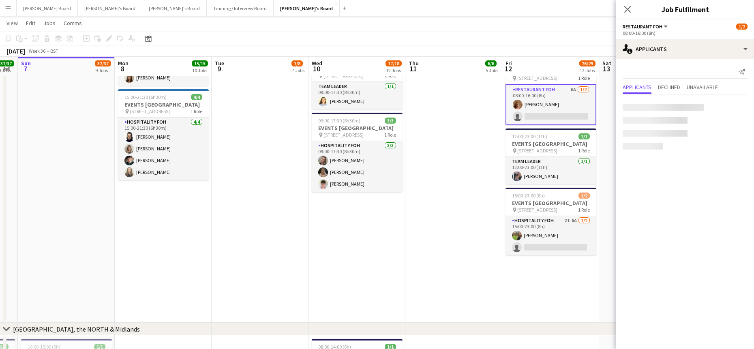
scroll to position [0, 272]
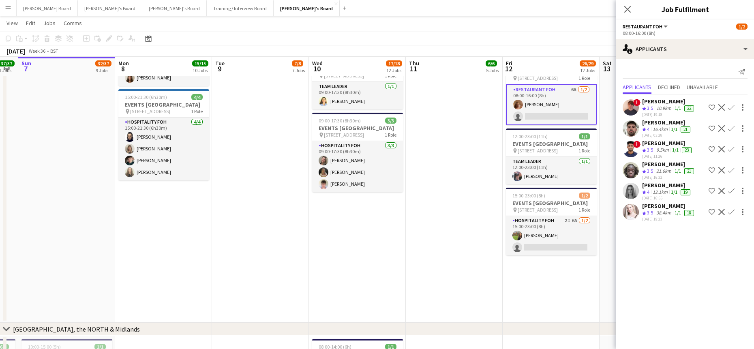
click at [602, 195] on div "12.1km" at bounding box center [660, 192] width 18 height 7
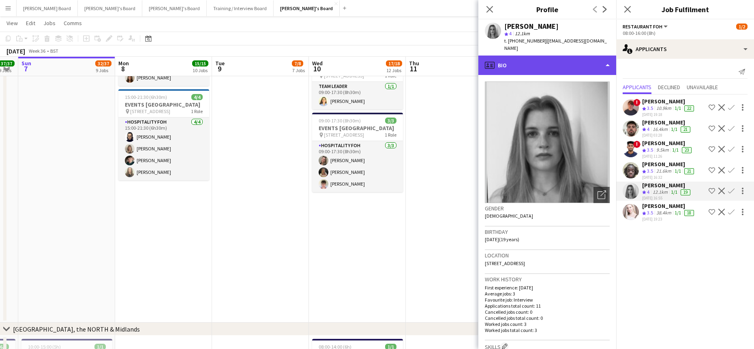
click at [551, 56] on div "profile Bio" at bounding box center [547, 65] width 138 height 19
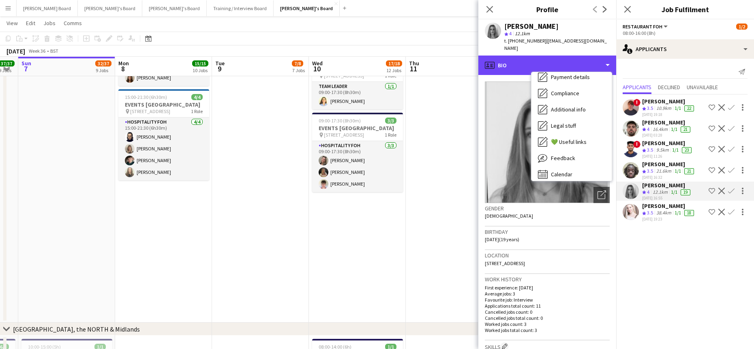
scroll to position [125, 0]
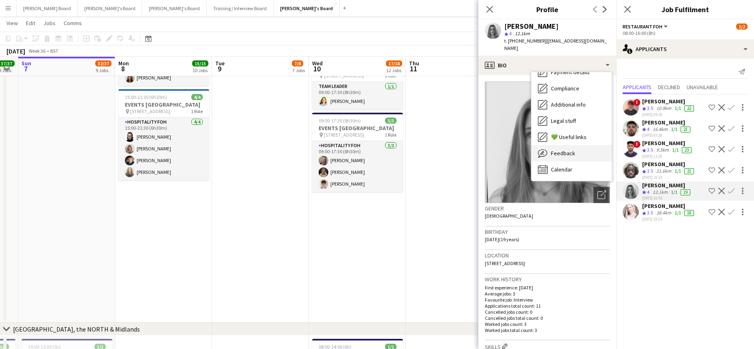
click at [576, 150] on div "Feedback Feedback" at bounding box center [571, 153] width 80 height 16
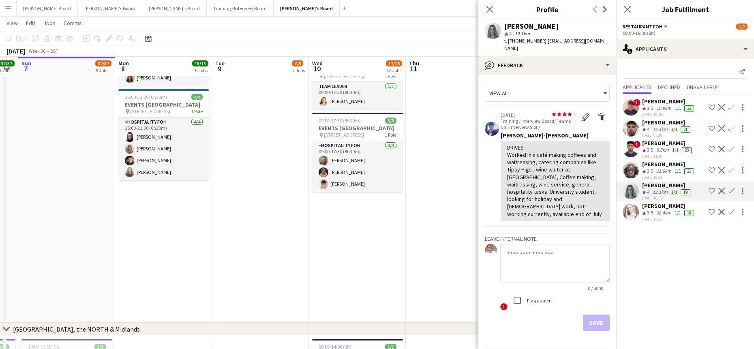
click at [602, 126] on app-skills-label "1/1" at bounding box center [674, 129] width 6 height 6
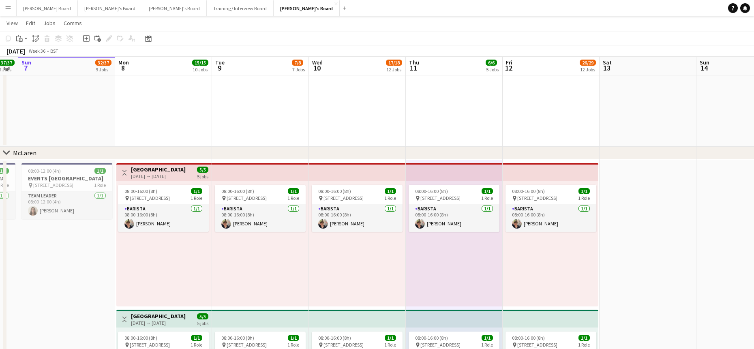
scroll to position [216, 0]
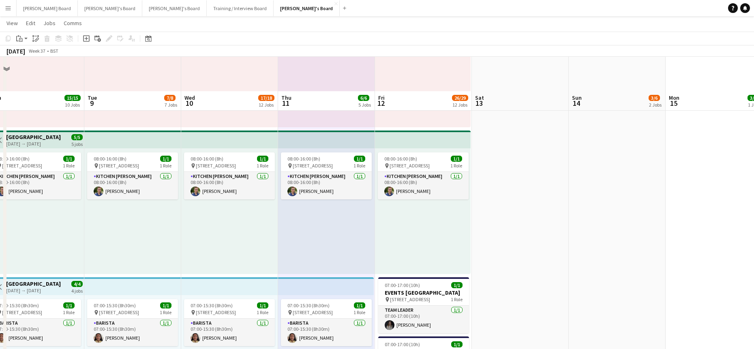
scroll to position [433, 0]
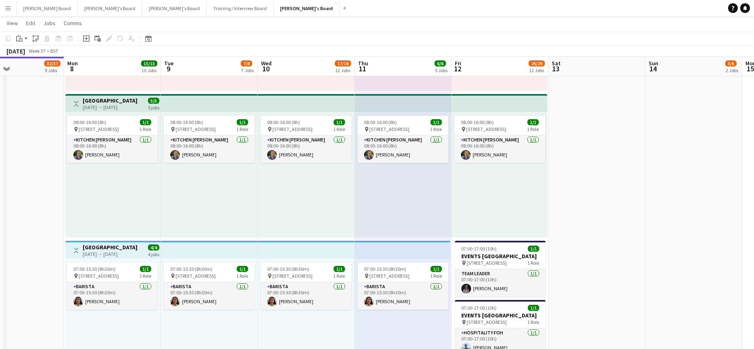
drag, startPoint x: 355, startPoint y: 242, endPoint x: 423, endPoint y: 228, distance: 69.4
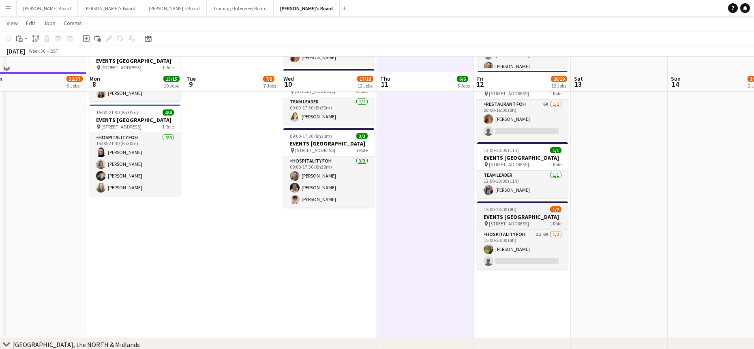
scroll to position [1027, 0]
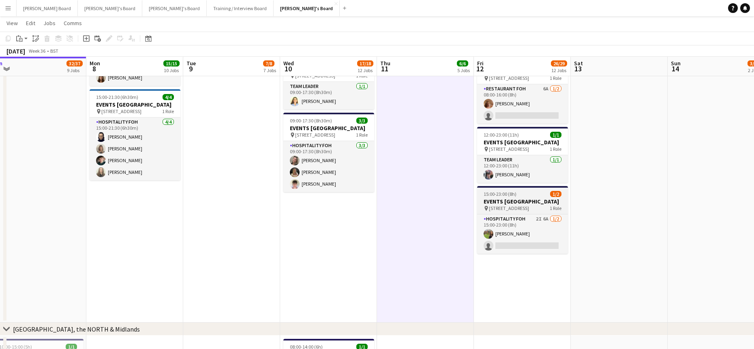
click at [513, 197] on span "15:00-23:00 (8h)" at bounding box center [500, 194] width 33 height 6
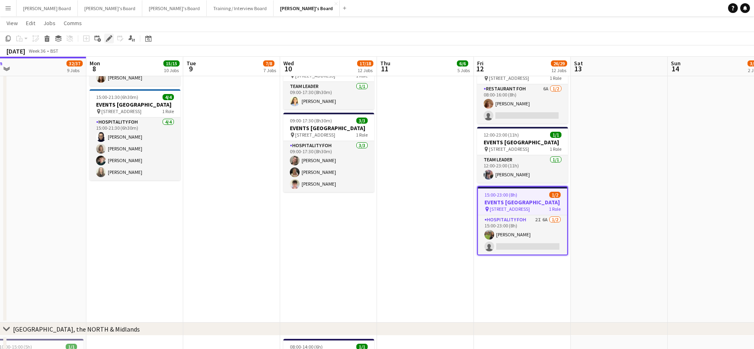
click at [111, 38] on icon "Edit" at bounding box center [109, 38] width 6 height 6
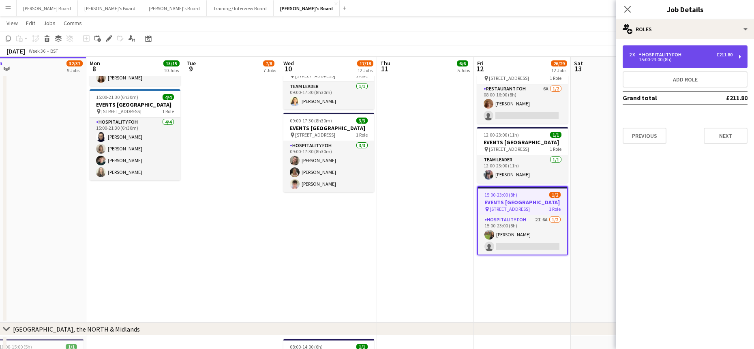
click at [602, 62] on div "15:00-23:00 (8h)" at bounding box center [680, 60] width 103 height 4
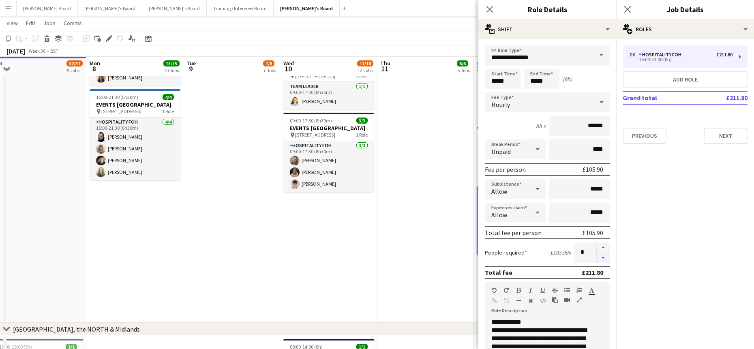
click at [597, 260] on button "button" at bounding box center [603, 258] width 13 height 10
type input "*"
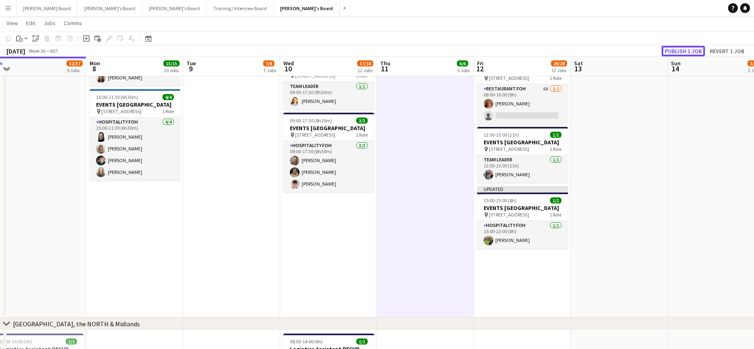
click at [602, 51] on button "Publish 1 job" at bounding box center [683, 51] width 43 height 11
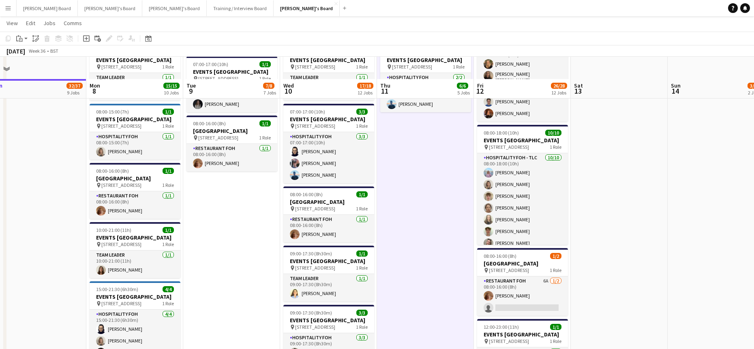
scroll to position [811, 0]
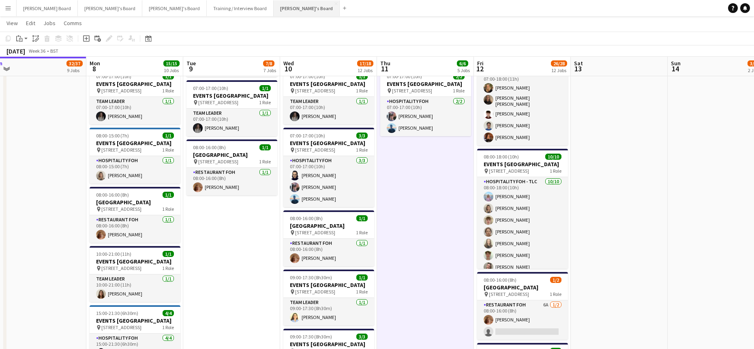
click at [274, 11] on button "[PERSON_NAME]'s Board Close" at bounding box center [307, 8] width 66 height 16
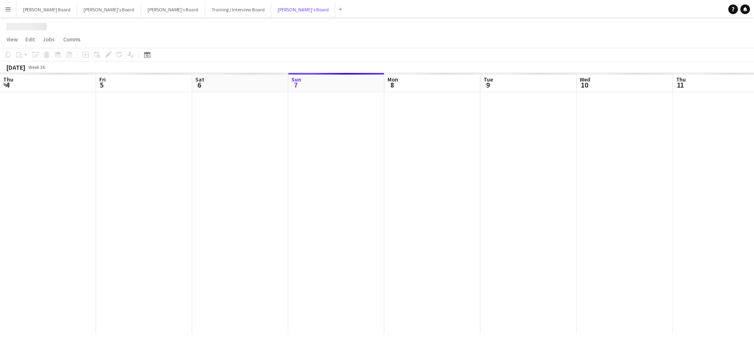
scroll to position [0, 194]
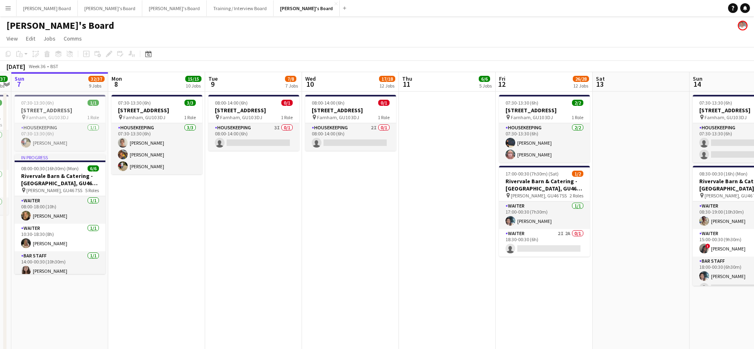
drag, startPoint x: 507, startPoint y: 245, endPoint x: 80, endPoint y: 210, distance: 428.4
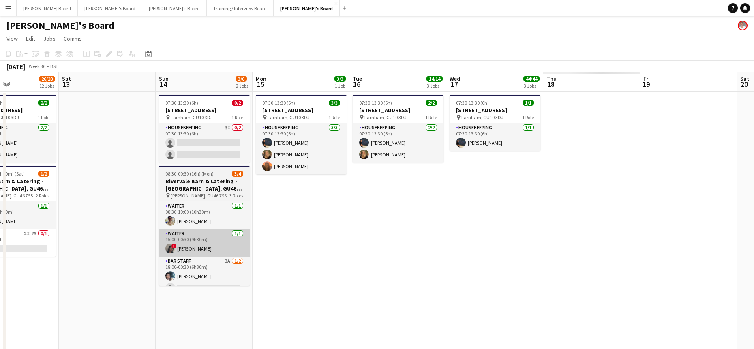
scroll to position [0, 232]
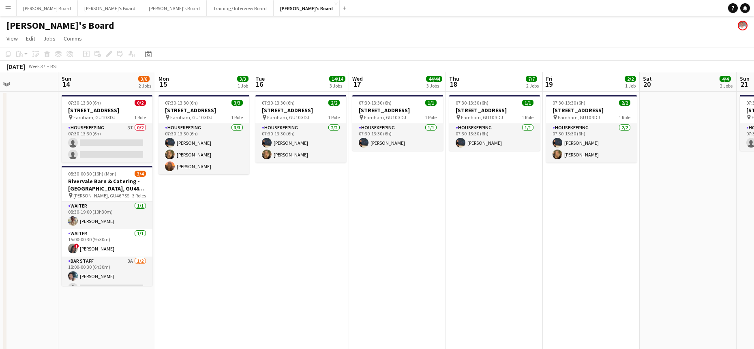
drag, startPoint x: 558, startPoint y: 272, endPoint x: 322, endPoint y: 265, distance: 235.7
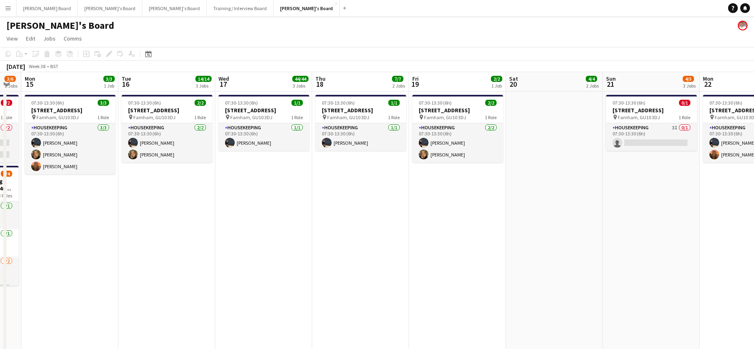
drag, startPoint x: 599, startPoint y: 273, endPoint x: 374, endPoint y: 274, distance: 225.0
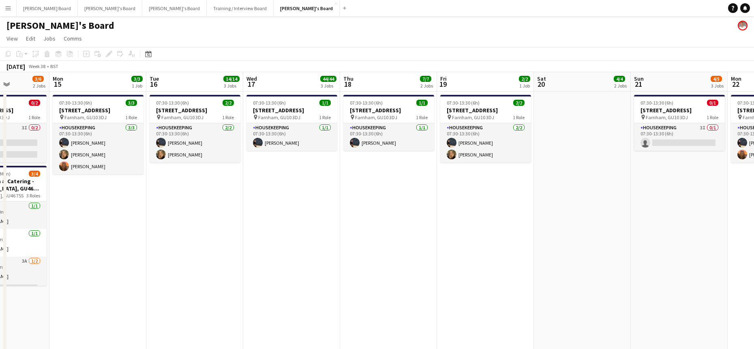
drag, startPoint x: 304, startPoint y: 265, endPoint x: 551, endPoint y: 259, distance: 247.4
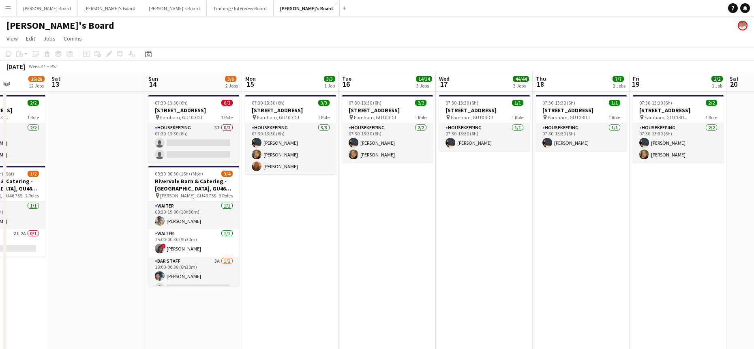
drag, startPoint x: 422, startPoint y: 260, endPoint x: 575, endPoint y: 256, distance: 153.3
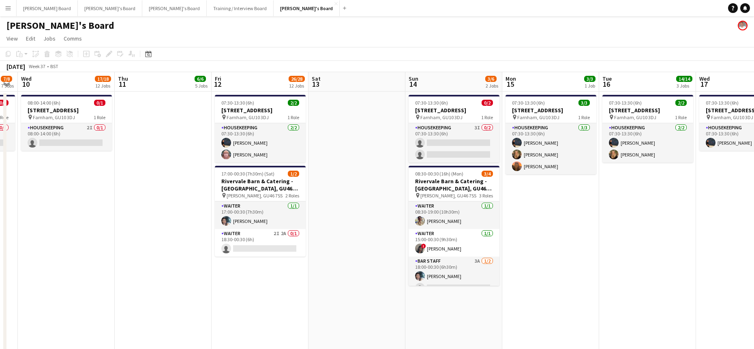
drag, startPoint x: 202, startPoint y: 235, endPoint x: 420, endPoint y: 264, distance: 220.5
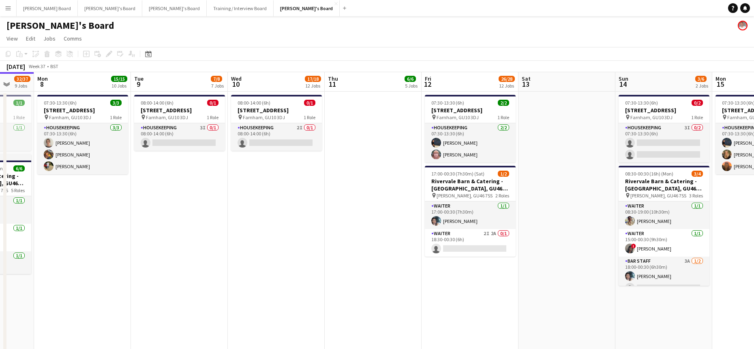
drag, startPoint x: 186, startPoint y: 260, endPoint x: 394, endPoint y: 263, distance: 208.8
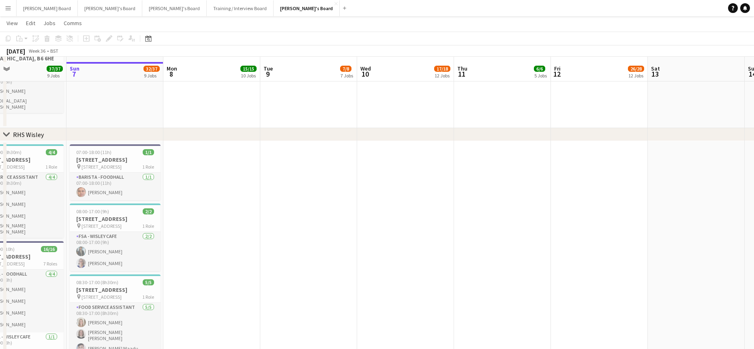
scroll to position [1513, 0]
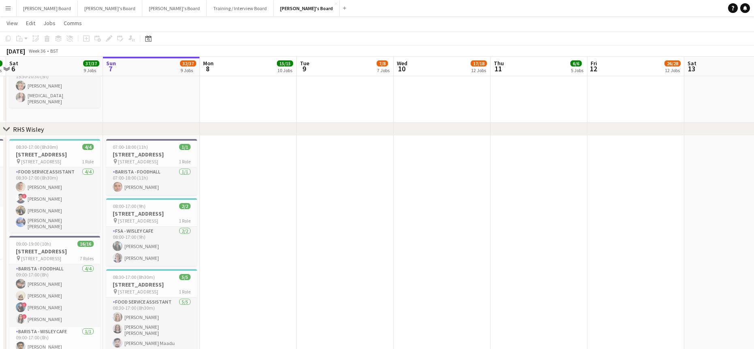
drag, startPoint x: 243, startPoint y: 223, endPoint x: 473, endPoint y: 245, distance: 230.9
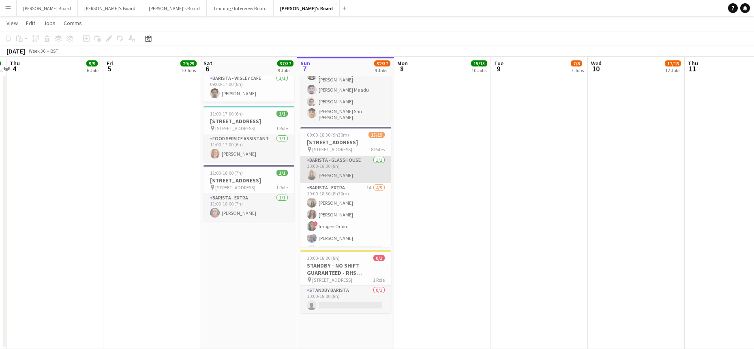
scroll to position [266, 0]
drag, startPoint x: 371, startPoint y: 229, endPoint x: 409, endPoint y: 216, distance: 40.8
click at [371, 229] on app-card-role "Barista - EXTRA 1A [DATE] 10:00-18:30 (8h30m) [PERSON_NAME] [PERSON_NAME] ! [PE…" at bounding box center [345, 209] width 91 height 75
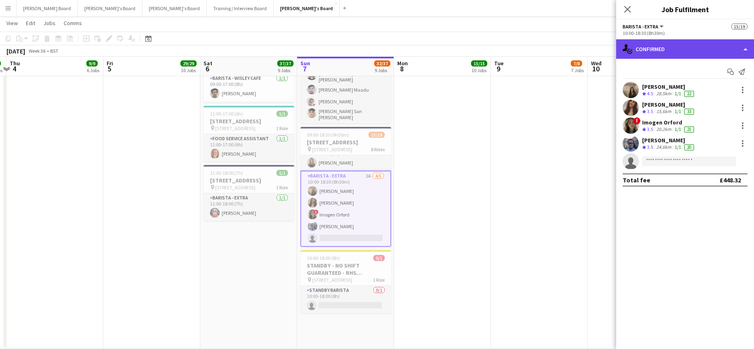
click at [602, 42] on div "single-neutral-actions-check-2 Confirmed" at bounding box center [685, 48] width 138 height 19
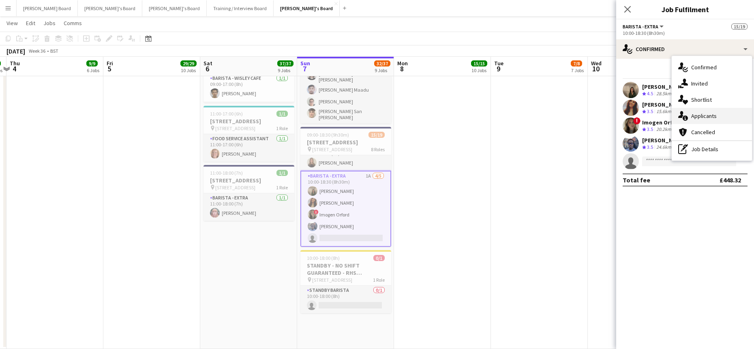
click at [602, 116] on span "Applicants" at bounding box center [704, 115] width 26 height 7
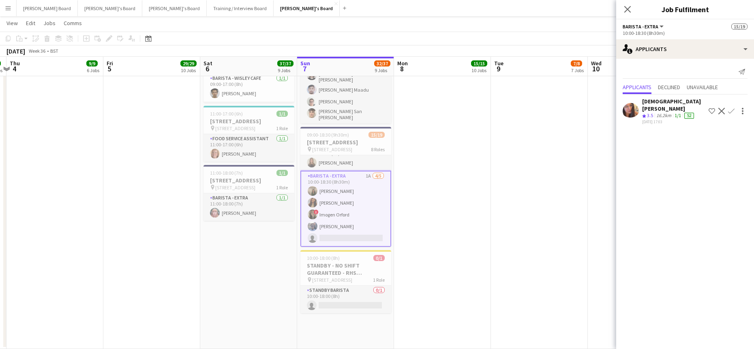
click at [602, 108] on app-icon "Decline" at bounding box center [721, 111] width 6 height 6
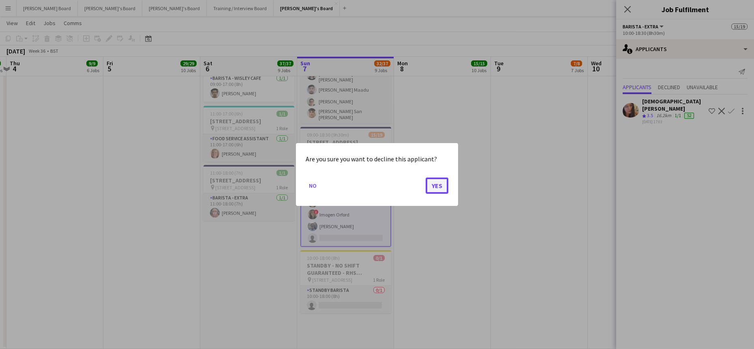
click at [439, 184] on button "Yes" at bounding box center [437, 186] width 23 height 16
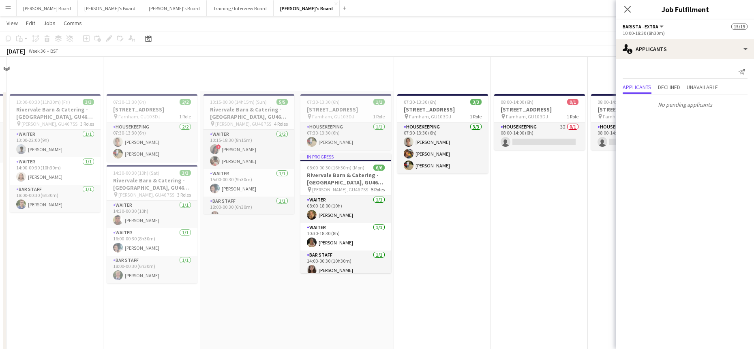
scroll to position [1767, 0]
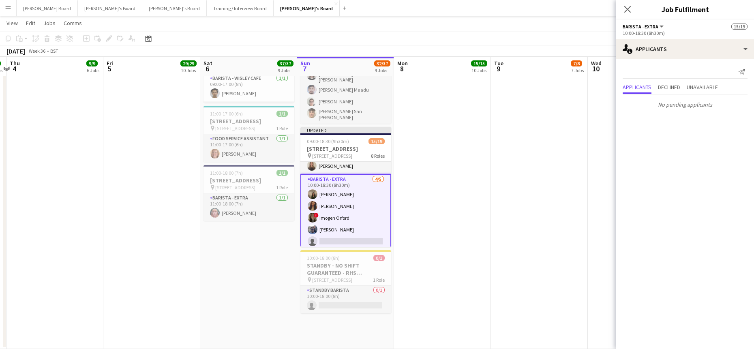
click at [491, 162] on app-date-cell at bounding box center [539, 115] width 97 height 467
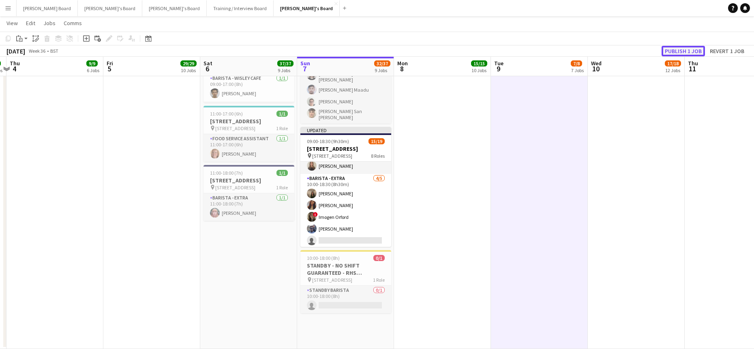
click at [602, 49] on button "Publish 1 job" at bounding box center [683, 51] width 43 height 11
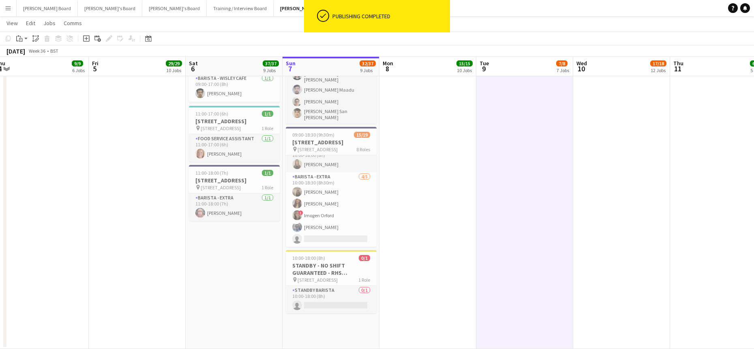
drag, startPoint x: 112, startPoint y: 238, endPoint x: 285, endPoint y: 221, distance: 174.3
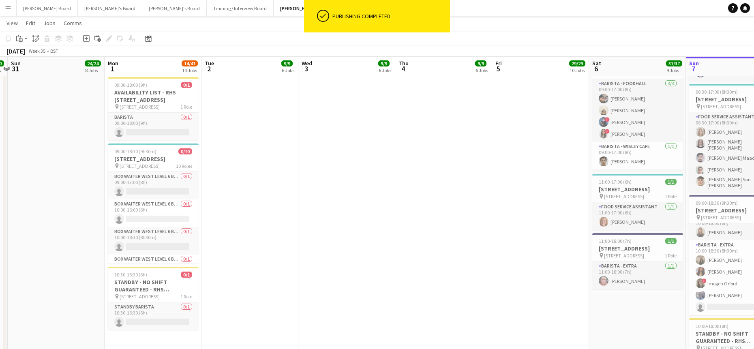
drag, startPoint x: 366, startPoint y: 228, endPoint x: 127, endPoint y: 246, distance: 239.4
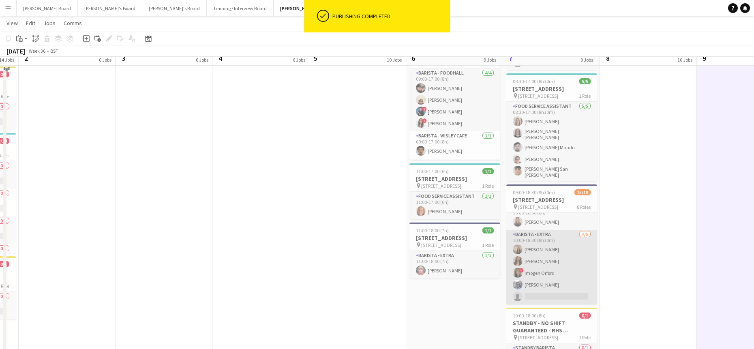
scroll to position [1835, 0]
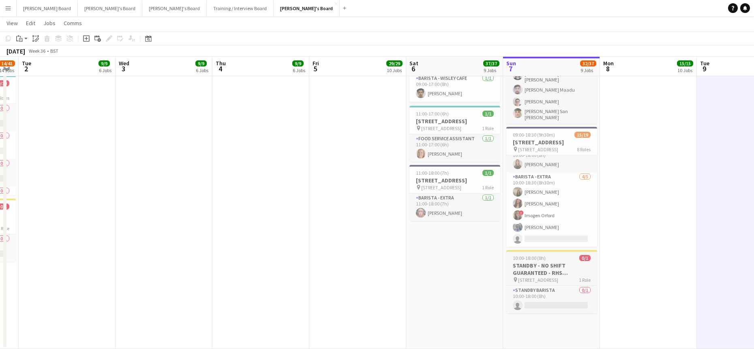
click at [526, 271] on app-job-card "10:00-18:00 (8h) 0/1 STANDBY - NO SHIFT GUARANTEED - [GEOGRAPHIC_DATA] 6QB pin …" at bounding box center [551, 281] width 91 height 63
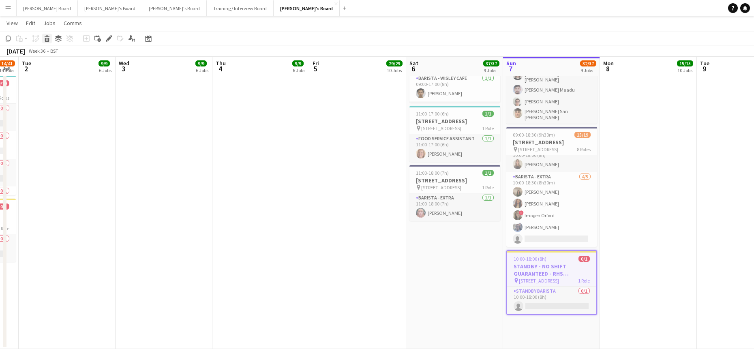
click at [47, 39] on icon at bounding box center [47, 40] width 4 height 4
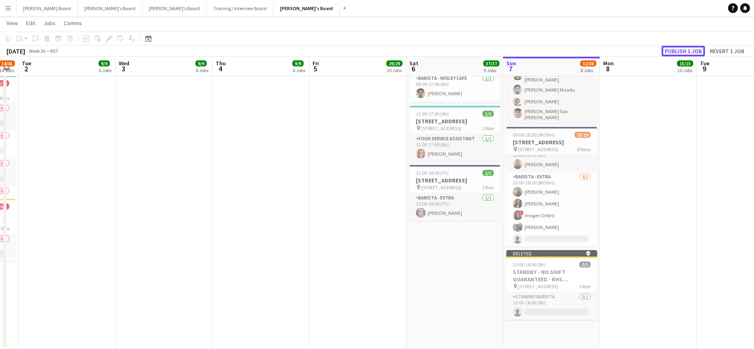
click at [602, 51] on button "Publish 1 job" at bounding box center [683, 51] width 43 height 11
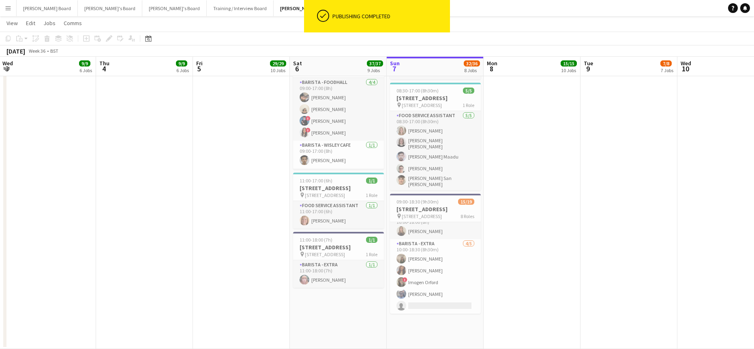
drag, startPoint x: 668, startPoint y: 195, endPoint x: 368, endPoint y: 167, distance: 300.8
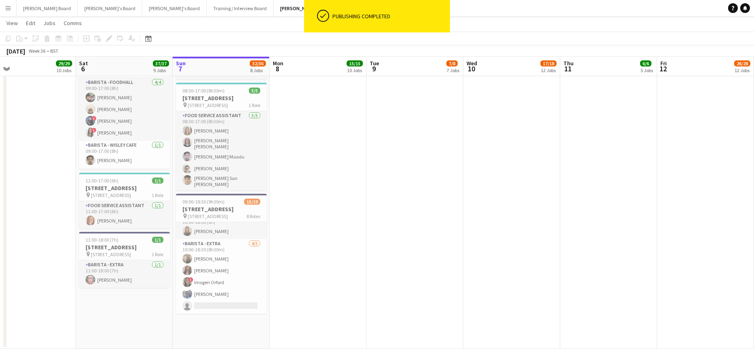
drag, startPoint x: 447, startPoint y: 215, endPoint x: 614, endPoint y: 198, distance: 168.3
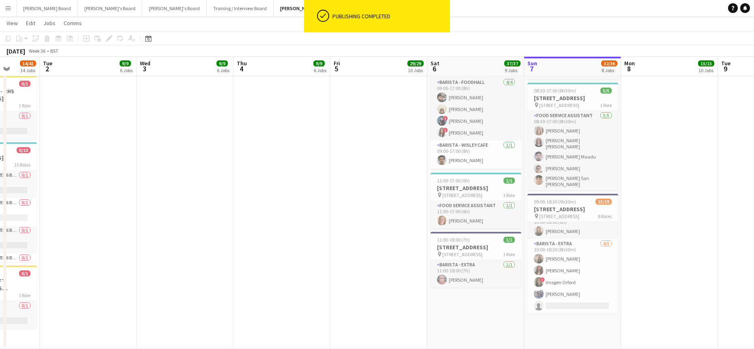
scroll to position [0, 251]
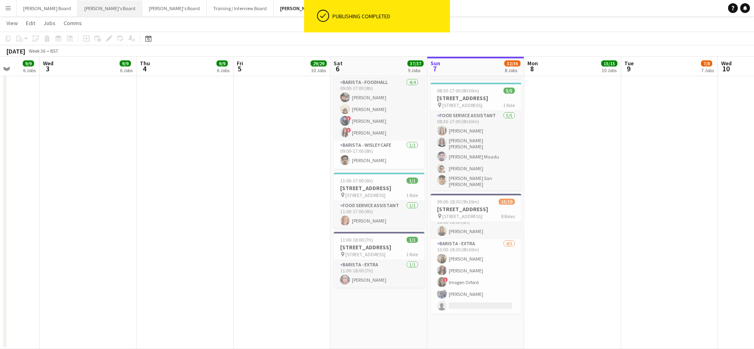
click at [78, 10] on button "[PERSON_NAME]'s Board Close" at bounding box center [110, 8] width 64 height 16
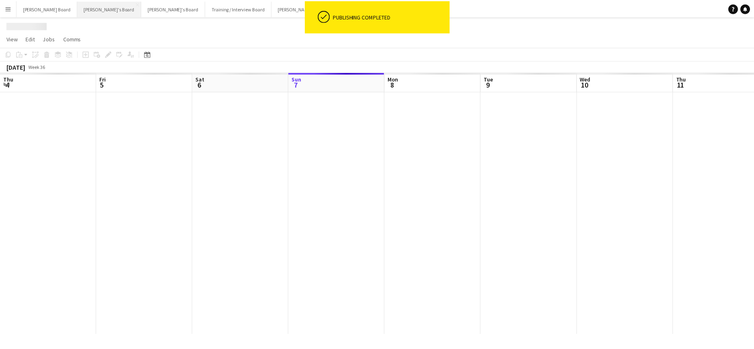
scroll to position [0, 194]
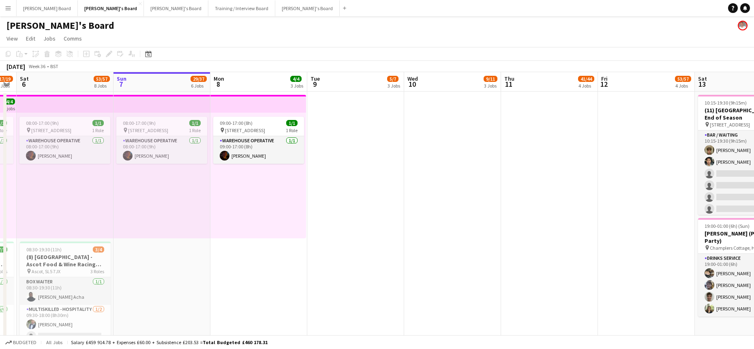
drag, startPoint x: 200, startPoint y: 197, endPoint x: 313, endPoint y: 199, distance: 113.5
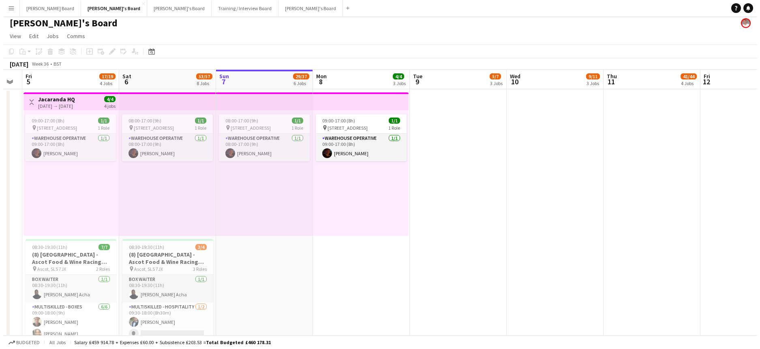
scroll to position [0, 0]
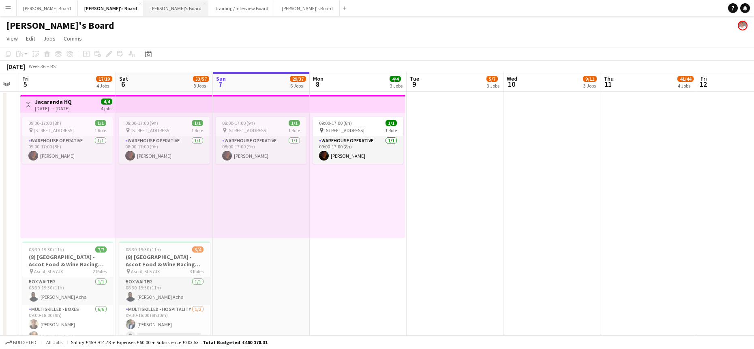
click at [144, 9] on button "[PERSON_NAME]'s Board Close" at bounding box center [176, 8] width 64 height 16
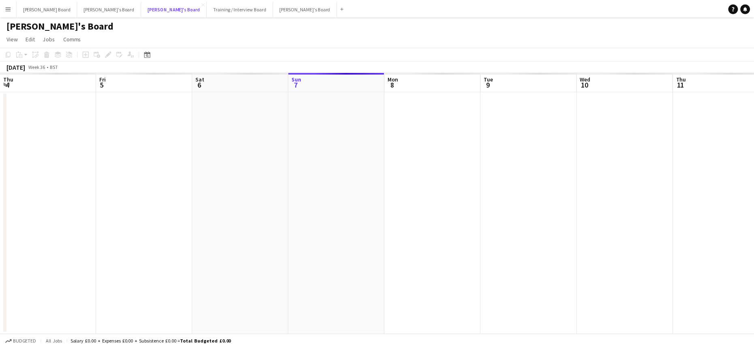
scroll to position [0, 194]
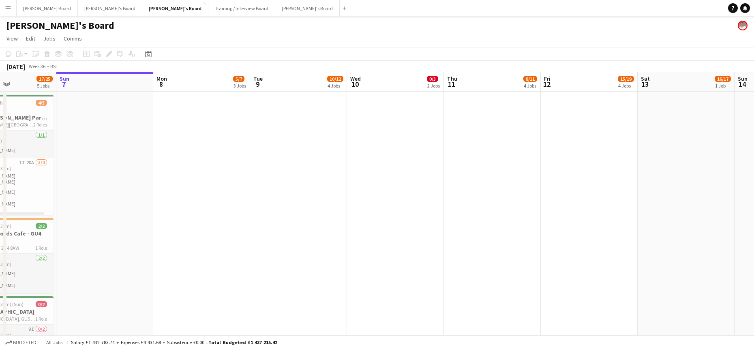
drag, startPoint x: 173, startPoint y: 160, endPoint x: 266, endPoint y: 162, distance: 93.3
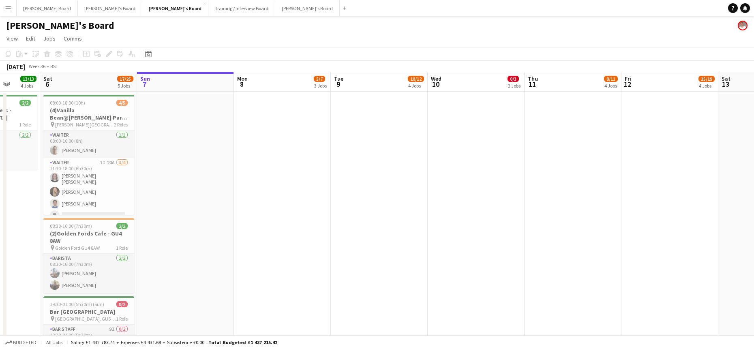
drag, startPoint x: 235, startPoint y: 160, endPoint x: 284, endPoint y: 165, distance: 49.7
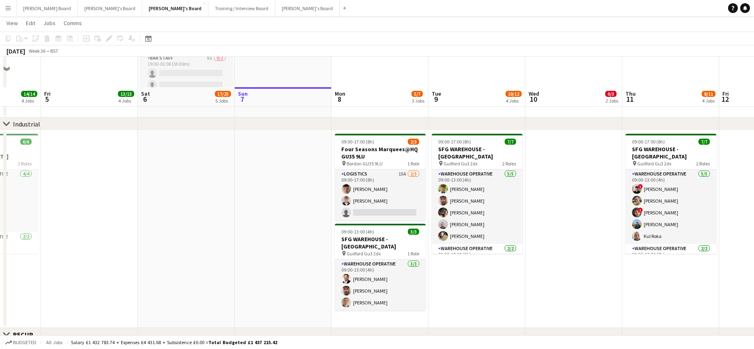
scroll to position [324, 0]
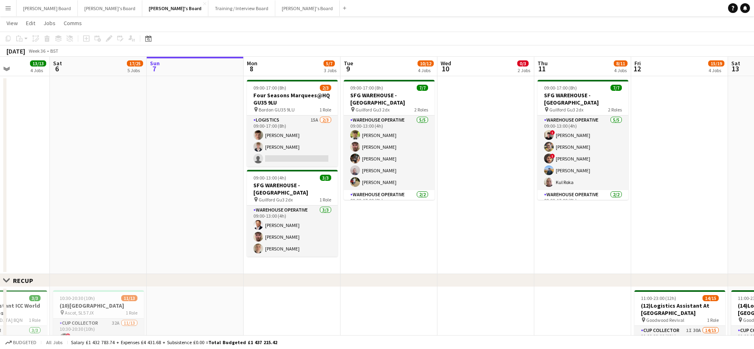
drag, startPoint x: 459, startPoint y: 216, endPoint x: 402, endPoint y: 218, distance: 56.8
click at [402, 218] on app-calendar-viewport "Tue 2 4/4 2 Jobs Wed 3 10/10 3 Jobs Thu 4 14/14 4 Jobs Fri 5 13/13 4 Jobs Sat 6…" at bounding box center [377, 251] width 754 height 1089
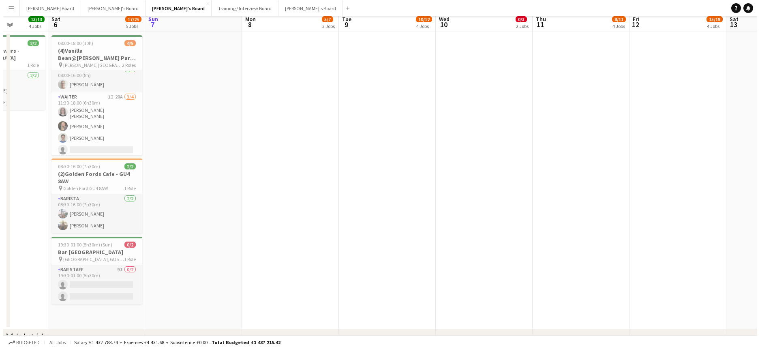
scroll to position [0, 0]
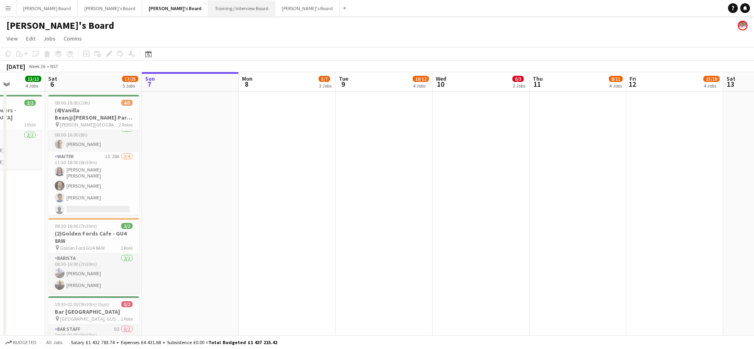
click at [208, 11] on button "Training / Interview Board Close" at bounding box center [241, 8] width 67 height 16
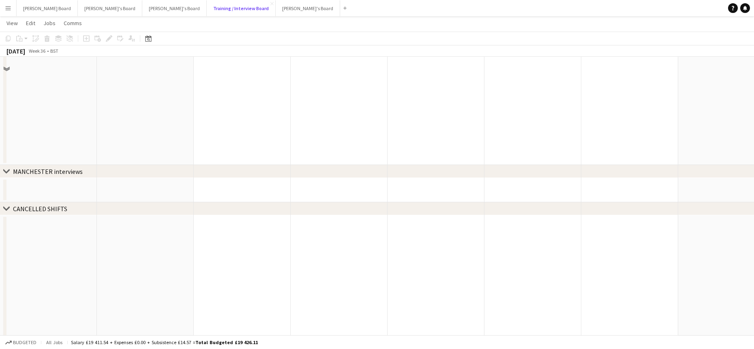
scroll to position [1174, 0]
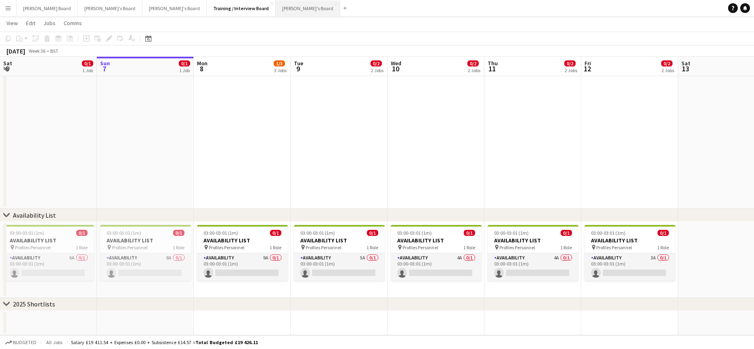
click at [276, 6] on button "[PERSON_NAME]'s Board Close" at bounding box center [308, 8] width 64 height 16
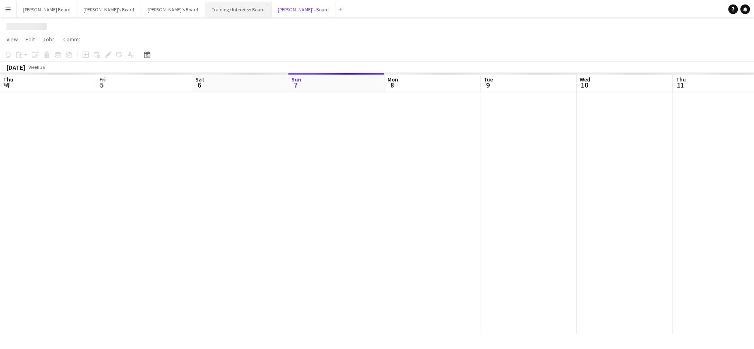
scroll to position [0, 194]
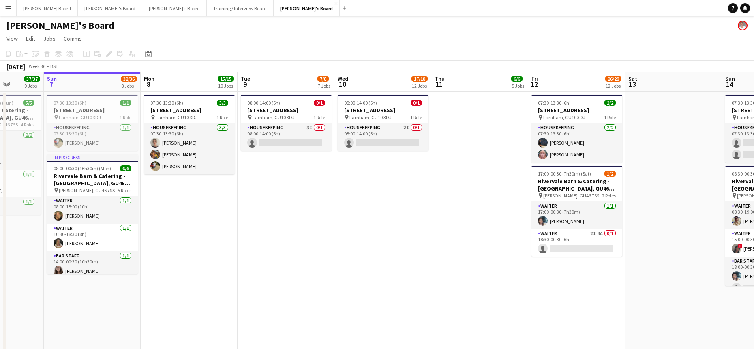
drag, startPoint x: 296, startPoint y: 208, endPoint x: 345, endPoint y: 206, distance: 49.9
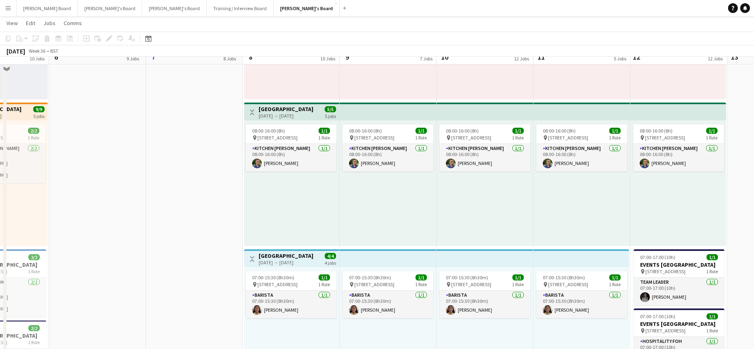
scroll to position [433, 0]
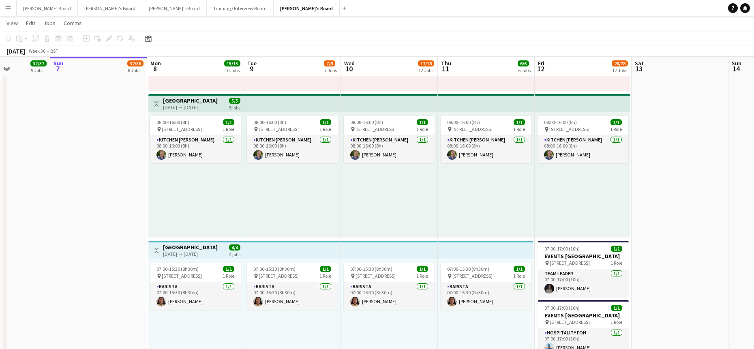
drag, startPoint x: 620, startPoint y: 200, endPoint x: 342, endPoint y: 210, distance: 277.9
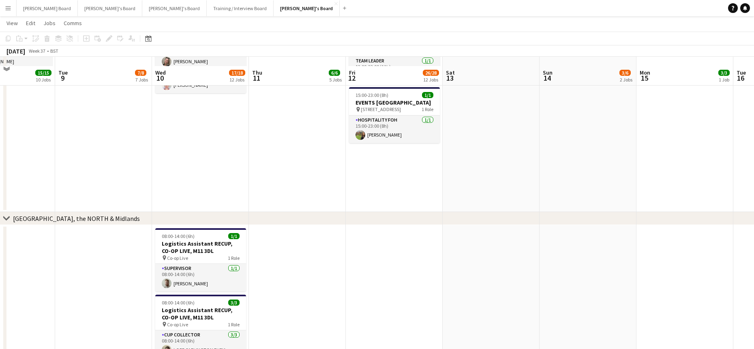
scroll to position [1135, 0]
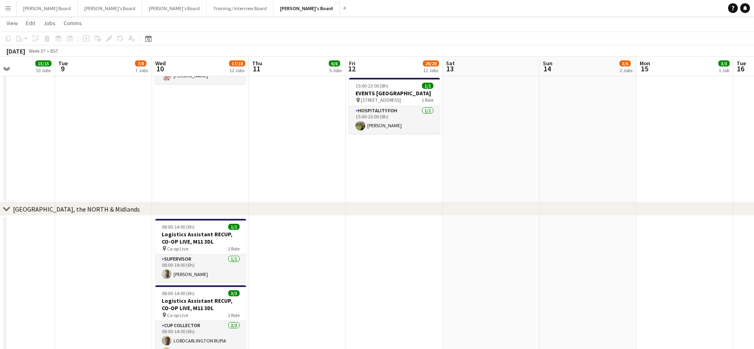
drag, startPoint x: 589, startPoint y: 209, endPoint x: 285, endPoint y: 223, distance: 304.8
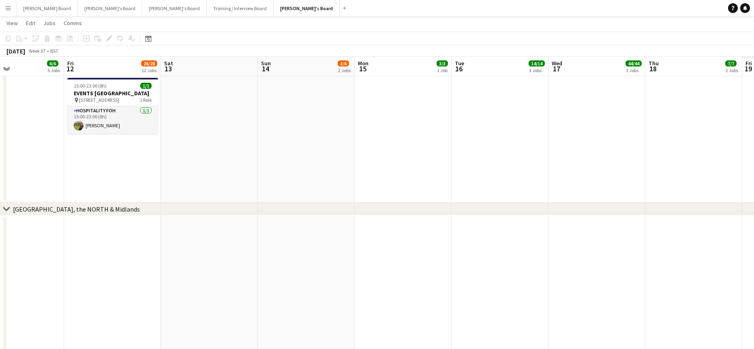
drag, startPoint x: 388, startPoint y: 232, endPoint x: 97, endPoint y: 227, distance: 290.7
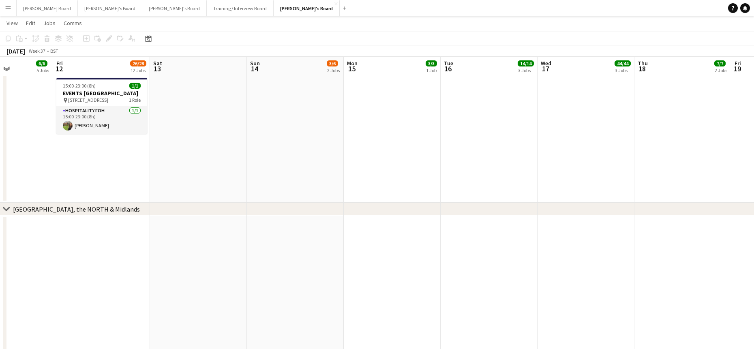
drag, startPoint x: 371, startPoint y: 231, endPoint x: 357, endPoint y: 228, distance: 13.8
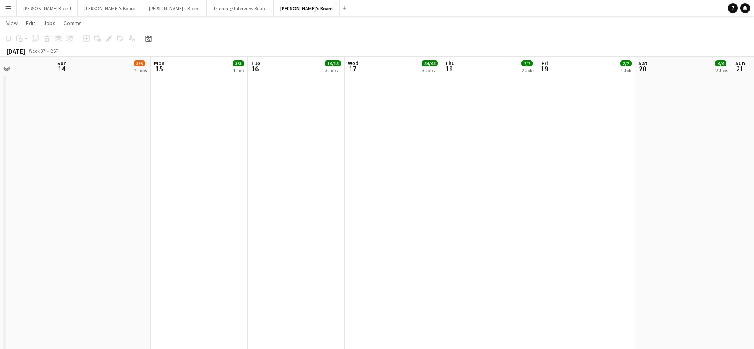
scroll to position [973, 0]
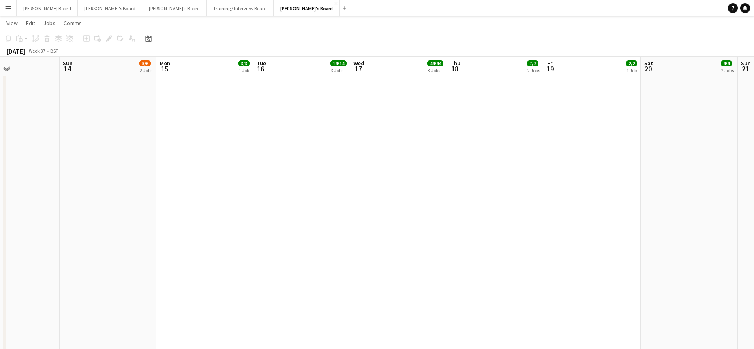
drag, startPoint x: 311, startPoint y: 204, endPoint x: 193, endPoint y: 196, distance: 118.3
click at [194, 196] on app-calendar-viewport "Wed 10 17/18 12 Jobs Thu 11 6/6 5 Jobs Fri 12 26/28 12 Jobs Sat 13 Sun 14 3/6 2…" at bounding box center [377, 67] width 754 height 2017
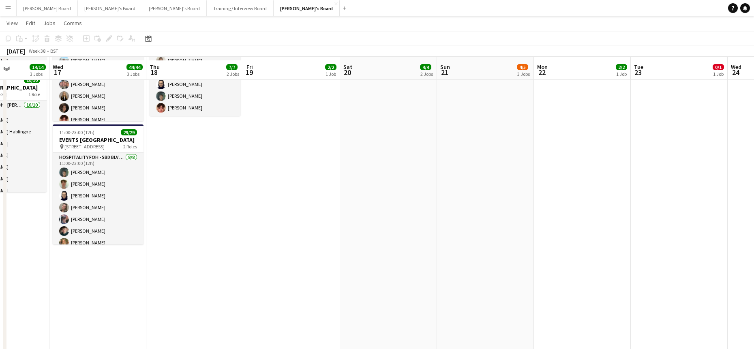
scroll to position [378, 0]
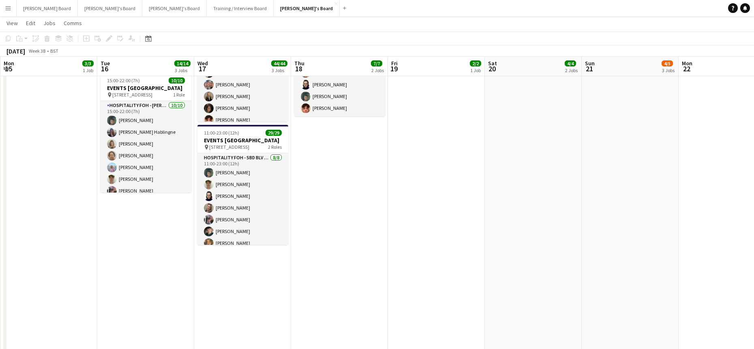
drag, startPoint x: 268, startPoint y: 203, endPoint x: 481, endPoint y: 209, distance: 213.3
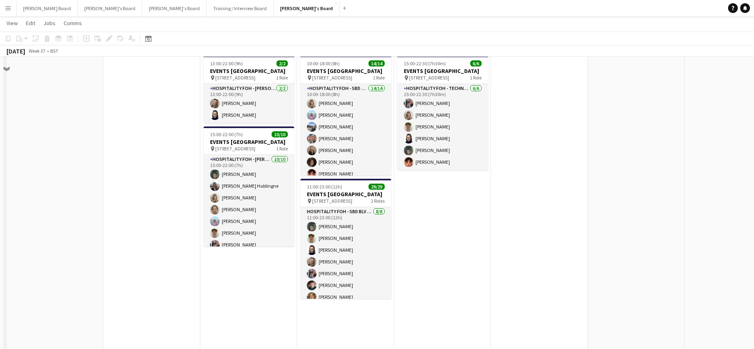
scroll to position [270, 0]
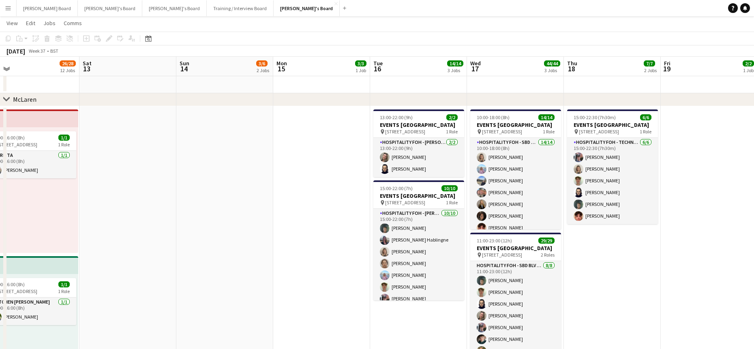
drag, startPoint x: 217, startPoint y: 288, endPoint x: 585, endPoint y: 251, distance: 369.2
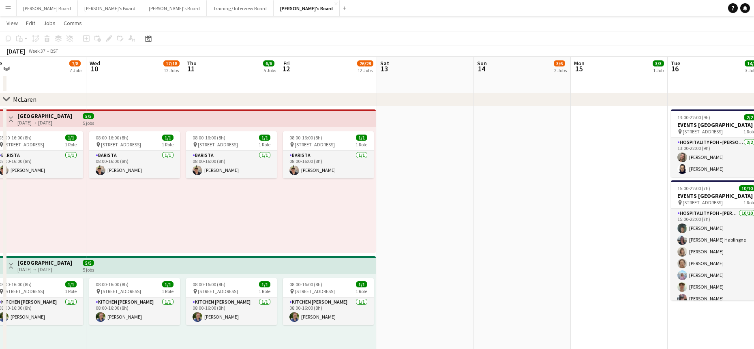
drag, startPoint x: 254, startPoint y: 229, endPoint x: 575, endPoint y: 219, distance: 320.8
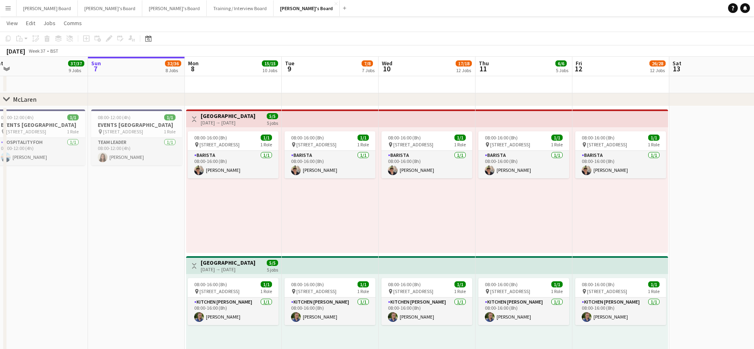
scroll to position [0, 0]
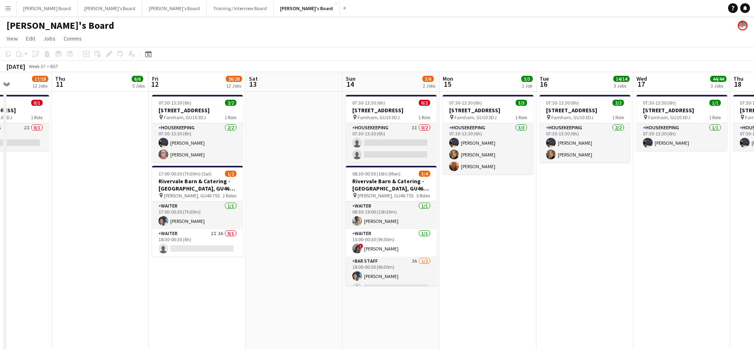
drag, startPoint x: 512, startPoint y: 237, endPoint x: 115, endPoint y: 221, distance: 397.2
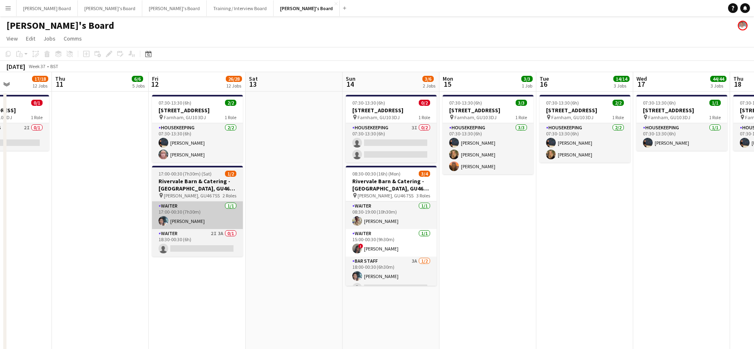
scroll to position [0, 236]
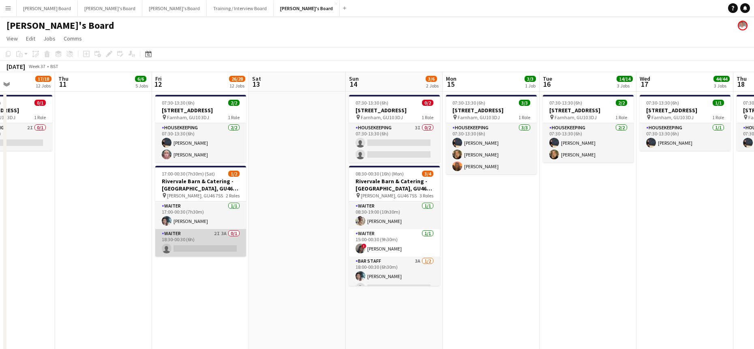
click at [197, 244] on app-card-role "Waiter 2I 3A 0/1 18:30-00:30 (6h) single-neutral-actions" at bounding box center [200, 243] width 91 height 28
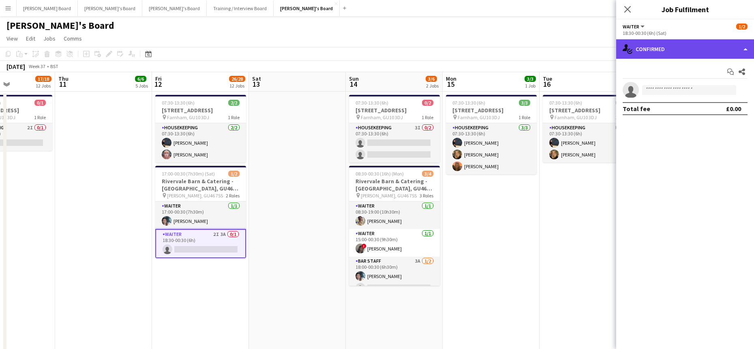
click at [602, 50] on div "single-neutral-actions-check-2 Confirmed" at bounding box center [685, 48] width 138 height 19
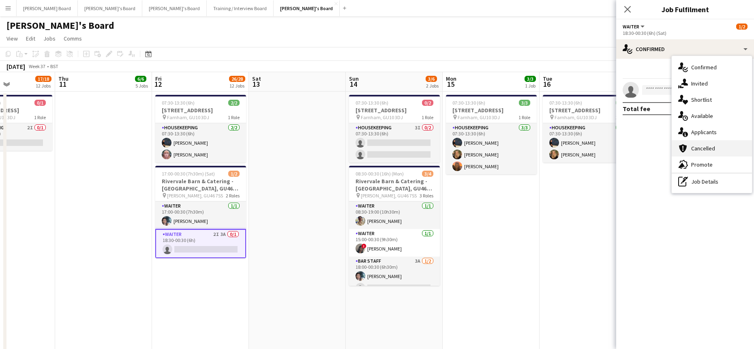
click at [602, 145] on div "cancellation Cancelled" at bounding box center [712, 148] width 80 height 16
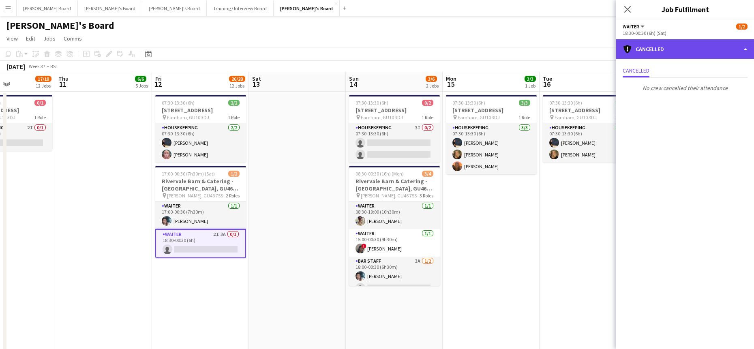
drag, startPoint x: 676, startPoint y: 45, endPoint x: 692, endPoint y: 77, distance: 36.1
click at [602, 45] on div "cancellation Cancelled" at bounding box center [685, 48] width 138 height 19
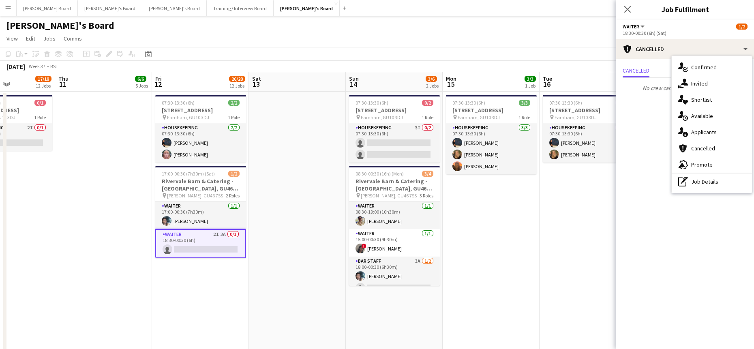
click at [602, 135] on span "Applicants" at bounding box center [704, 132] width 26 height 7
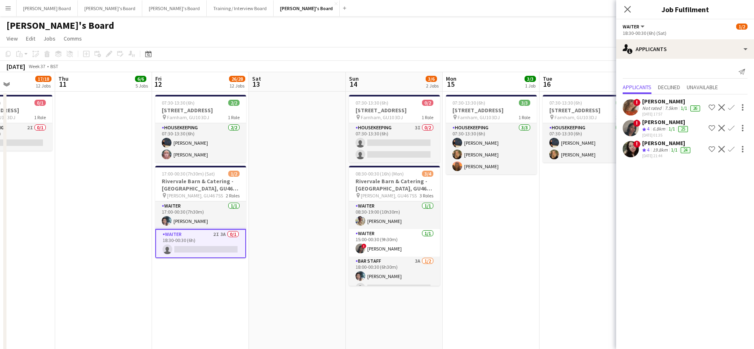
click at [602, 153] on div "24" at bounding box center [686, 150] width 10 height 6
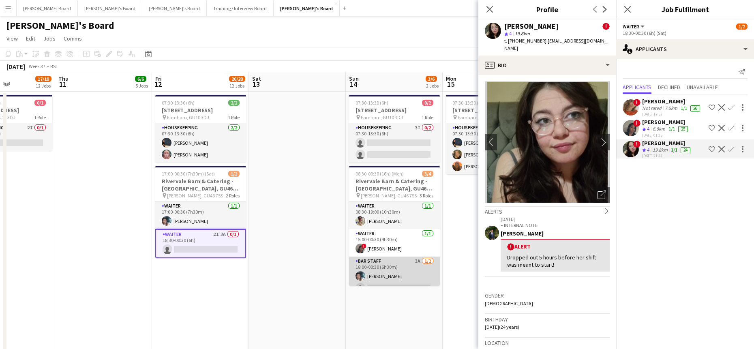
click at [405, 258] on app-card-role "BAR STAFF 3A [DATE] 18:00-00:30 (6h30m) [PERSON_NAME] single-neutral-actions" at bounding box center [394, 276] width 91 height 39
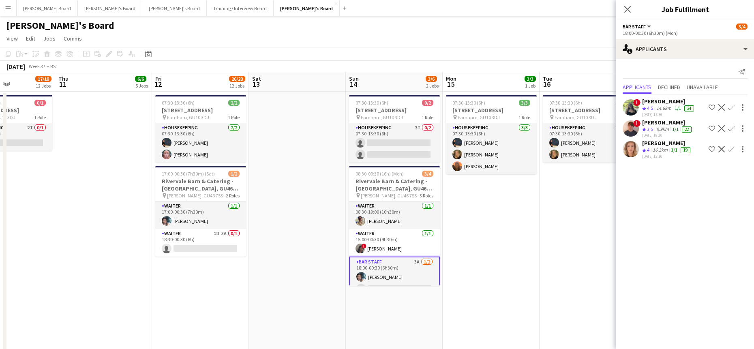
click at [561, 225] on app-date-cell "07:30-13:30 (6h) 2/[STREET_ADDRESS] pin [PERSON_NAME], GU10 3DJ 1 Role Housekee…" at bounding box center [588, 228] width 97 height 273
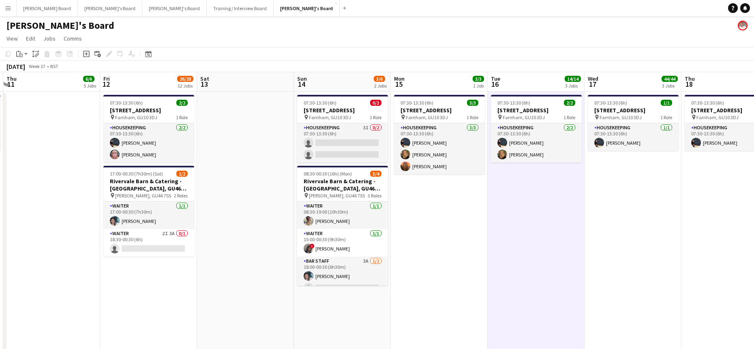
drag, startPoint x: 522, startPoint y: 209, endPoint x: 304, endPoint y: 199, distance: 218.4
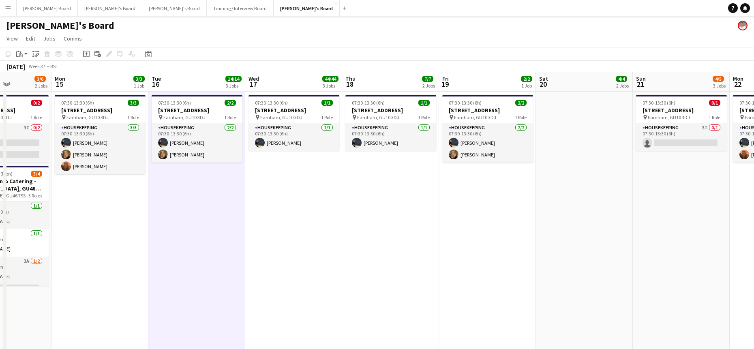
scroll to position [0, 340]
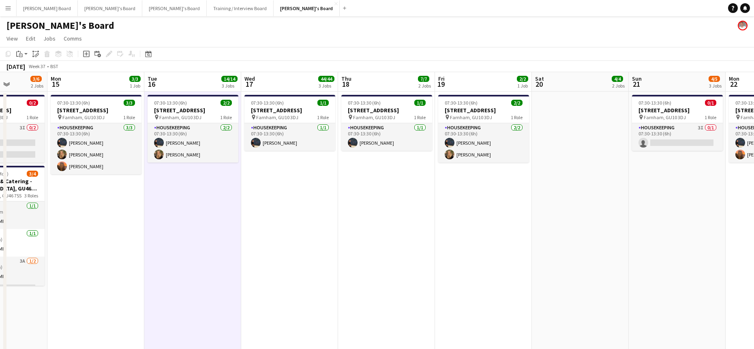
drag, startPoint x: 467, startPoint y: 212, endPoint x: 326, endPoint y: 226, distance: 142.6
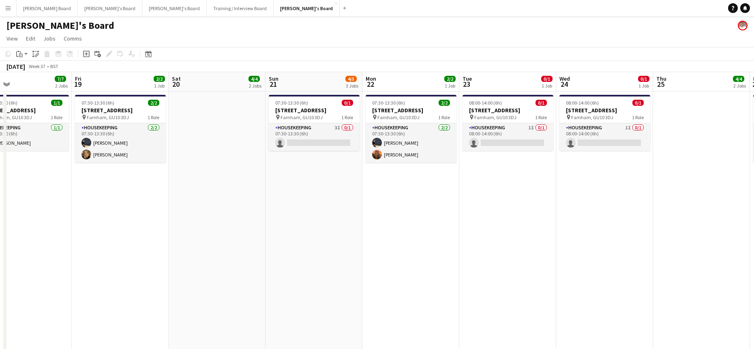
drag, startPoint x: 545, startPoint y: 222, endPoint x: 166, endPoint y: 196, distance: 380.0
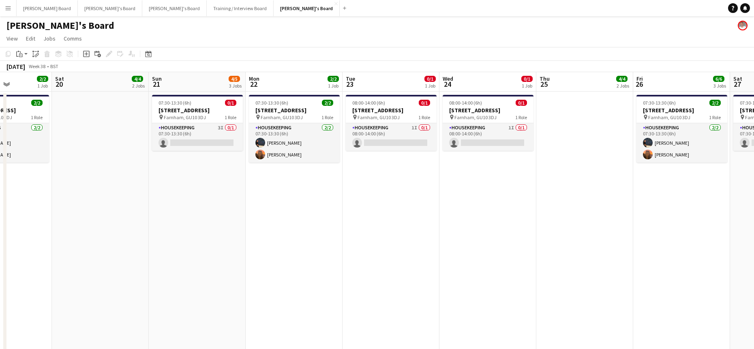
drag, startPoint x: 530, startPoint y: 197, endPoint x: 388, endPoint y: 197, distance: 142.3
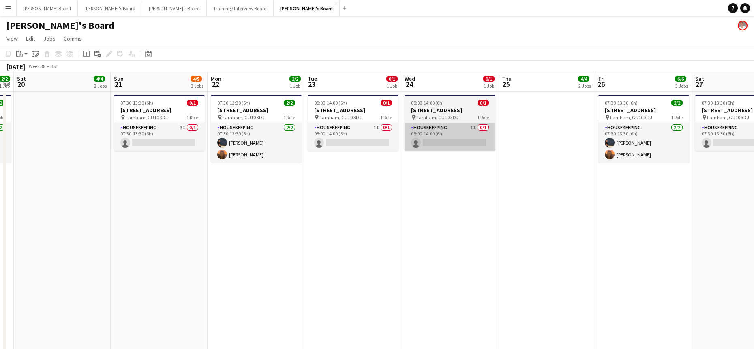
drag, startPoint x: 342, startPoint y: 138, endPoint x: 449, endPoint y: 139, distance: 107.0
click at [343, 138] on app-card-role "Housekeeping 1I 0/1 08:00-14:00 (6h) single-neutral-actions" at bounding box center [353, 137] width 91 height 28
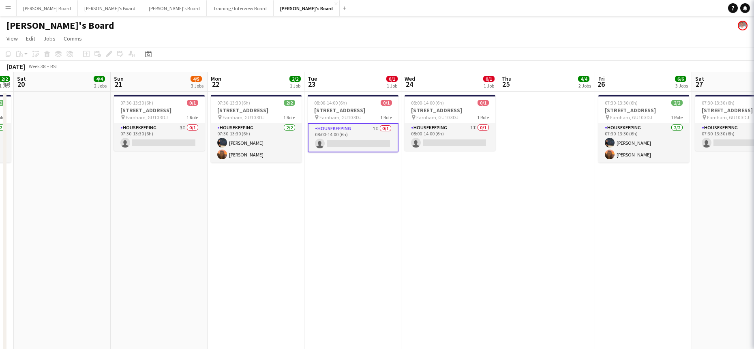
scroll to position [0, 275]
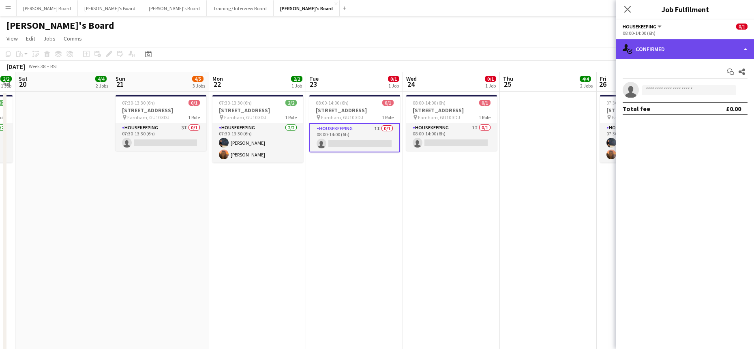
click at [602, 41] on div "single-neutral-actions-check-2 Confirmed" at bounding box center [685, 48] width 138 height 19
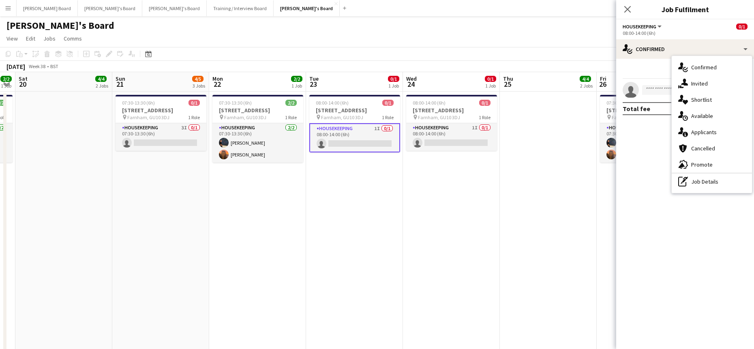
click at [602, 85] on span "Invited" at bounding box center [699, 83] width 17 height 7
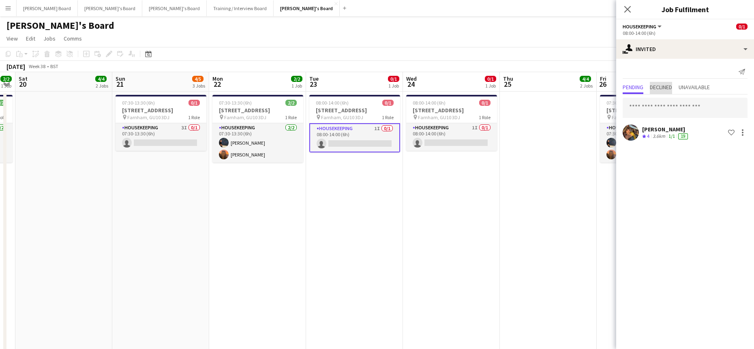
click at [602, 86] on span "Declined" at bounding box center [661, 87] width 22 height 6
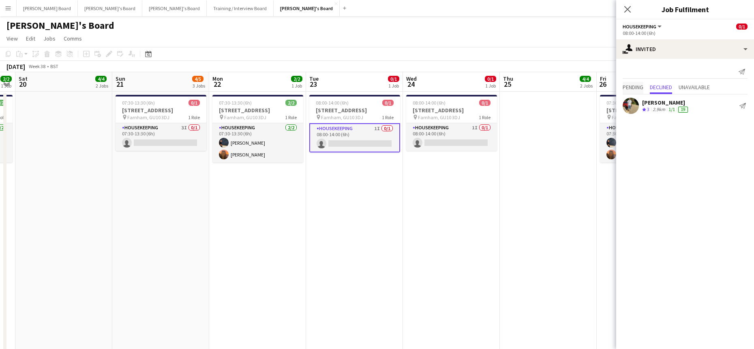
click at [602, 84] on span "Pending" at bounding box center [633, 87] width 21 height 6
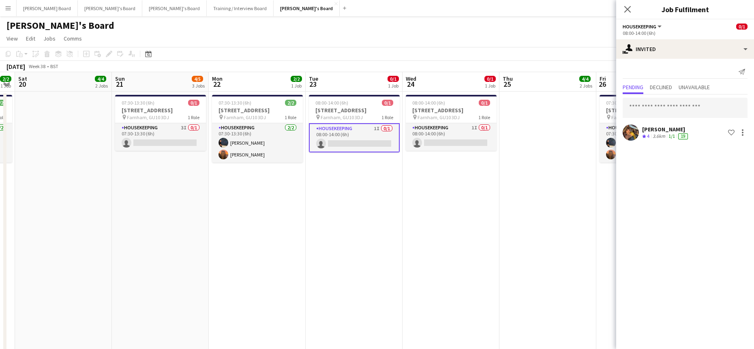
click at [508, 218] on app-date-cell at bounding box center [547, 228] width 97 height 273
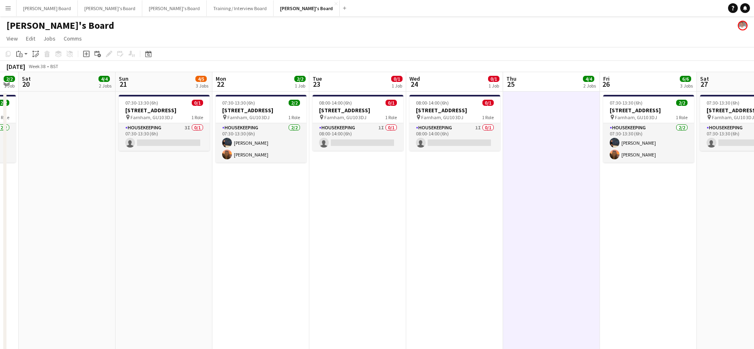
drag, startPoint x: 575, startPoint y: 198, endPoint x: 306, endPoint y: 210, distance: 269.0
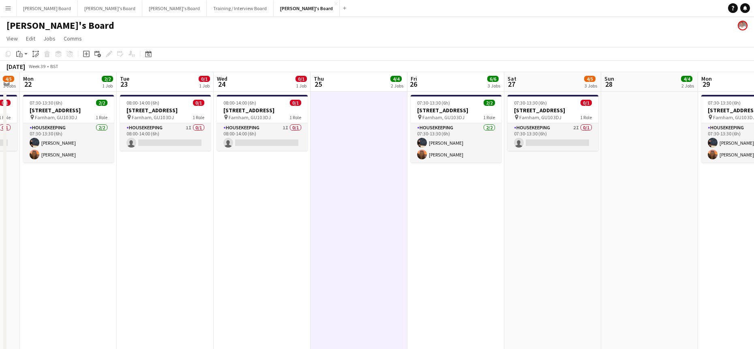
drag, startPoint x: 261, startPoint y: 233, endPoint x: 488, endPoint y: 231, distance: 227.4
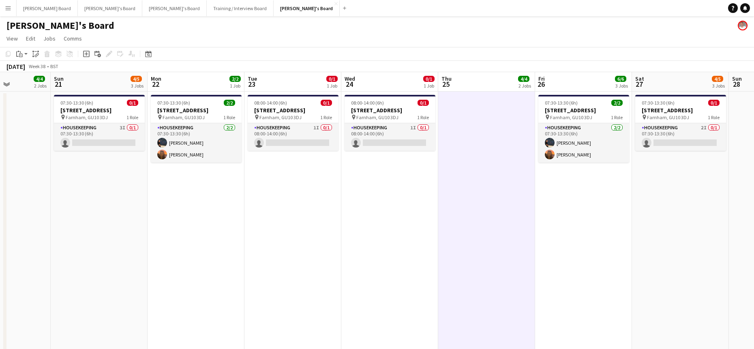
drag, startPoint x: 259, startPoint y: 229, endPoint x: 444, endPoint y: 221, distance: 184.2
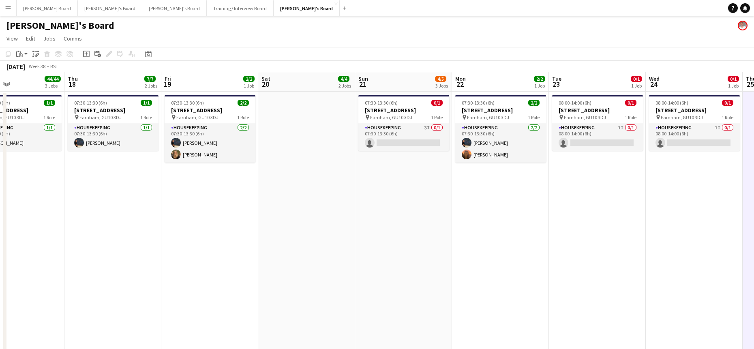
drag, startPoint x: 236, startPoint y: 236, endPoint x: 396, endPoint y: 230, distance: 160.2
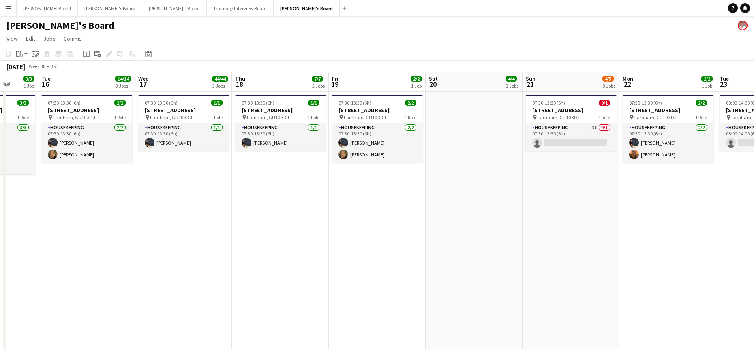
drag, startPoint x: 216, startPoint y: 244, endPoint x: 425, endPoint y: 235, distance: 209.0
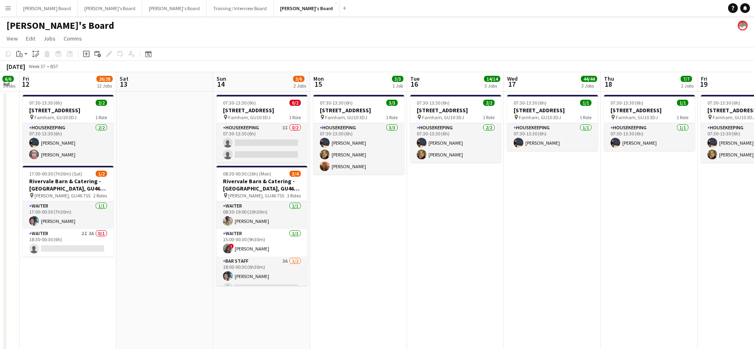
drag, startPoint x: 408, startPoint y: 238, endPoint x: 610, endPoint y: 236, distance: 201.9
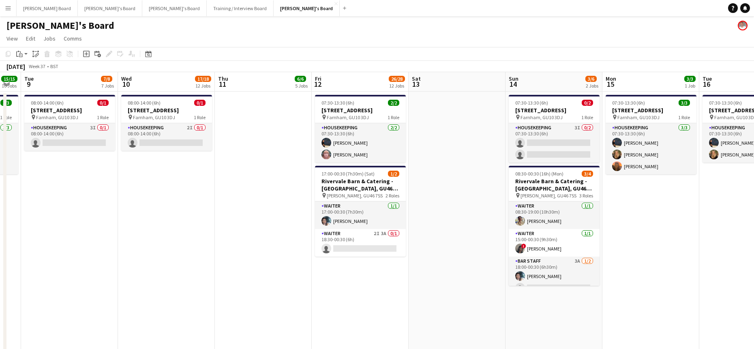
drag, startPoint x: 235, startPoint y: 201, endPoint x: 359, endPoint y: 208, distance: 124.2
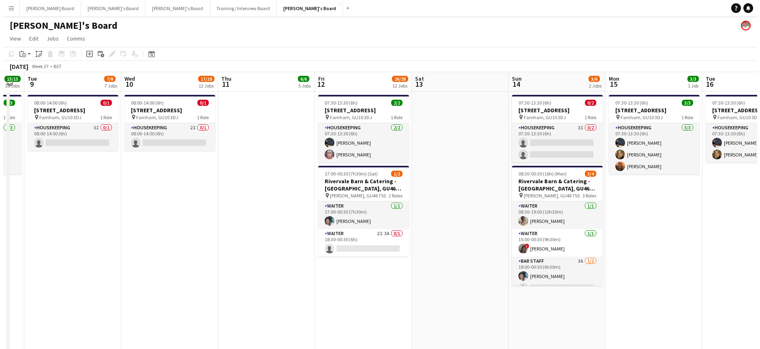
scroll to position [0, 218]
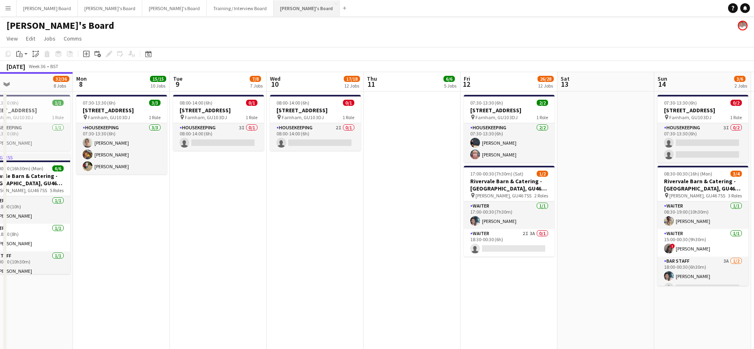
click at [274, 3] on button "[PERSON_NAME]'s Board Close" at bounding box center [307, 8] width 66 height 16
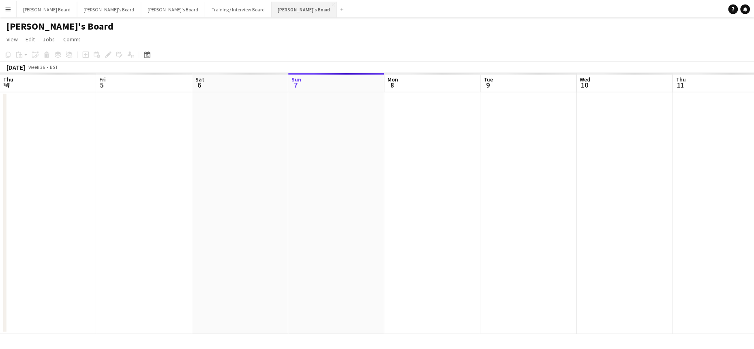
scroll to position [0, 194]
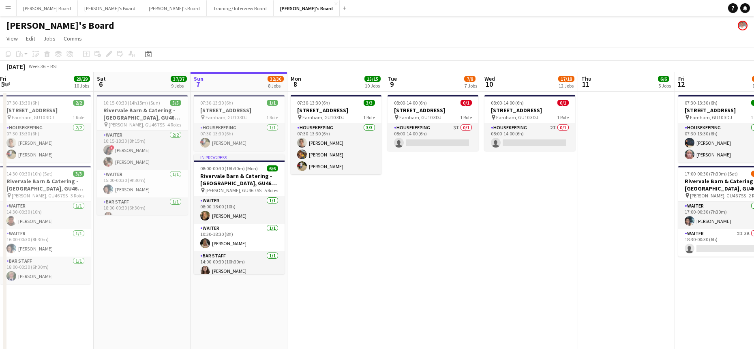
drag, startPoint x: 313, startPoint y: 211, endPoint x: 391, endPoint y: 203, distance: 78.7
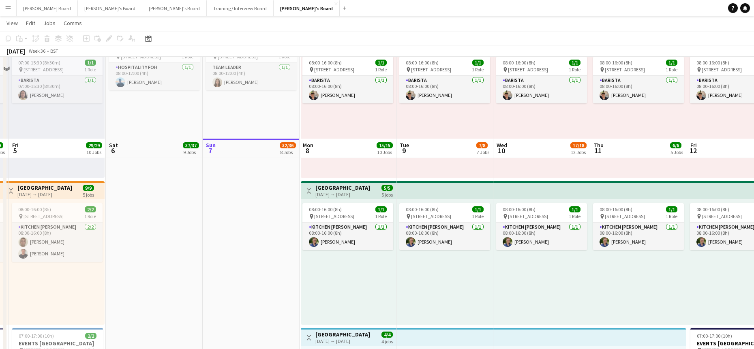
scroll to position [433, 0]
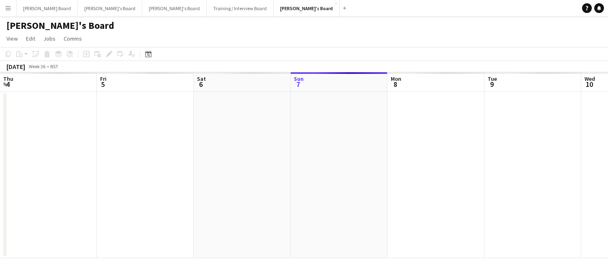
scroll to position [0, 194]
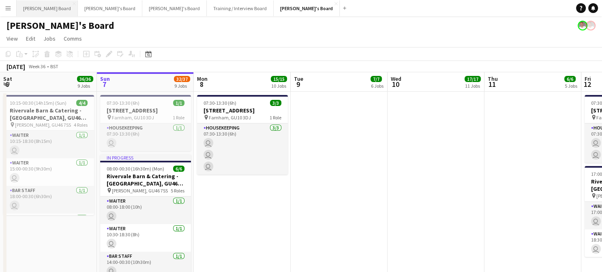
click at [43, 9] on button "Dean's Board Close" at bounding box center [47, 8] width 61 height 16
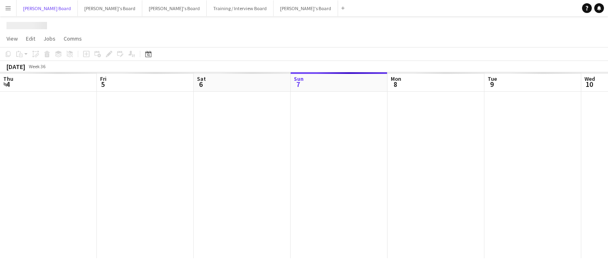
scroll to position [0, 194]
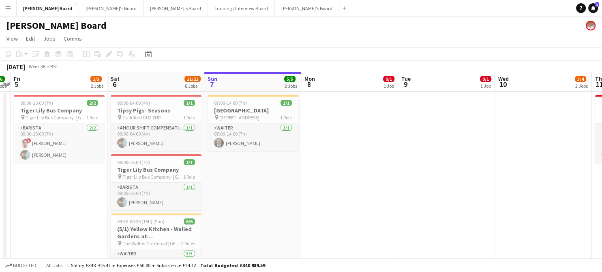
drag, startPoint x: 242, startPoint y: 172, endPoint x: 331, endPoint y: 176, distance: 88.5
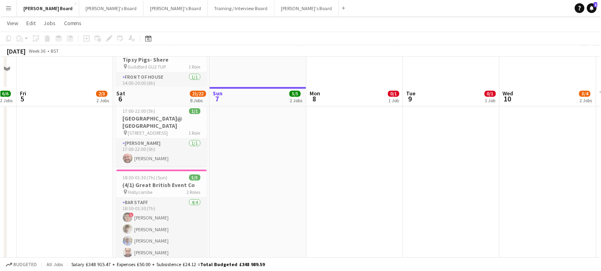
scroll to position [324, 0]
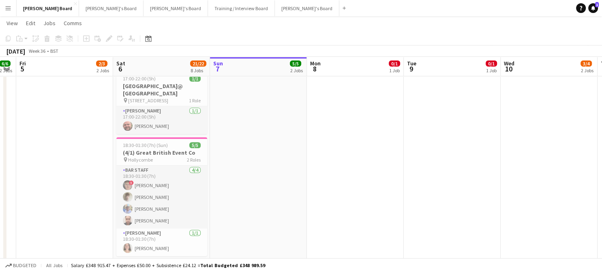
click at [567, 140] on app-date-cell at bounding box center [549, 24] width 97 height 516
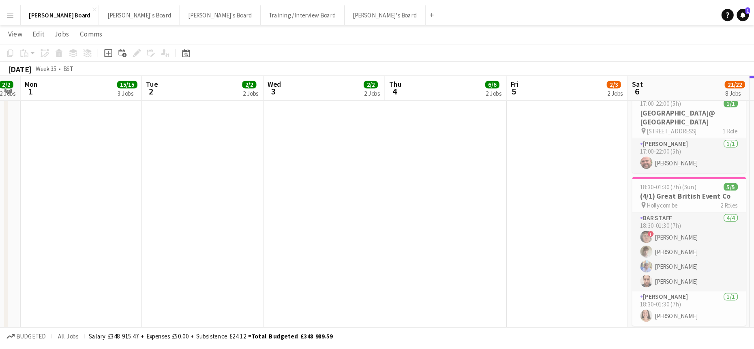
scroll to position [18, 0]
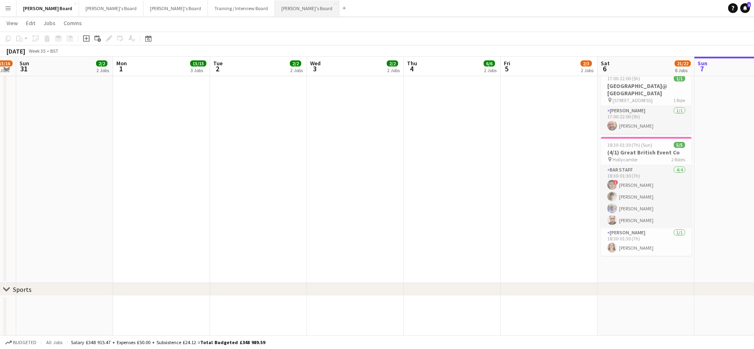
click at [275, 2] on button "[PERSON_NAME]'s Board Close" at bounding box center [307, 8] width 64 height 16
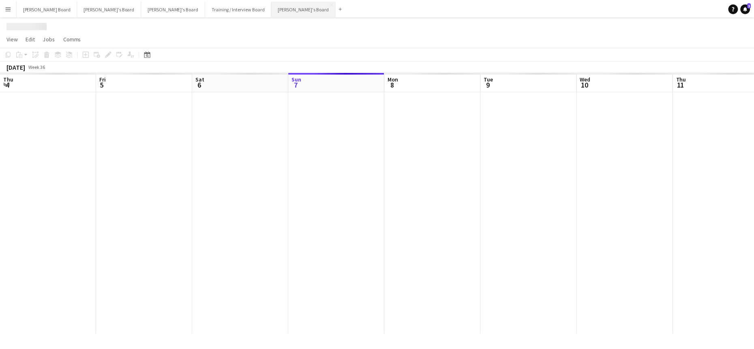
scroll to position [0, 194]
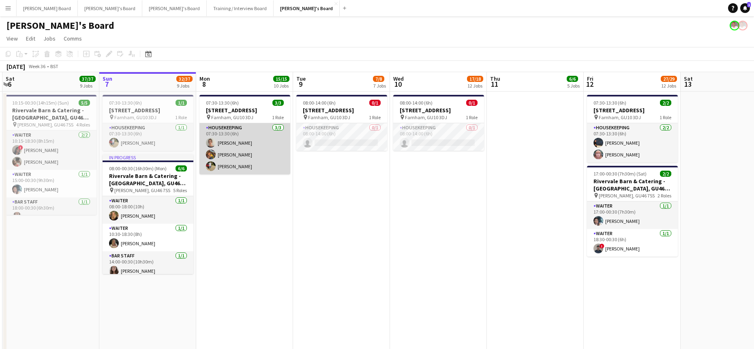
click at [243, 159] on app-card-role "Housekeeping 3/3 07:30-13:30 (6h) Daisy Robins Bobby Jagger Harry Sutherland" at bounding box center [244, 148] width 91 height 51
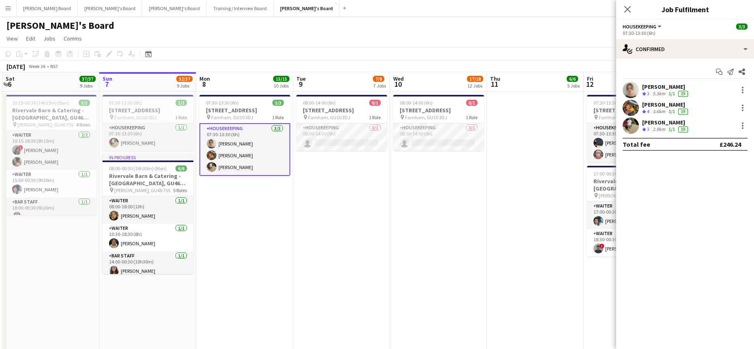
click at [608, 125] on div "[PERSON_NAME]" at bounding box center [665, 122] width 47 height 7
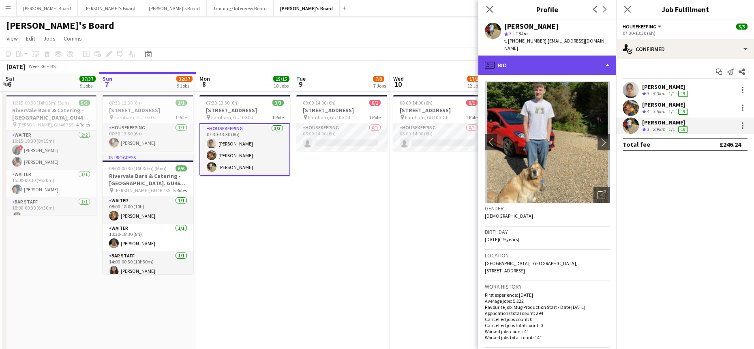
click at [531, 61] on div "profile Bio" at bounding box center [547, 65] width 138 height 19
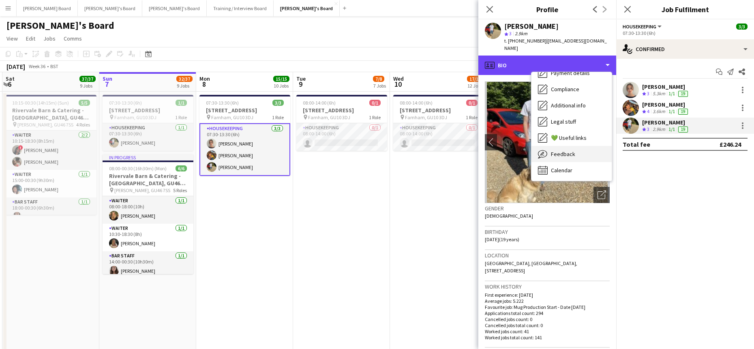
scroll to position [109, 0]
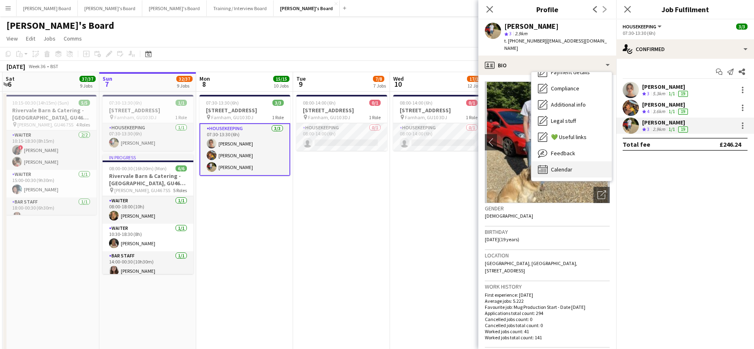
click at [571, 175] on div "Calendar Calendar" at bounding box center [571, 169] width 80 height 16
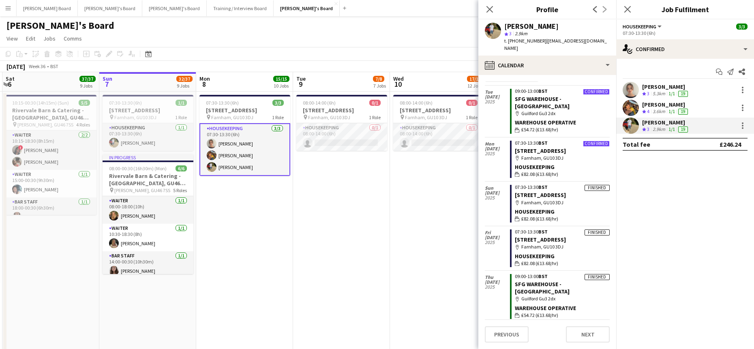
scroll to position [0, 0]
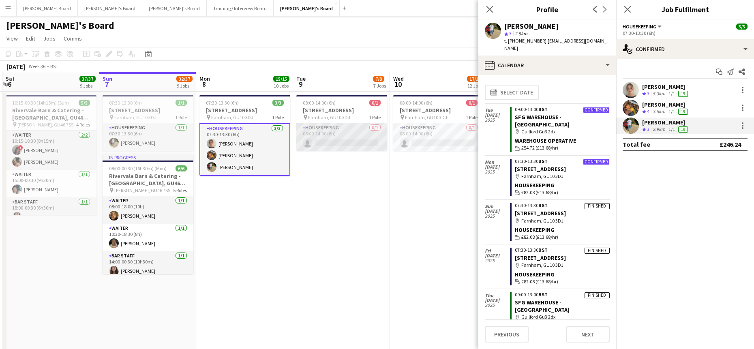
drag, startPoint x: 329, startPoint y: 137, endPoint x: 335, endPoint y: 139, distance: 6.4
click at [329, 137] on app-card-role "Housekeeping 0/1 08:00-14:00 (6h) single-neutral-actions" at bounding box center [341, 137] width 91 height 28
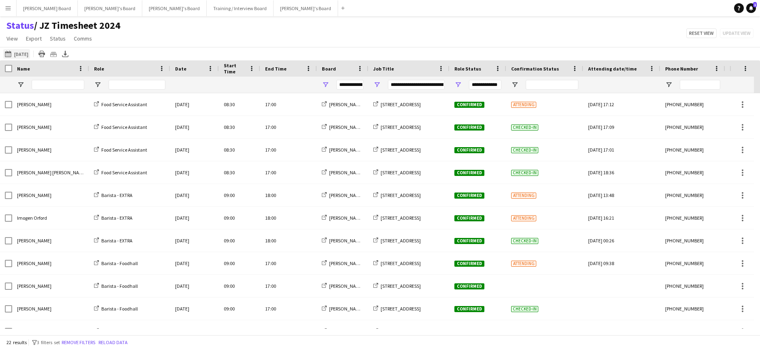
click at [26, 51] on button "This Week Yesterday" at bounding box center [16, 54] width 27 height 10
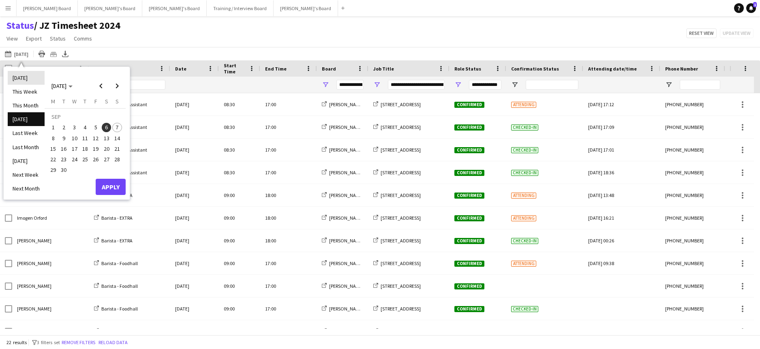
click at [26, 77] on li "[DATE]" at bounding box center [26, 78] width 37 height 14
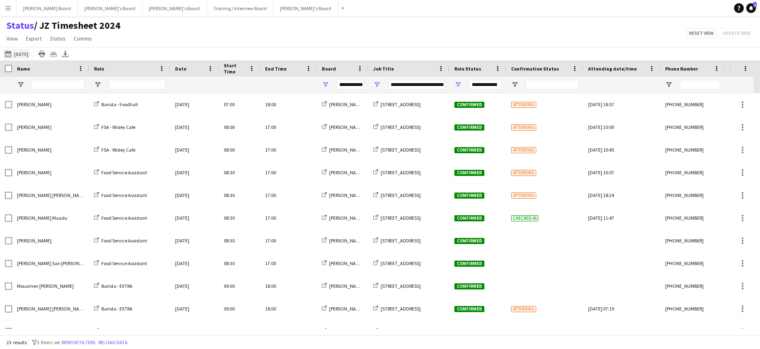
click at [19, 55] on button "This Week Today" at bounding box center [16, 54] width 27 height 10
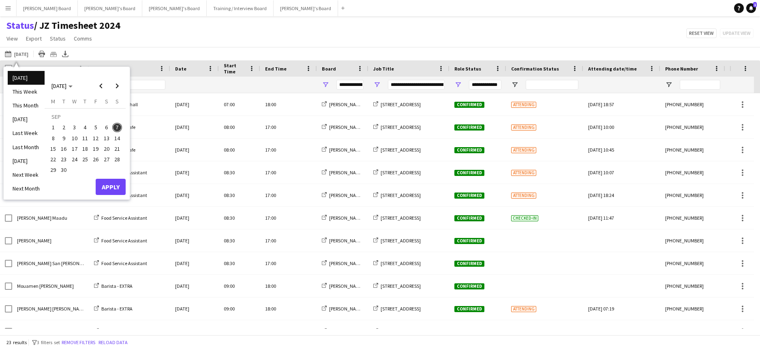
click at [54, 139] on span "8" at bounding box center [53, 138] width 10 height 10
click at [118, 137] on span "14" at bounding box center [117, 138] width 10 height 10
click at [112, 183] on button "Apply" at bounding box center [111, 187] width 30 height 16
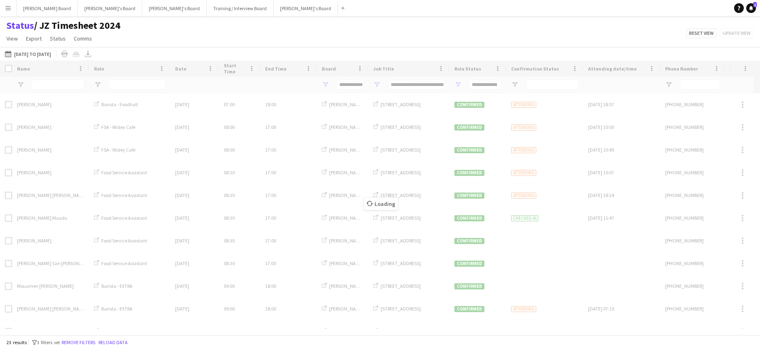
type input "***"
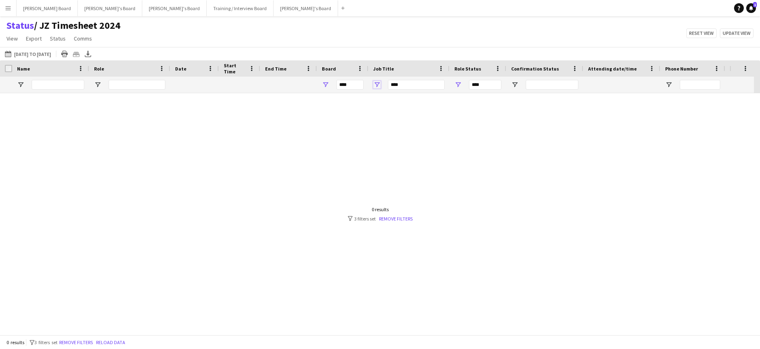
click at [377, 85] on span "Open Filter Menu" at bounding box center [376, 84] width 7 height 7
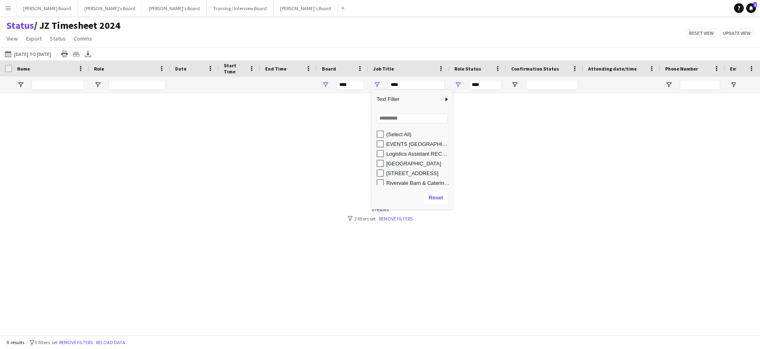
click at [376, 142] on div "EVENTS [GEOGRAPHIC_DATA]" at bounding box center [412, 144] width 81 height 10
type input "**********"
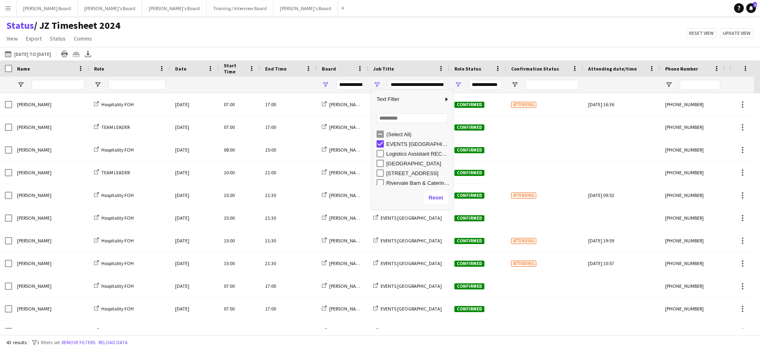
click at [299, 44] on div "Status / JZ Timesheet 2024 View Views Default view Airshow Accreditation Airsho…" at bounding box center [380, 33] width 760 height 28
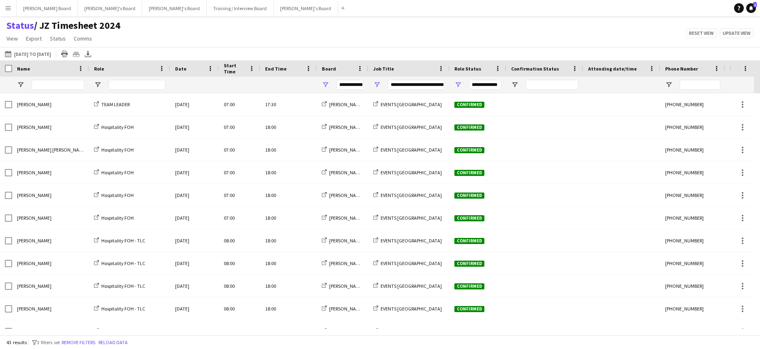
scroll to position [730, 0]
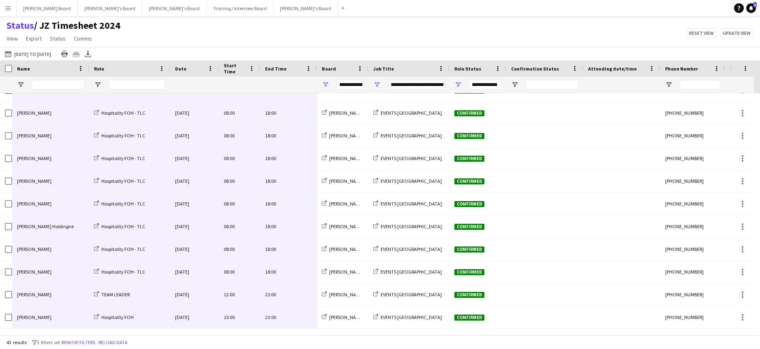
drag, startPoint x: 294, startPoint y: 108, endPoint x: 57, endPoint y: 316, distance: 316.0
